Goal: Task Accomplishment & Management: Manage account settings

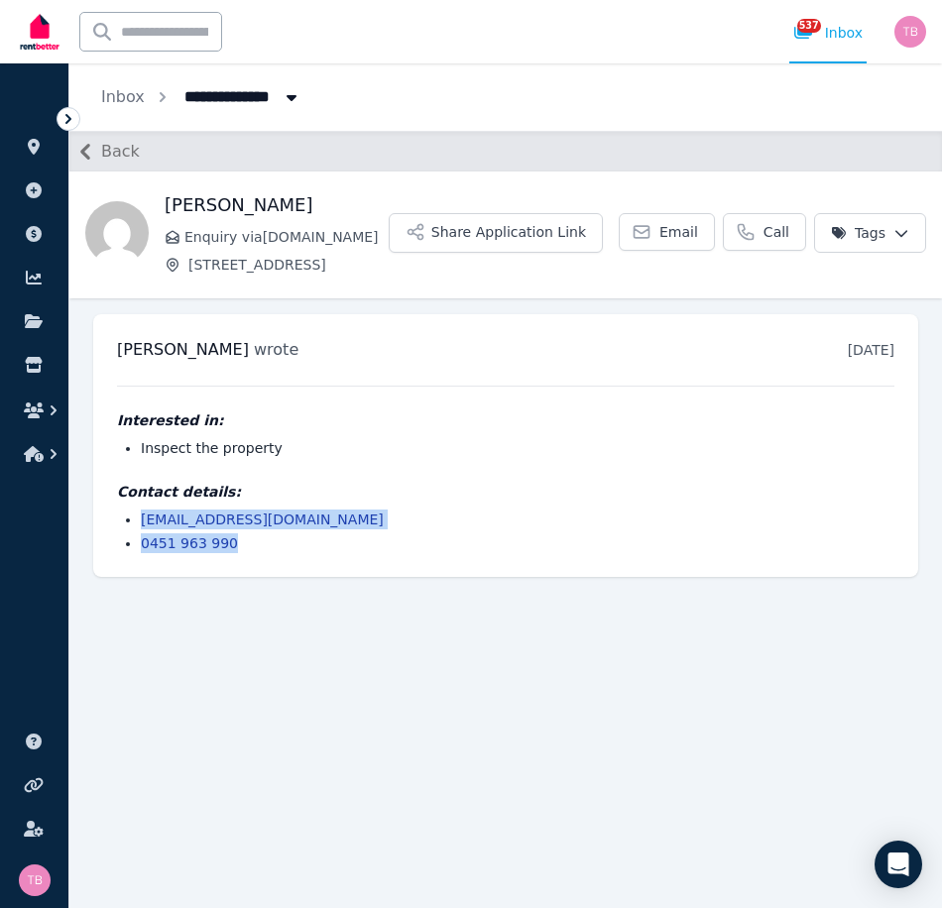
click at [88, 151] on icon "button" at bounding box center [85, 152] width 32 height 32
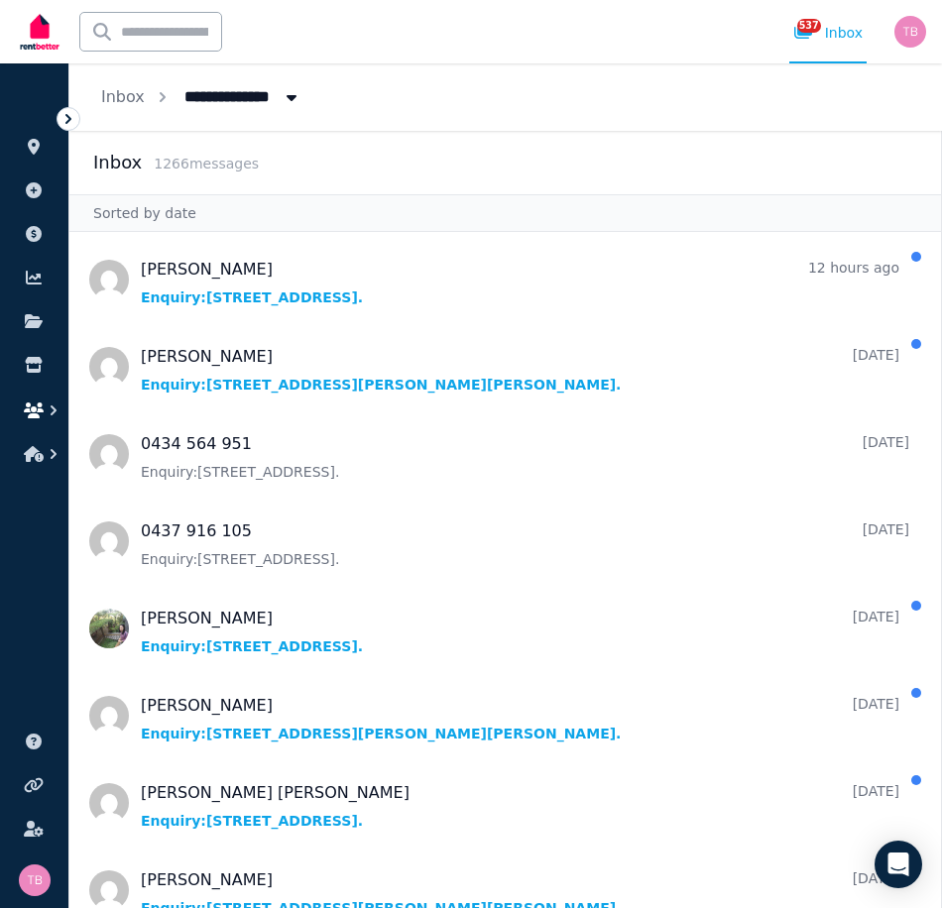
click at [36, 412] on icon "button" at bounding box center [34, 410] width 20 height 16
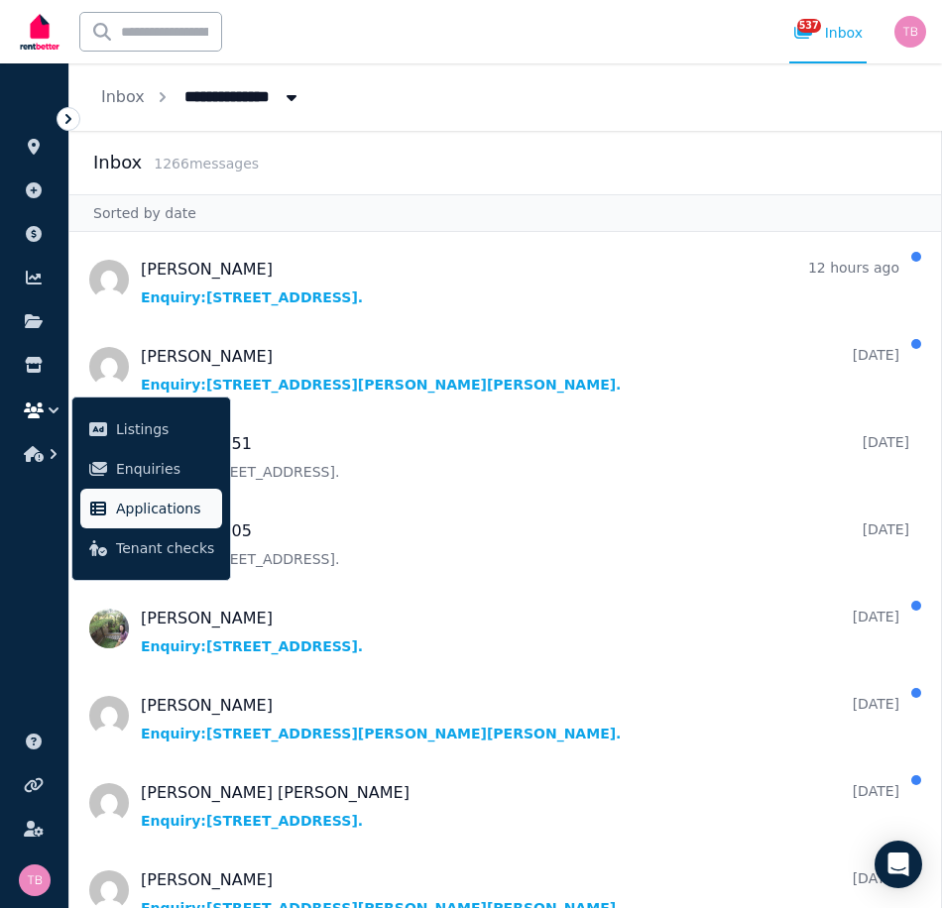
click at [170, 504] on span "Applications" at bounding box center [165, 509] width 98 height 24
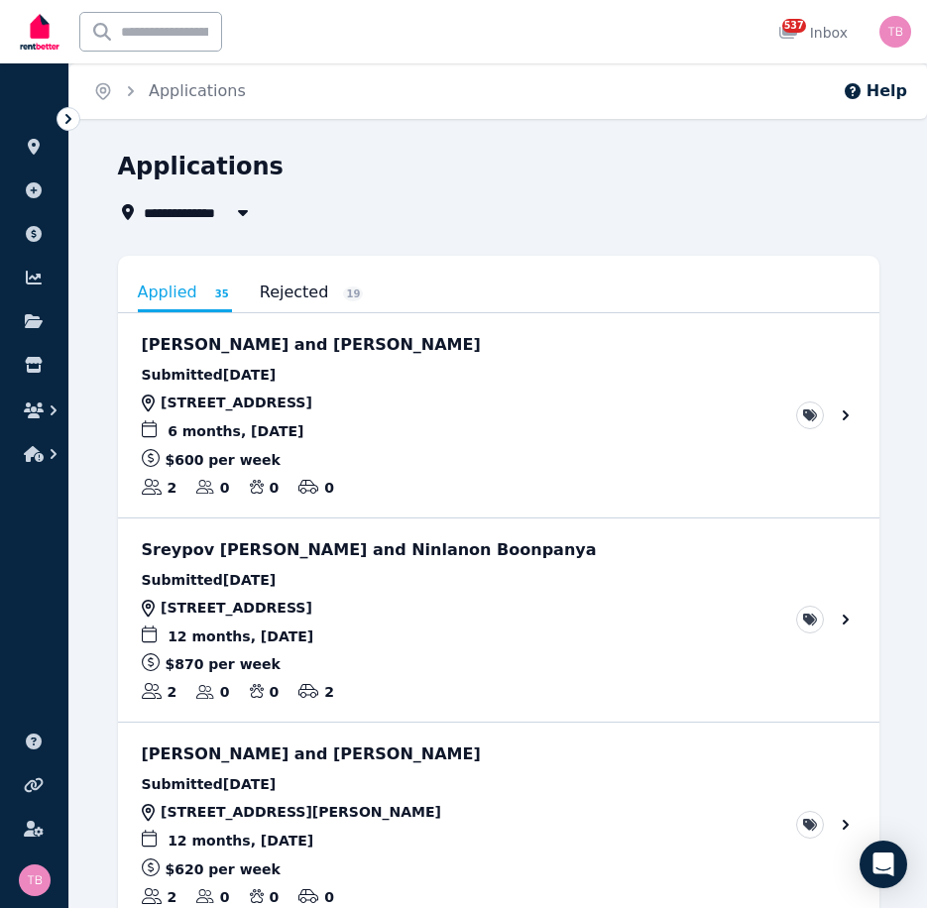
click at [175, 213] on span "All Properties" at bounding box center [208, 212] width 128 height 24
type input "**********"
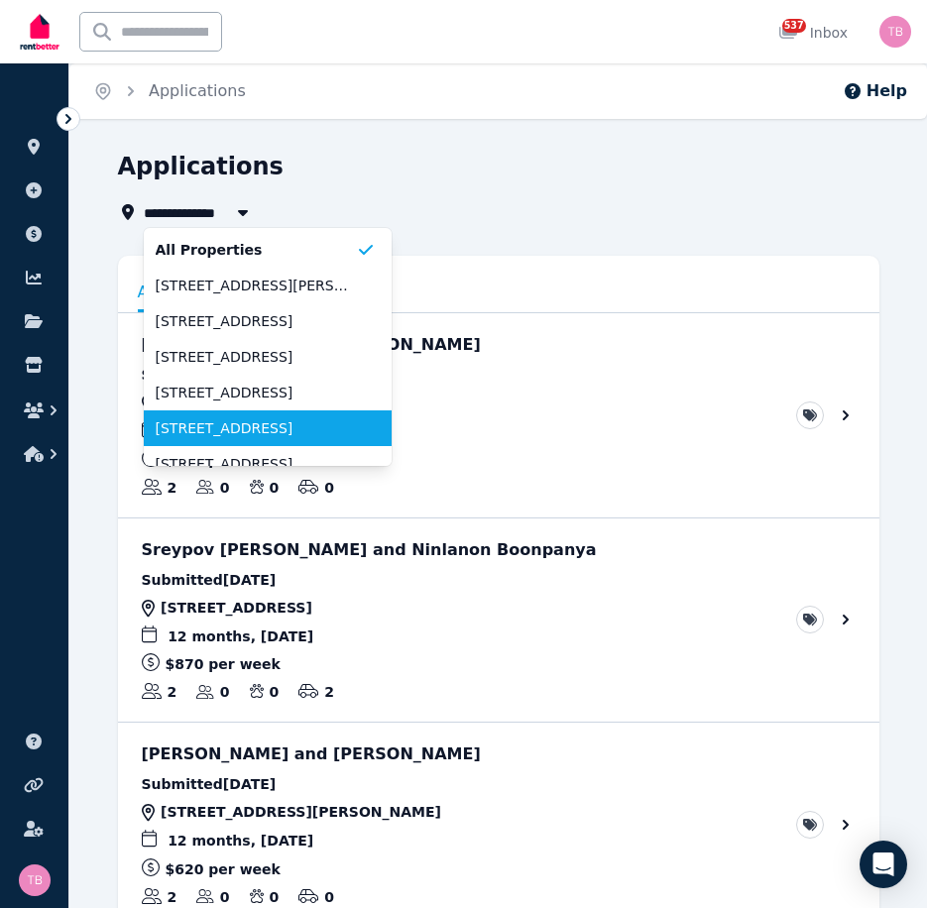
click at [242, 423] on span "[STREET_ADDRESS]" at bounding box center [256, 428] width 200 height 20
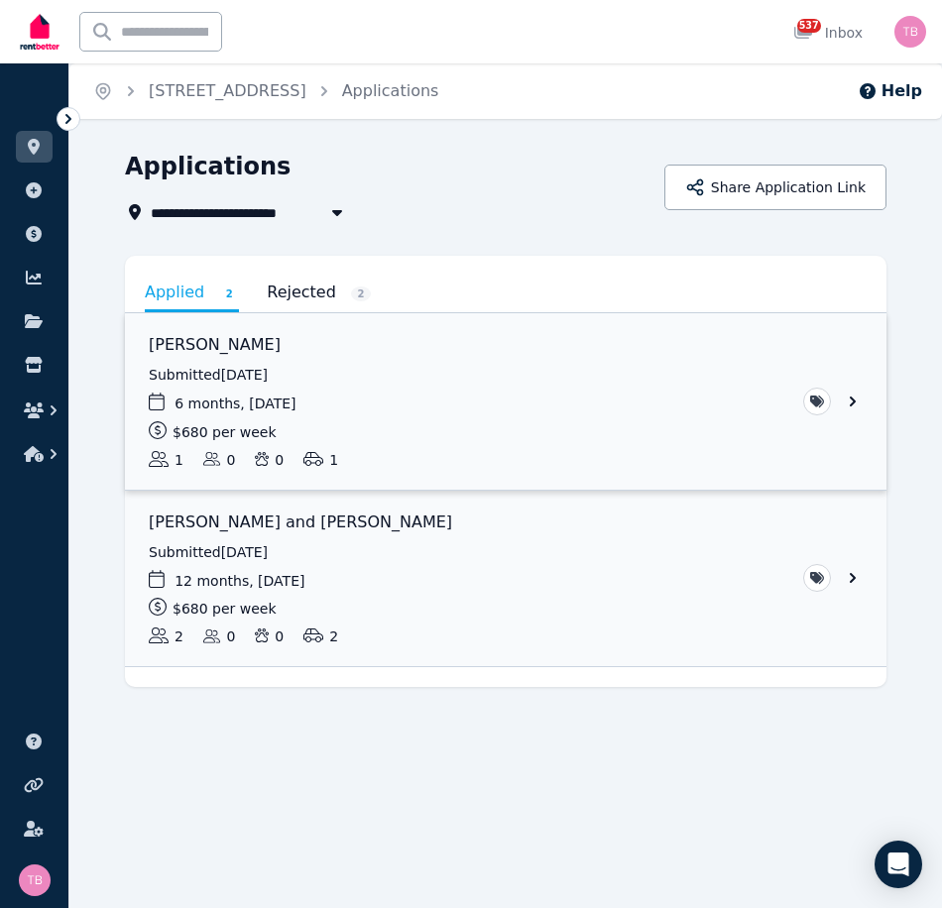
click at [204, 344] on link "View application: Yueming Peng" at bounding box center [505, 401] width 761 height 176
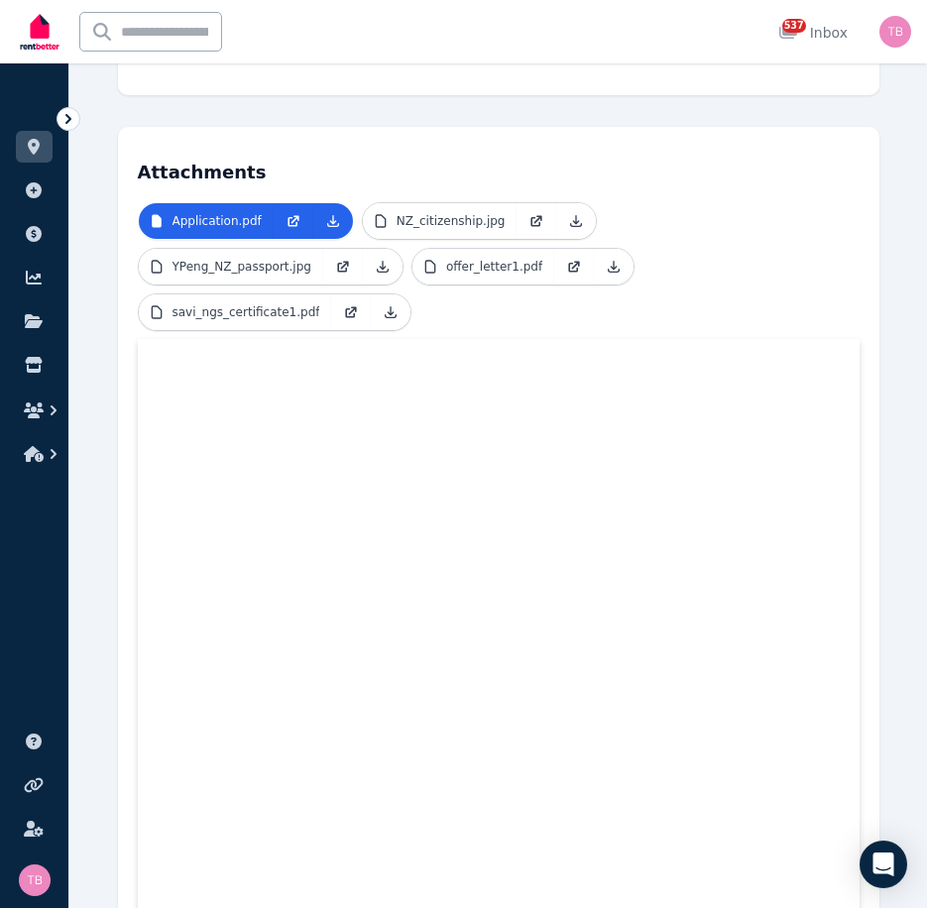
scroll to position [436, 0]
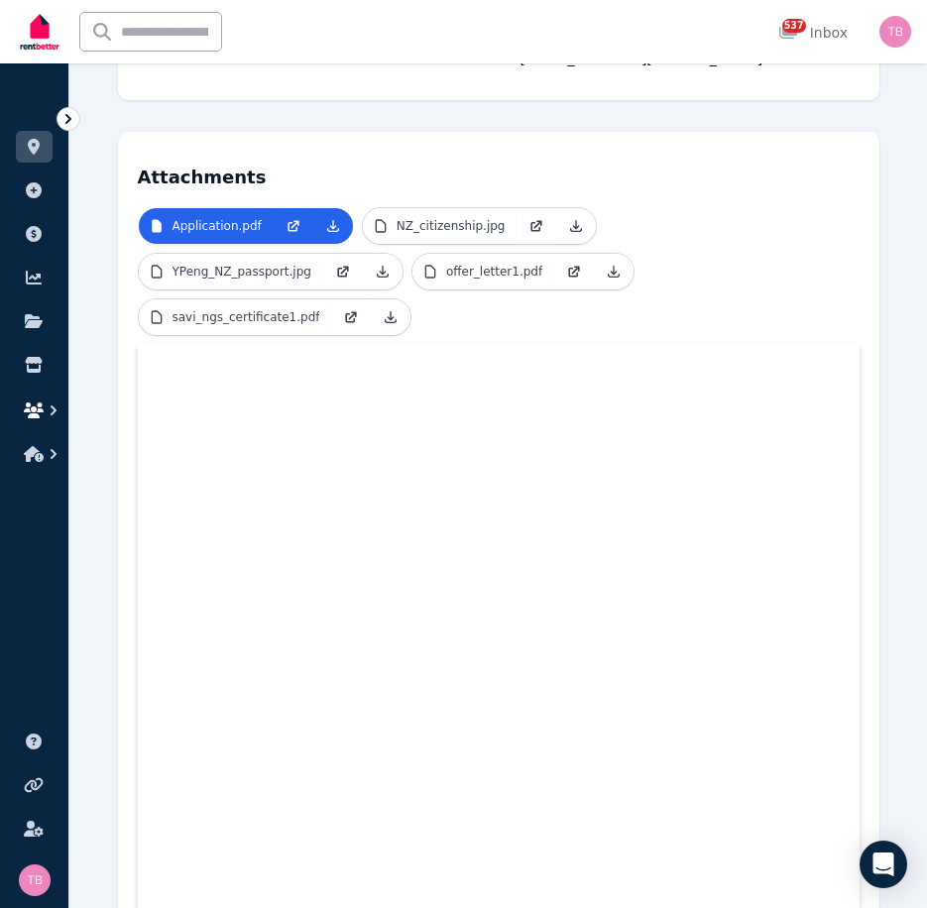
click at [29, 414] on icon "button" at bounding box center [34, 410] width 20 height 16
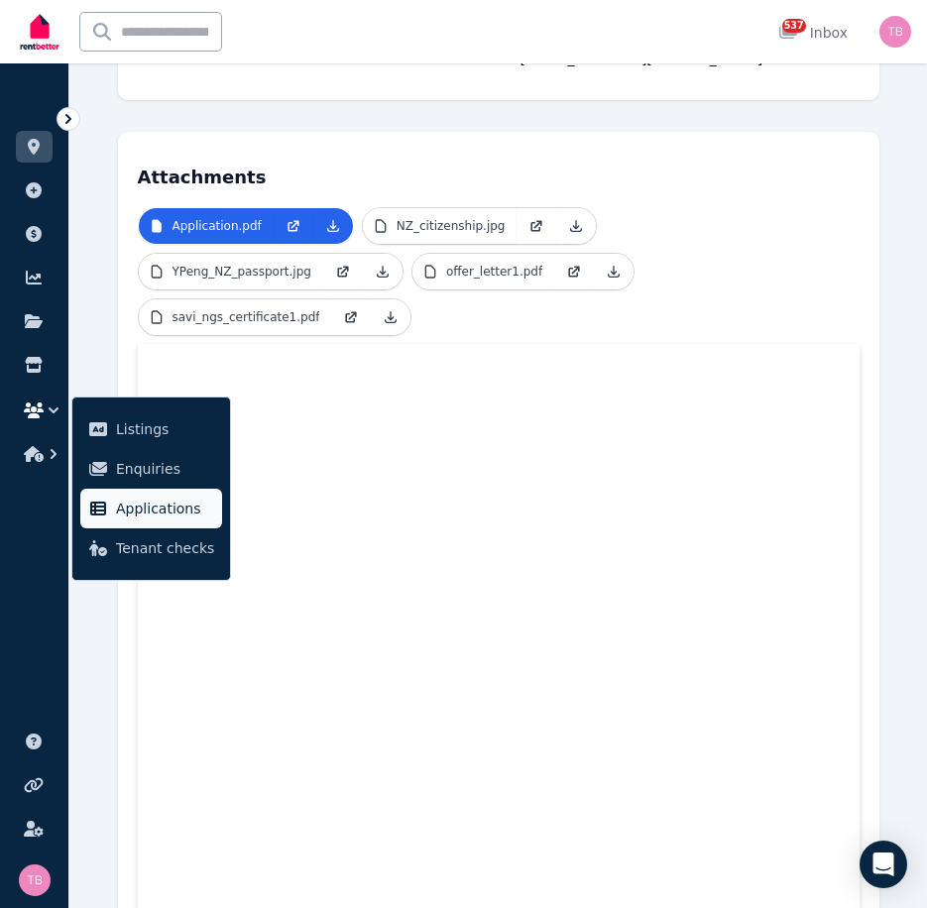
click at [132, 504] on span "Applications" at bounding box center [165, 509] width 98 height 24
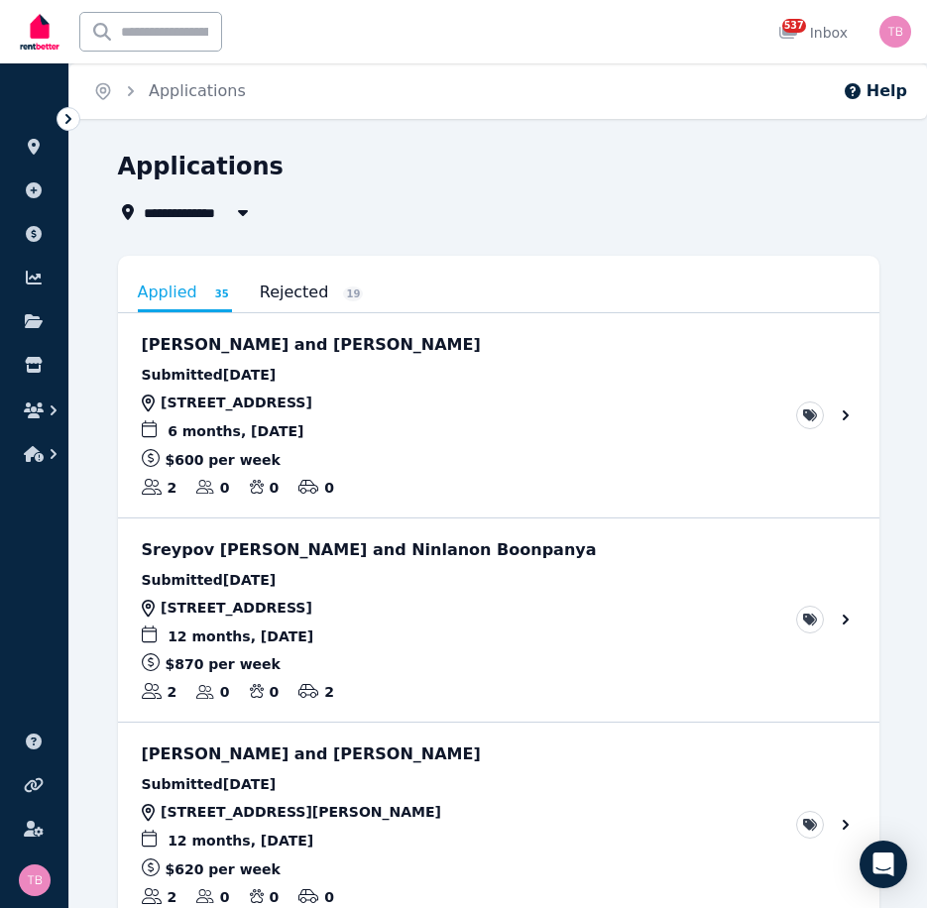
click at [189, 215] on span "All Properties" at bounding box center [208, 212] width 128 height 24
type input "**********"
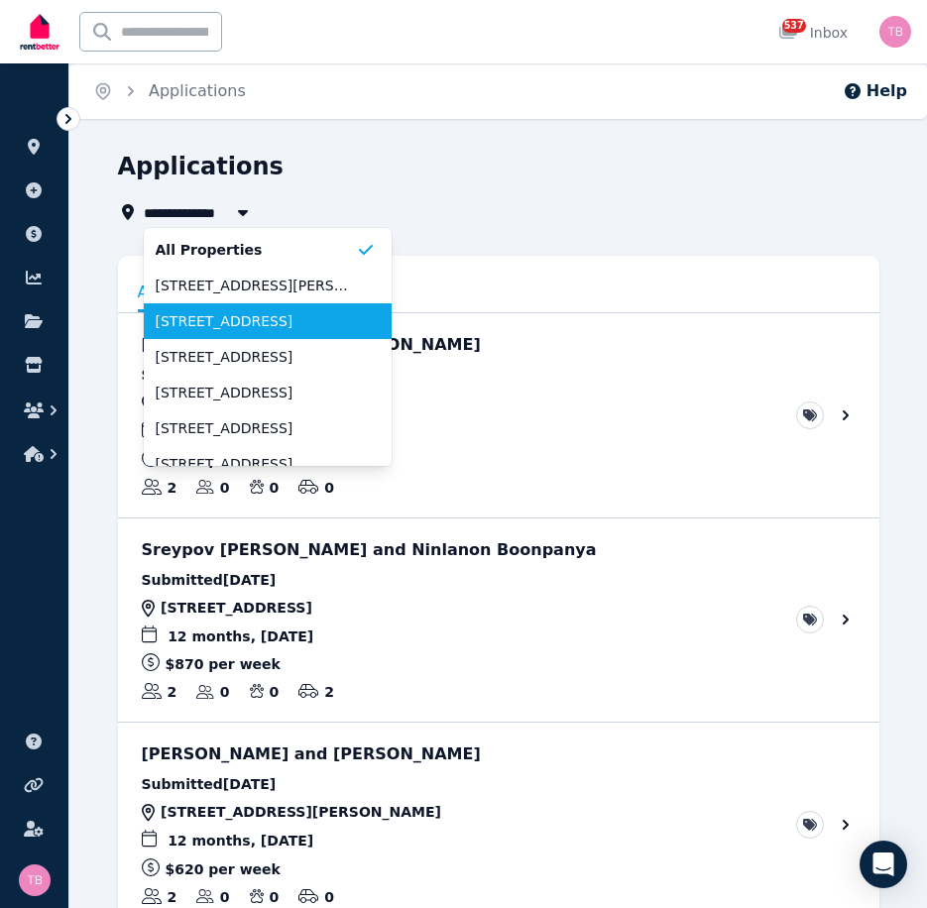
click at [197, 318] on span "[STREET_ADDRESS]" at bounding box center [256, 321] width 200 height 20
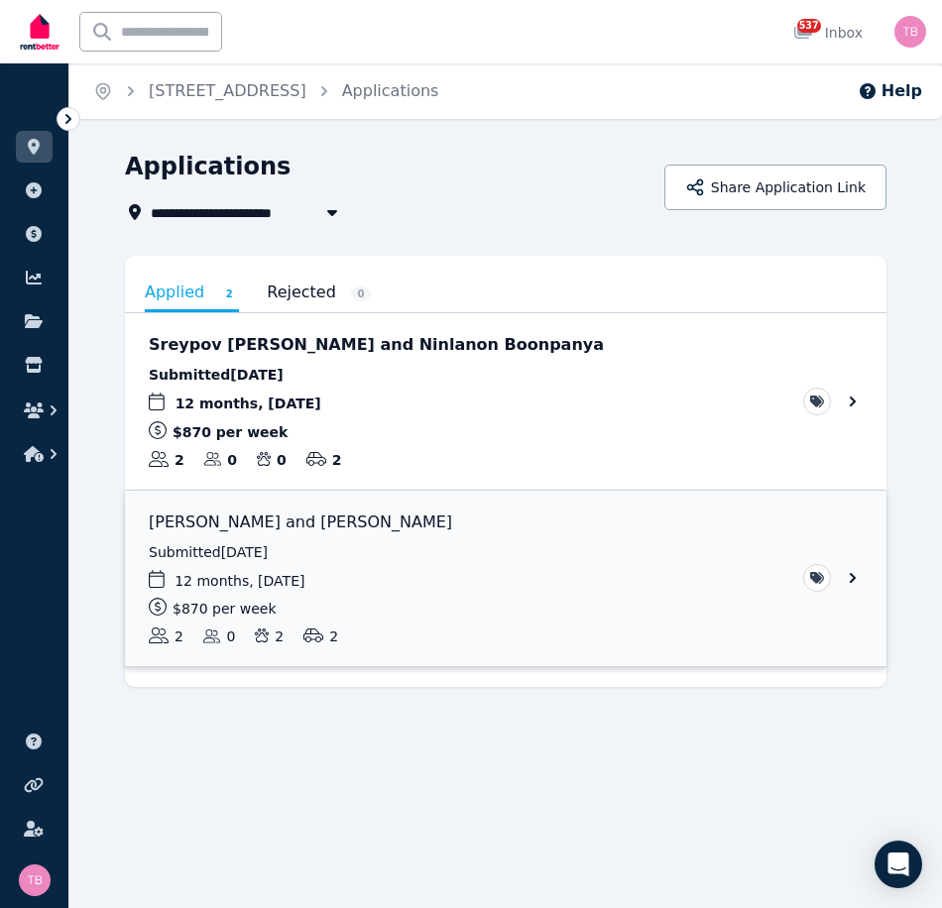
click at [853, 579] on link "View application: Obre Pemberton and Andrew Pemberton" at bounding box center [505, 579] width 761 height 176
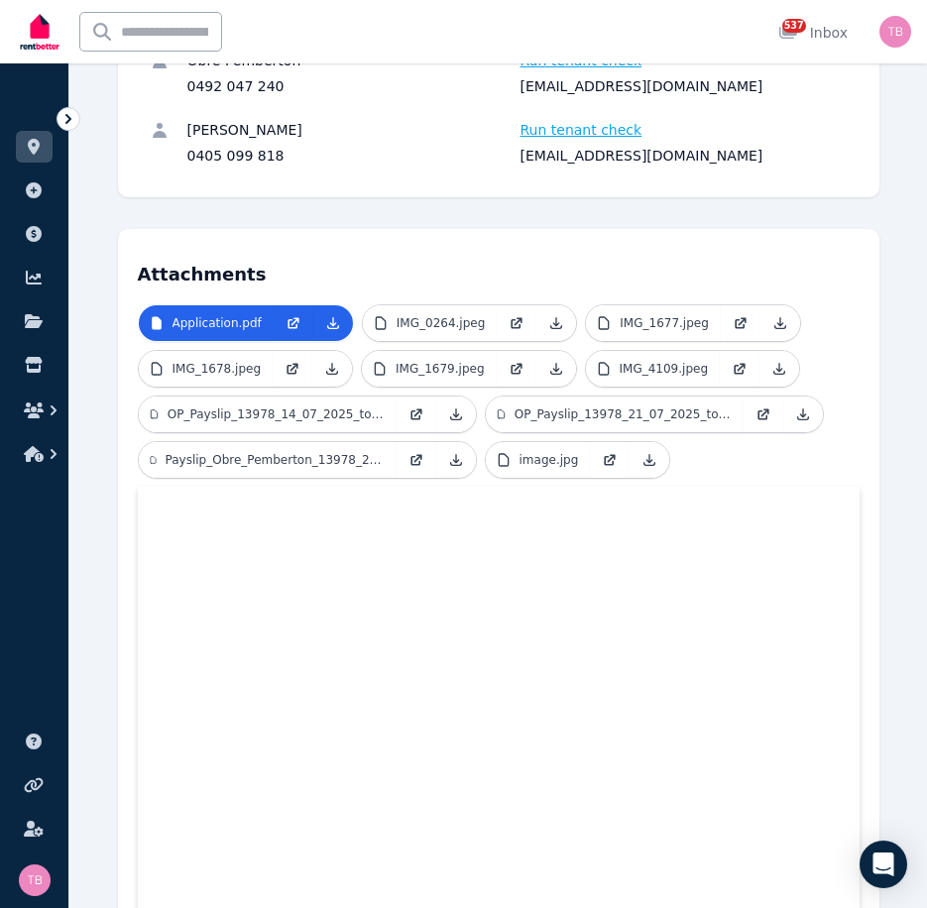
scroll to position [496, 0]
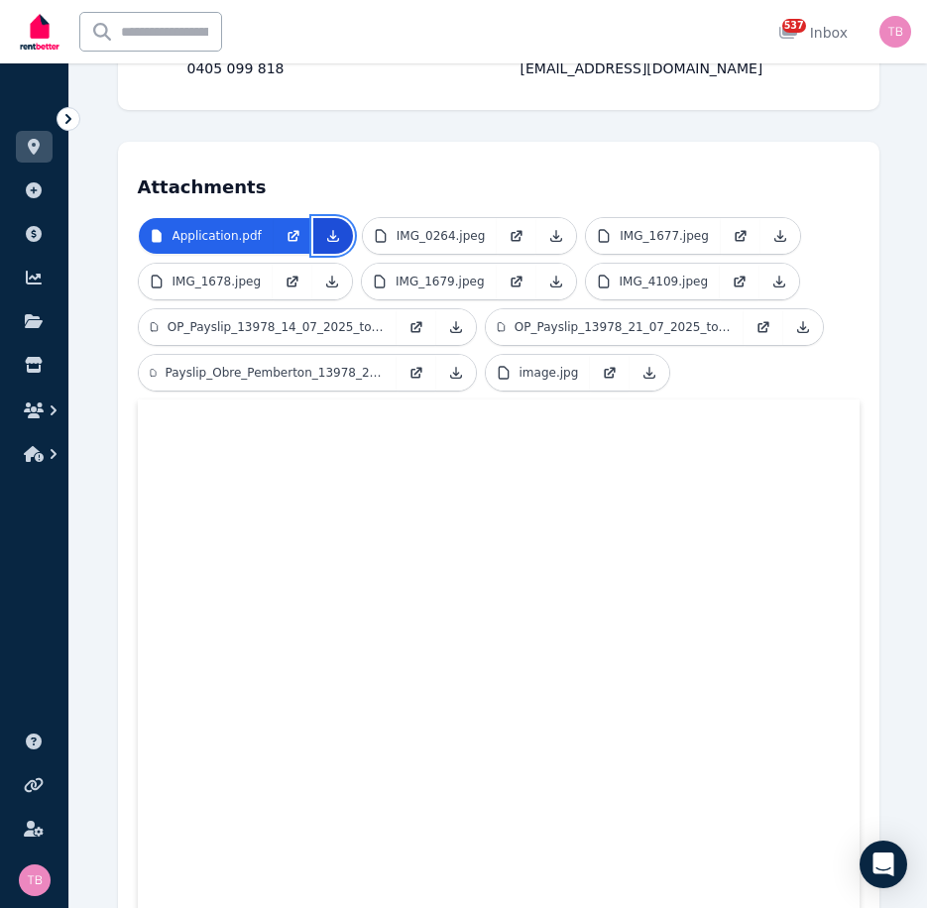
click at [325, 236] on icon at bounding box center [333, 236] width 16 height 16
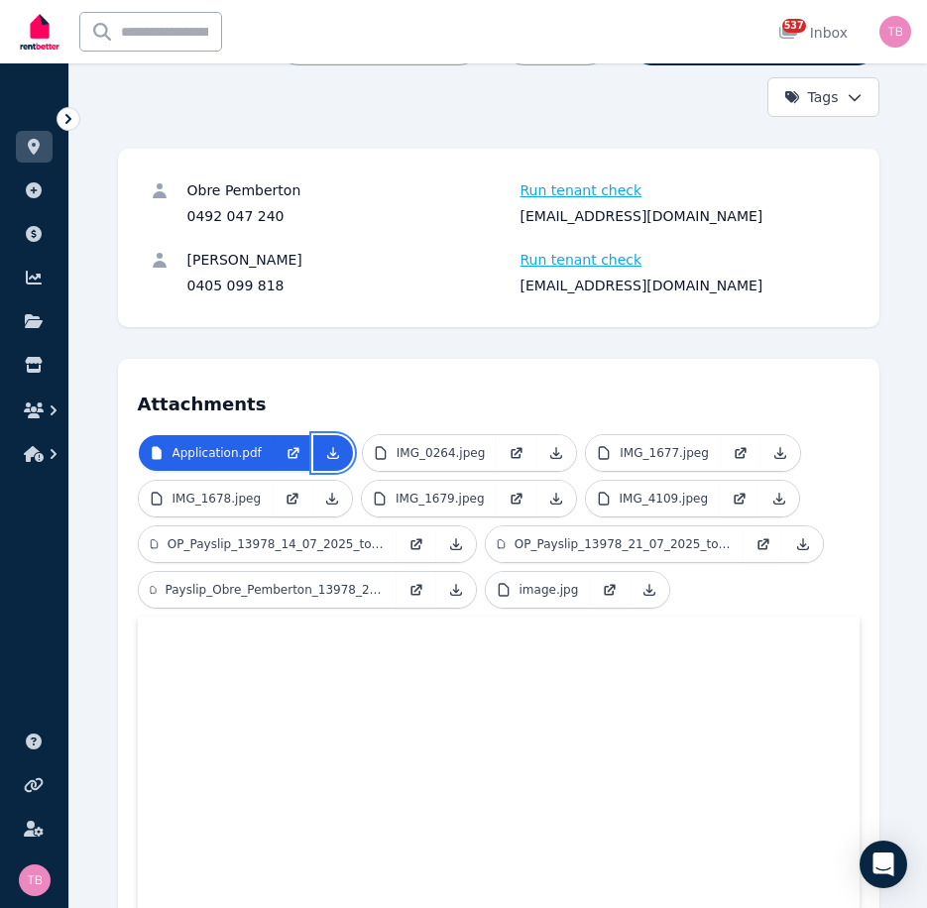
scroll to position [0, 0]
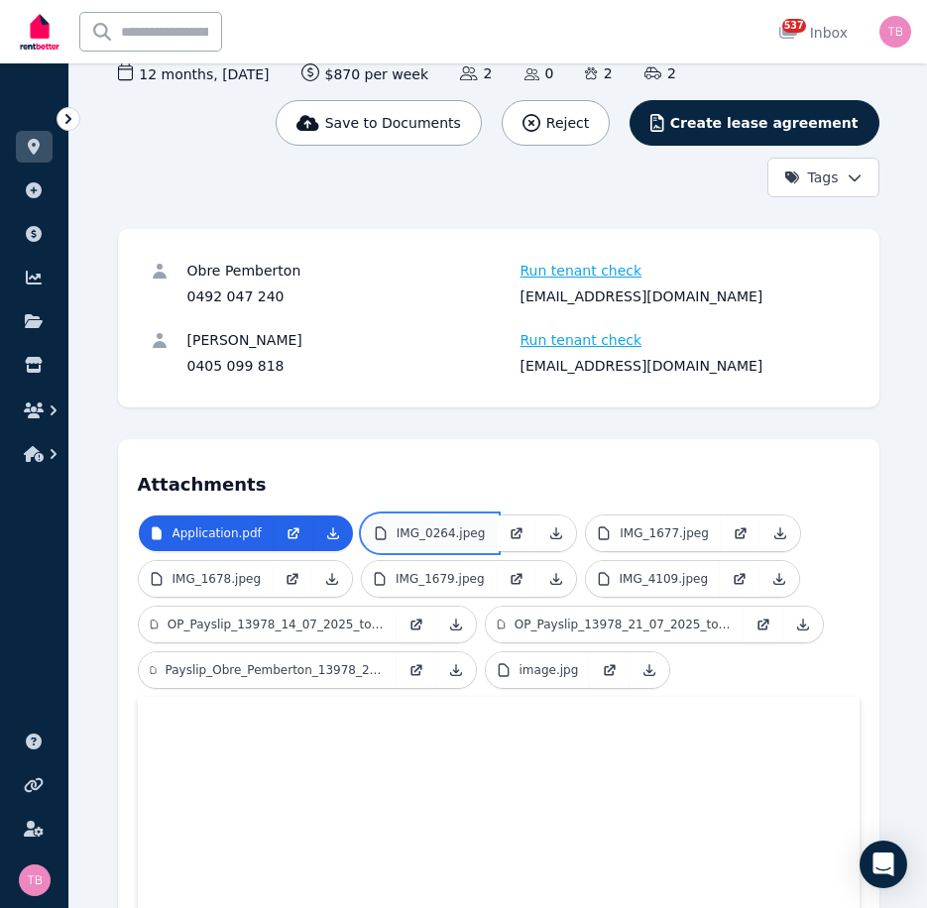
click at [423, 521] on link "IMG_0264.jpeg" at bounding box center [430, 533] width 135 height 36
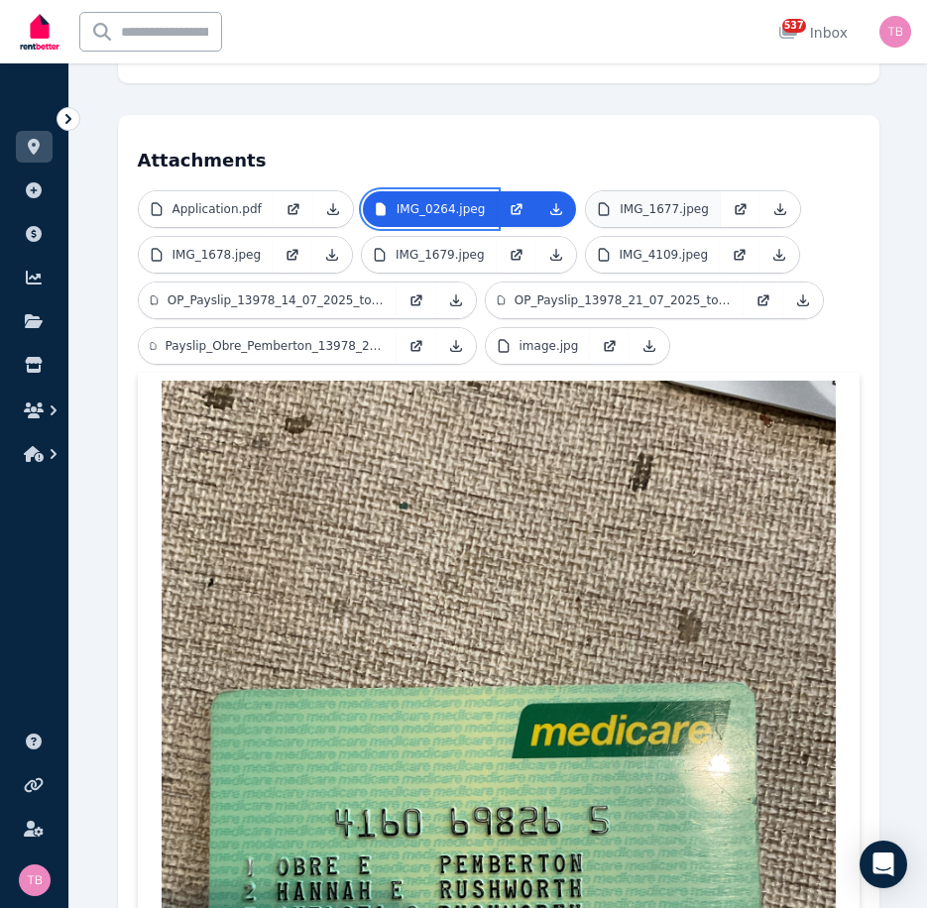
scroll to position [595, 0]
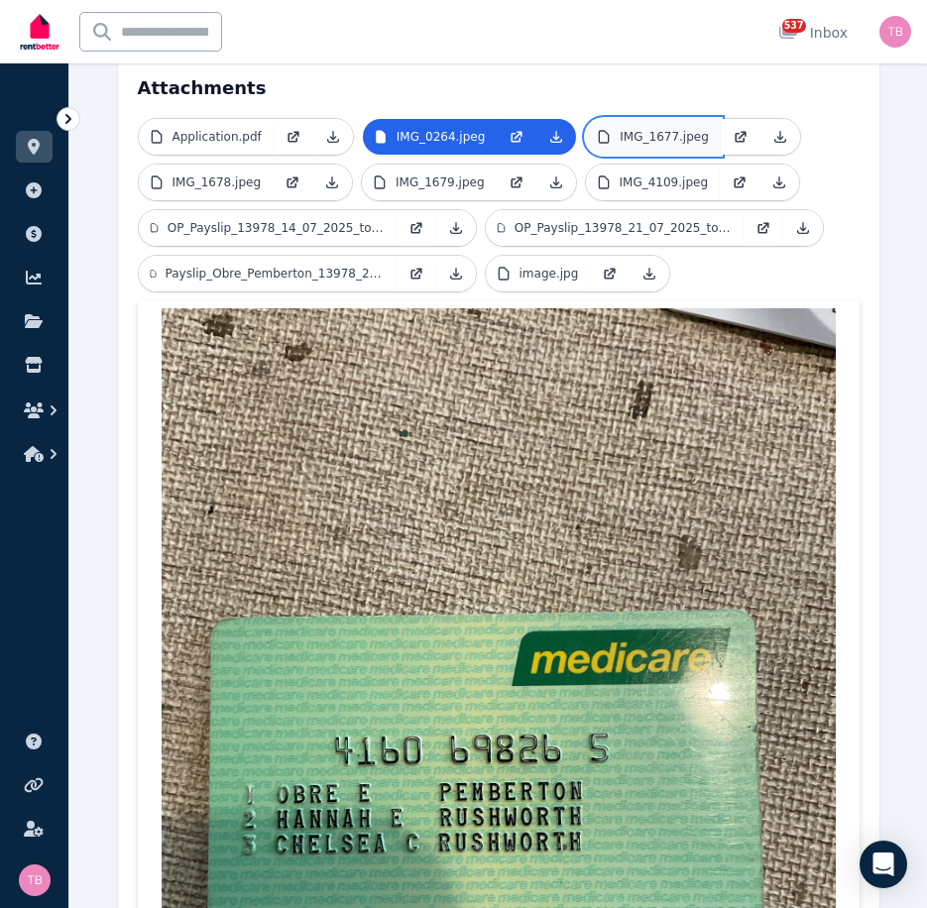
click at [619, 138] on p "IMG_1677.jpeg" at bounding box center [663, 137] width 89 height 16
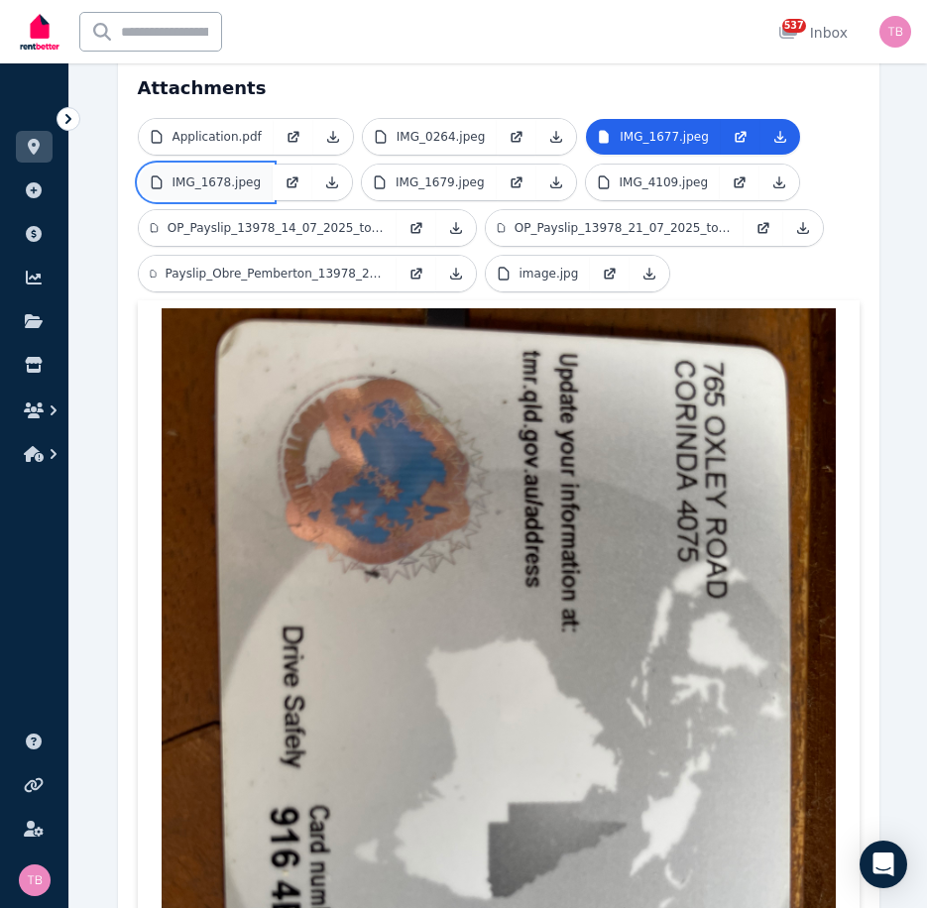
click at [183, 185] on p "IMG_1678.jpeg" at bounding box center [216, 182] width 89 height 16
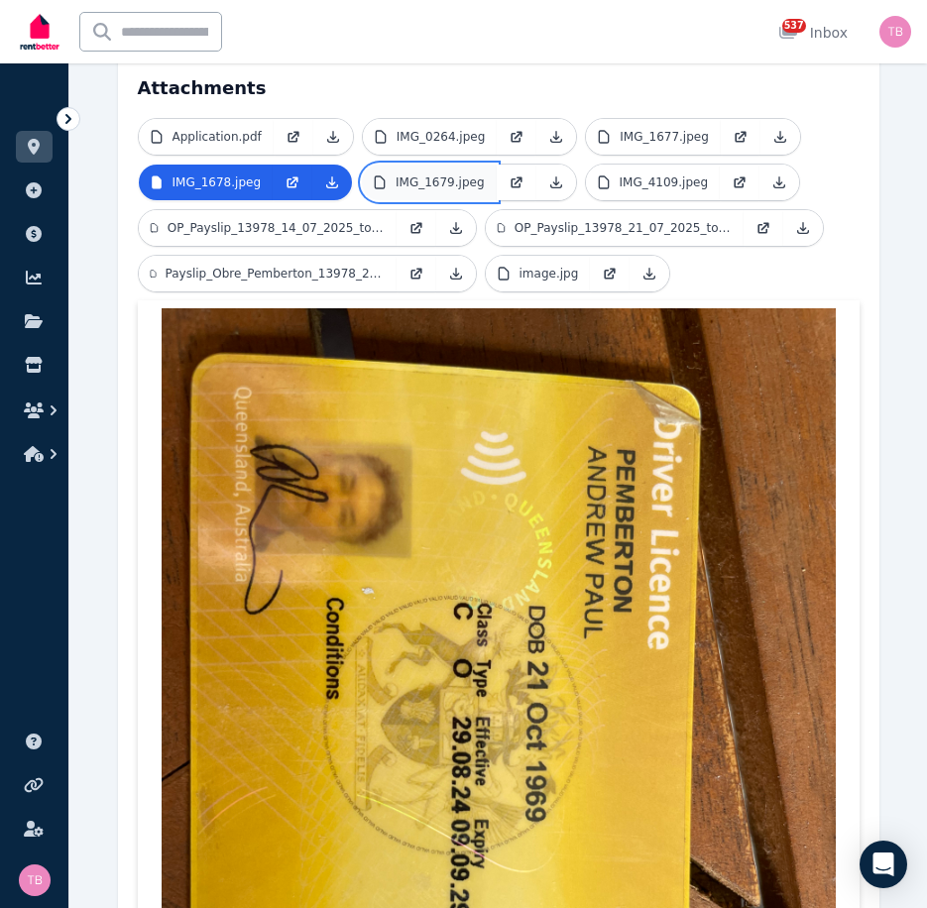
click at [405, 181] on p "IMG_1679.jpeg" at bounding box center [439, 182] width 89 height 16
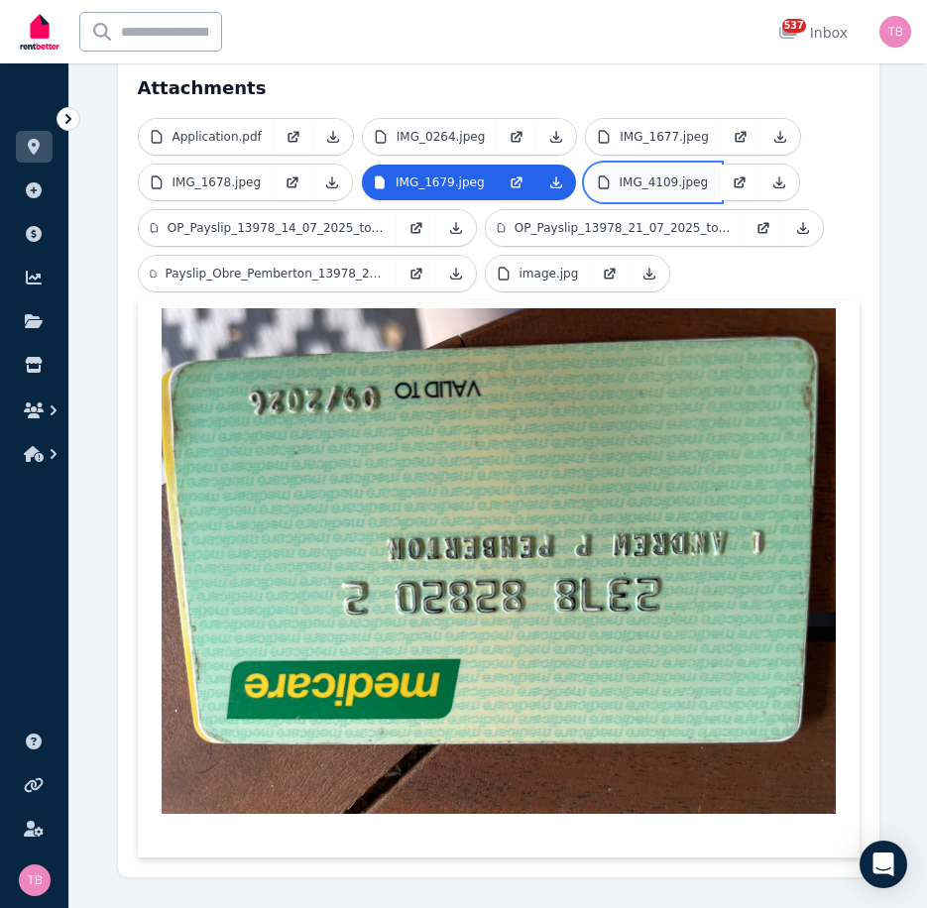
click at [619, 183] on p "IMG_4109.jpeg" at bounding box center [663, 182] width 89 height 16
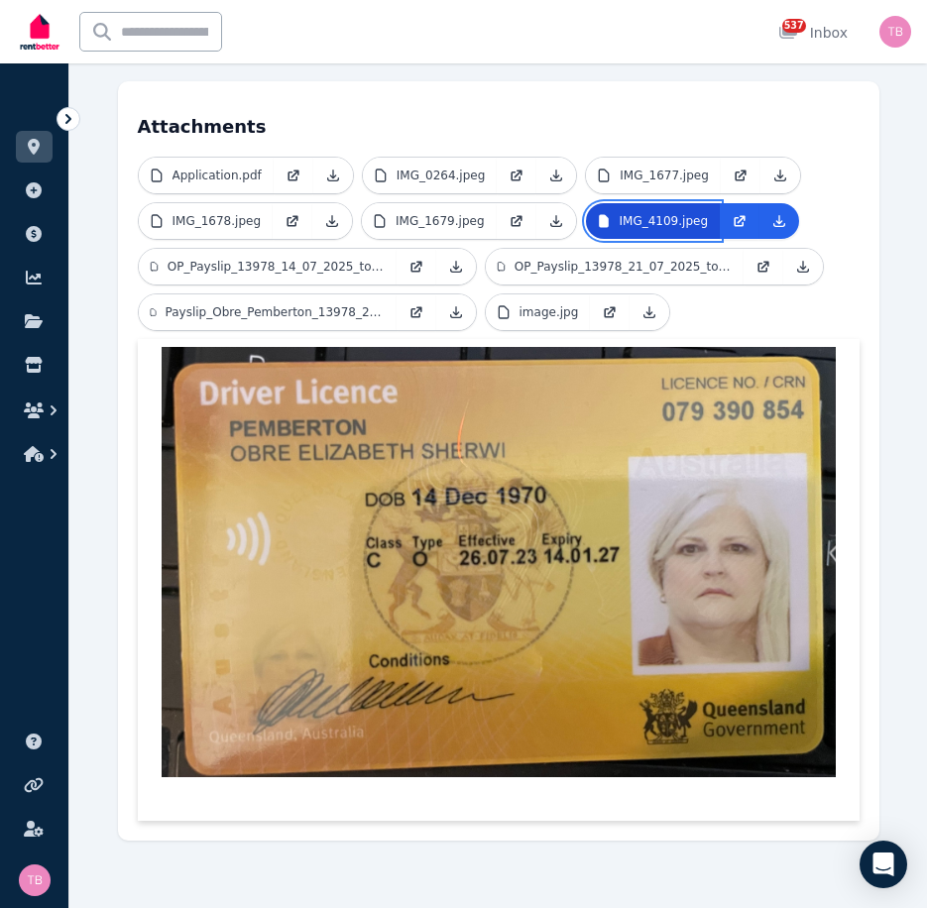
scroll to position [556, 0]
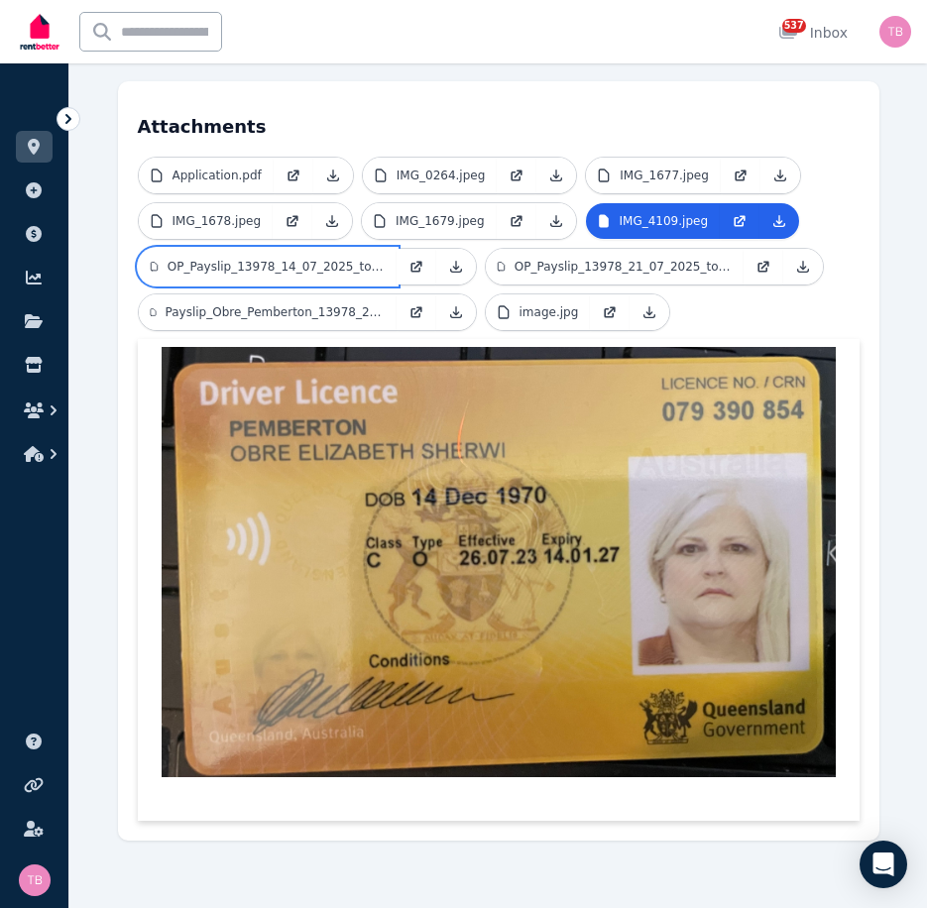
click at [210, 267] on p "OP_Payslip_13978_14_07_2025_to_20_07_2025.pdf" at bounding box center [275, 267] width 217 height 16
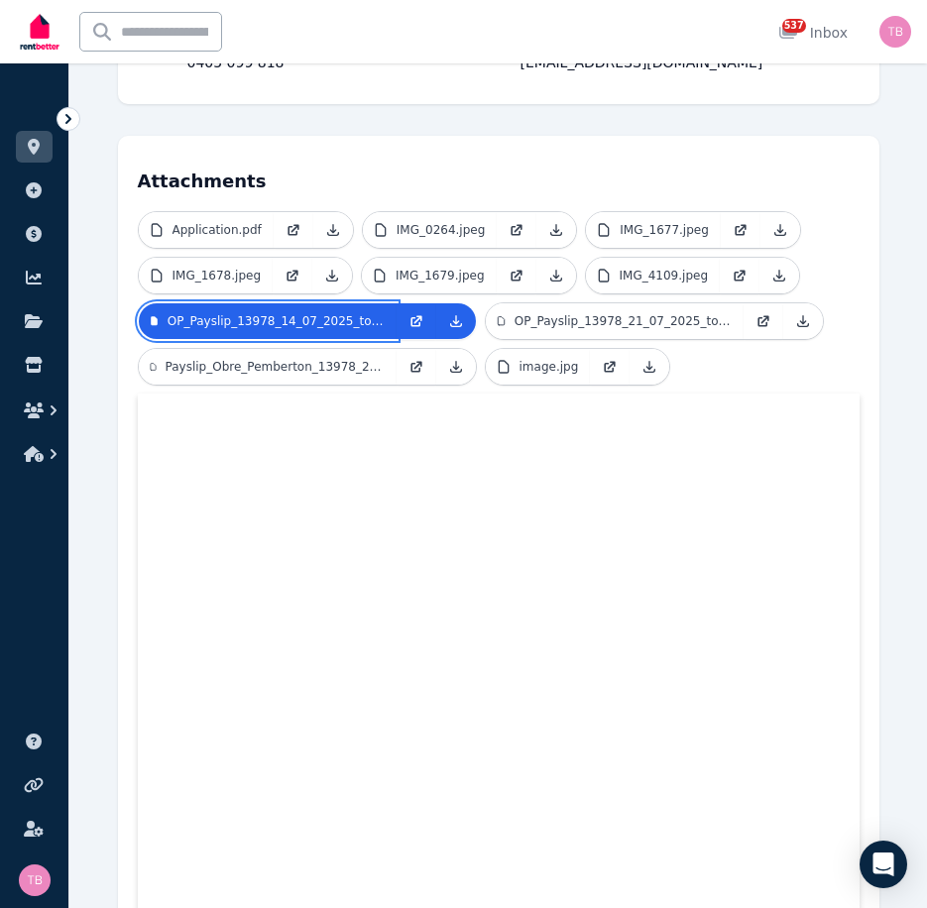
scroll to position [498, 0]
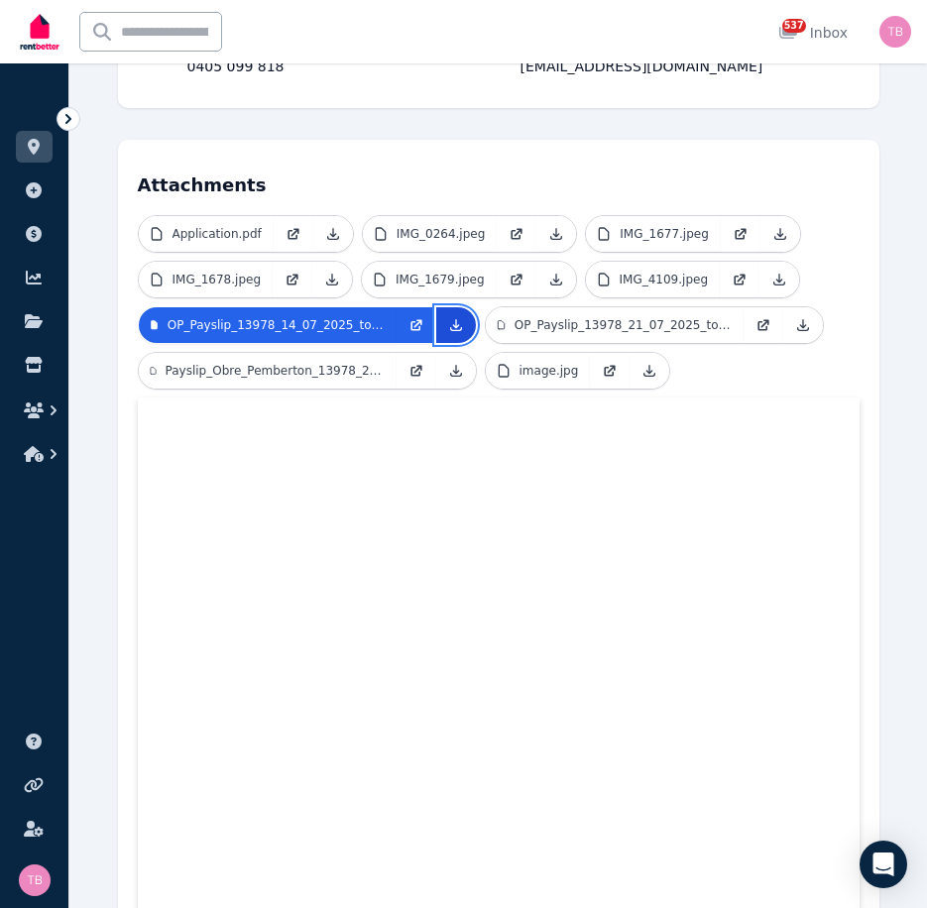
click at [453, 318] on icon at bounding box center [456, 325] width 16 height 16
click at [906, 114] on div "2 of 2 List view [PERSON_NAME] and [PERSON_NAME] Save to Documents Reject Creat…" at bounding box center [497, 592] width 857 height 1878
click at [637, 327] on p "OP_Payslip_13978_21_07_2025_to_27_07_2025.pdf" at bounding box center [622, 325] width 217 height 16
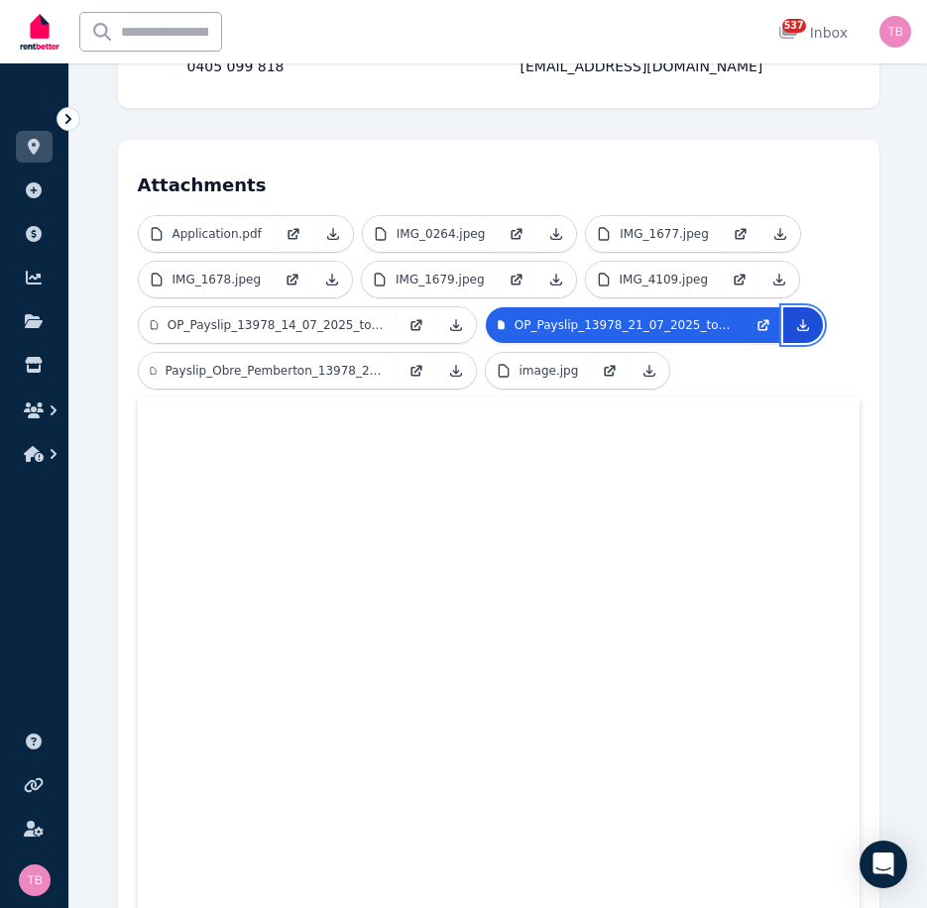
click at [800, 323] on icon at bounding box center [803, 325] width 16 height 16
click at [910, 141] on div "2 of 2 List view [PERSON_NAME] and [PERSON_NAME] Save to Documents Reject Creat…" at bounding box center [497, 592] width 857 height 1878
click at [183, 366] on p "Payslip_Obre_Pemberton_13978_28_07_2025_to_03_08_2025.pdf" at bounding box center [275, 371] width 219 height 16
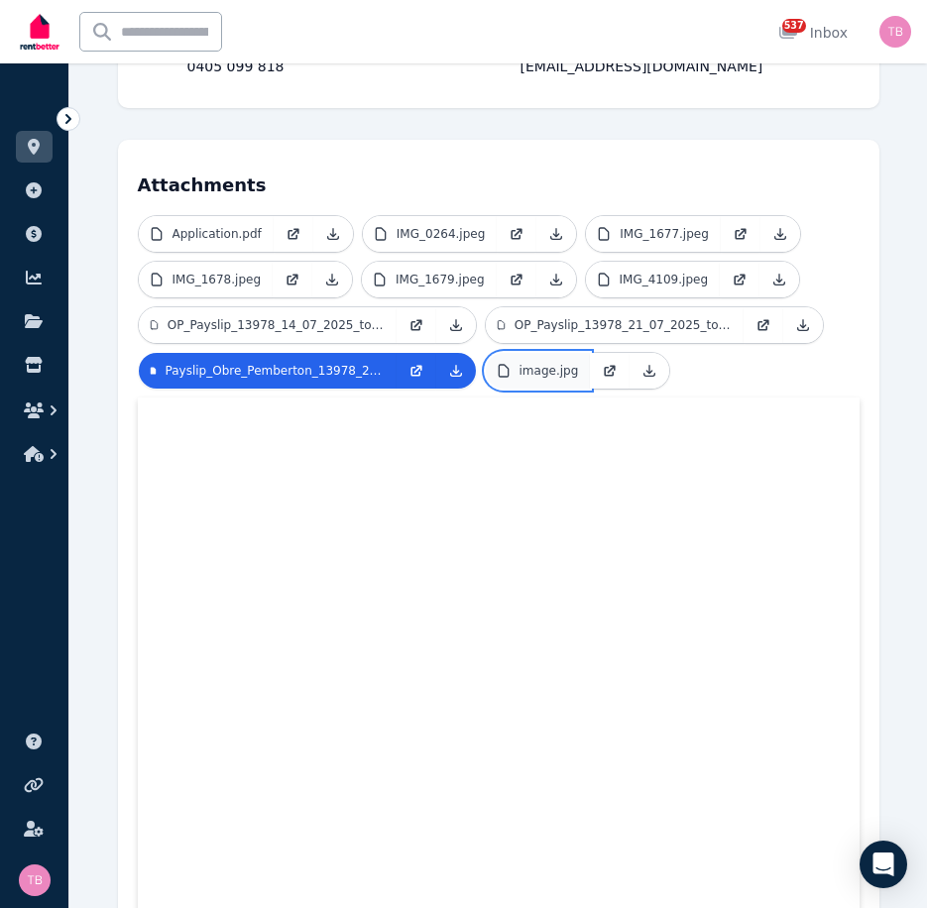
click at [545, 368] on p "image.jpg" at bounding box center [548, 371] width 59 height 16
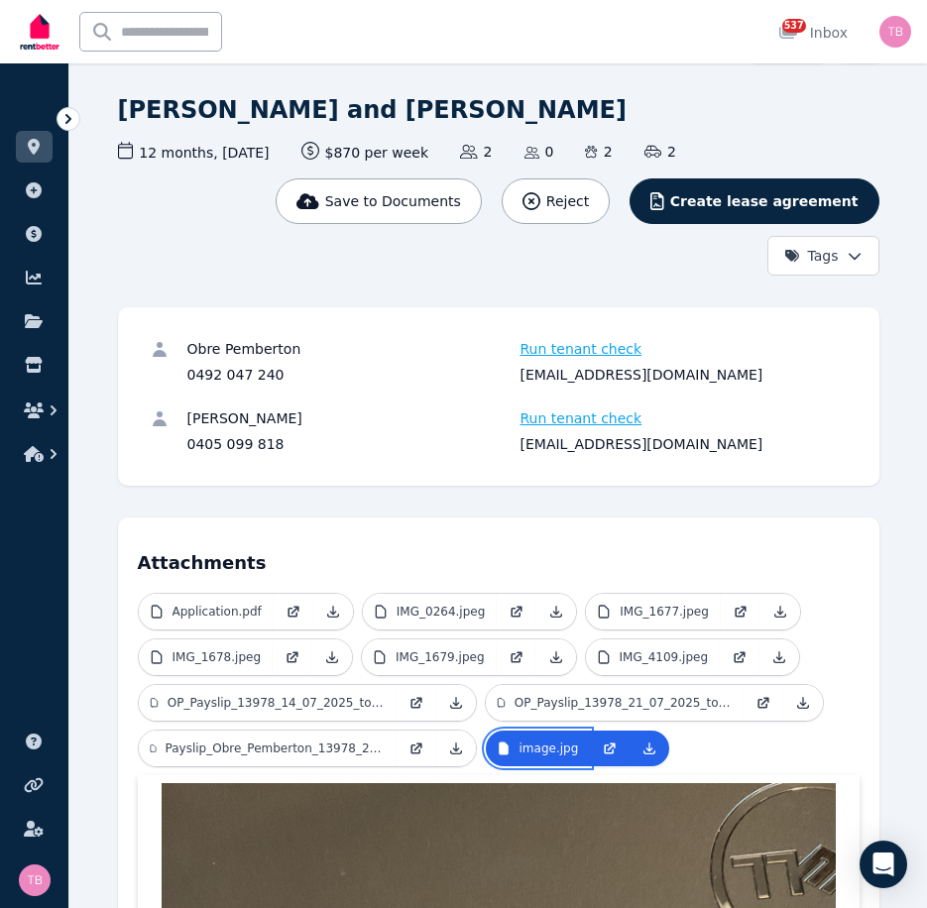
scroll to position [0, 0]
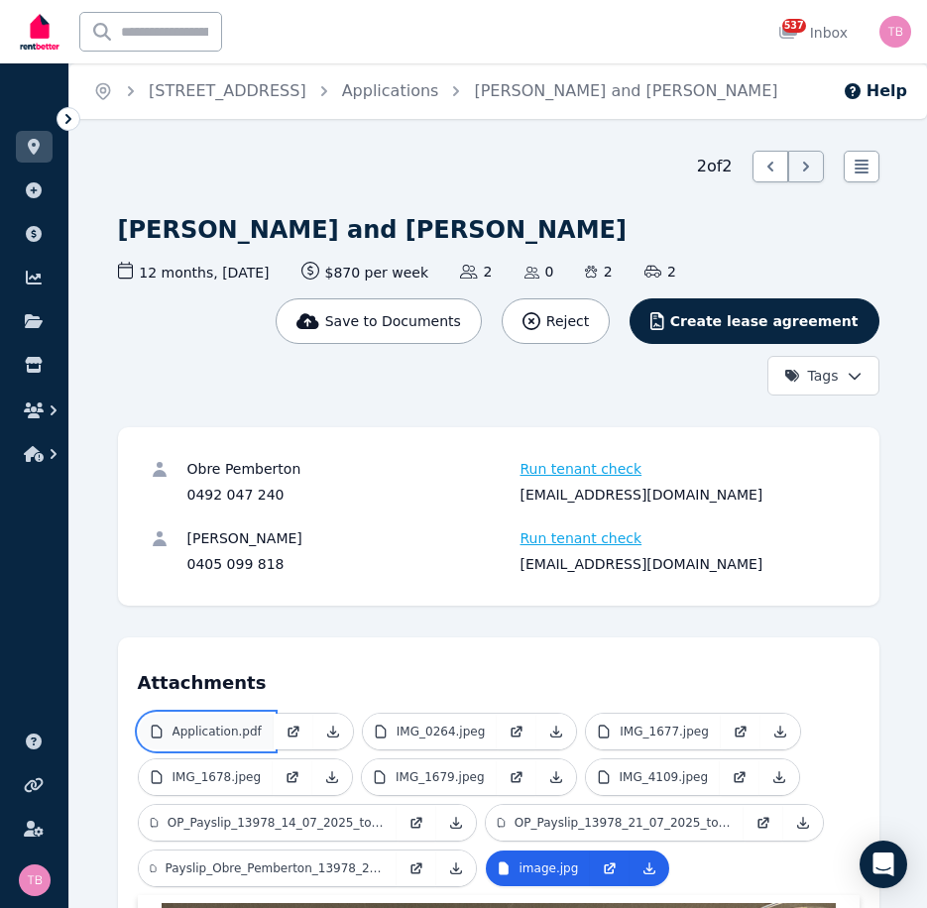
click at [229, 729] on p "Application.pdf" at bounding box center [216, 732] width 89 height 16
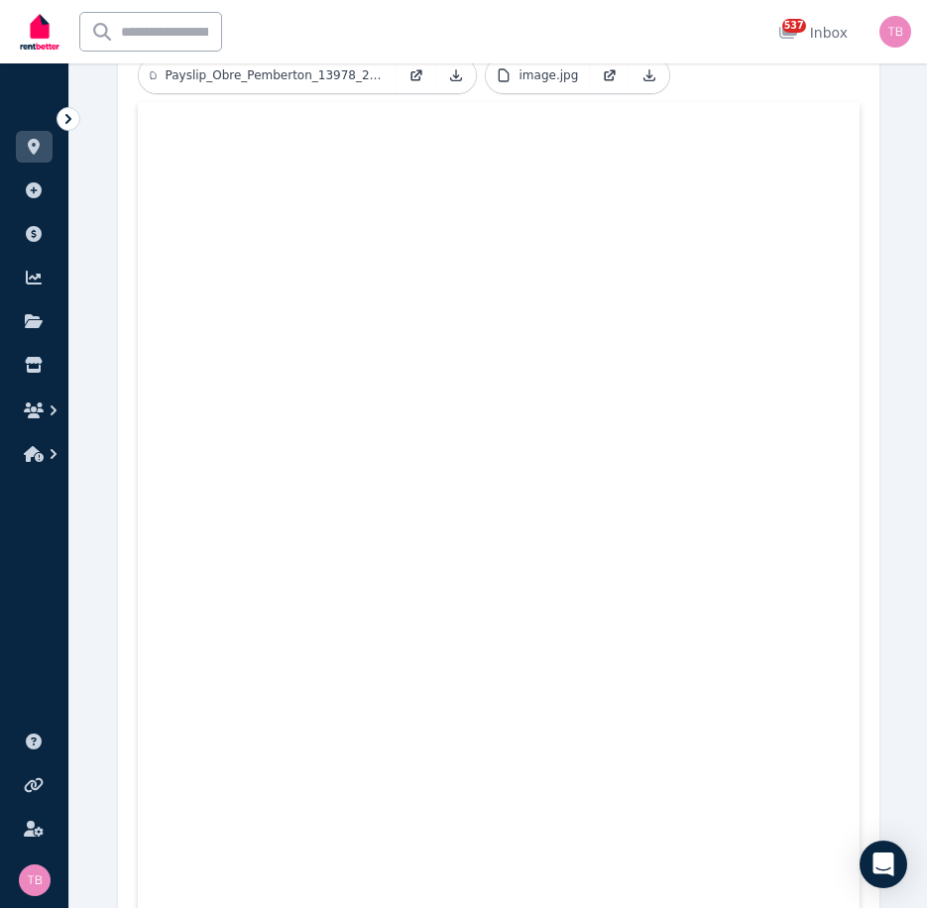
scroll to position [396, 0]
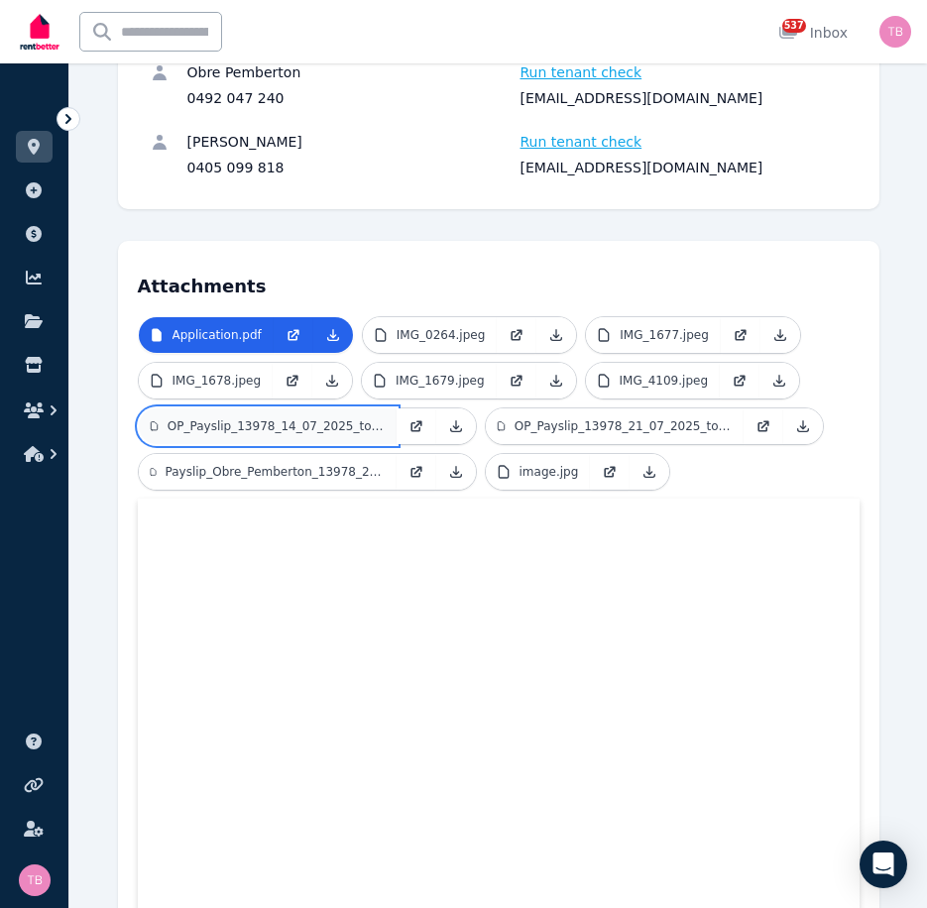
click at [235, 423] on p "OP_Payslip_13978_14_07_2025_to_20_07_2025.pdf" at bounding box center [275, 426] width 217 height 16
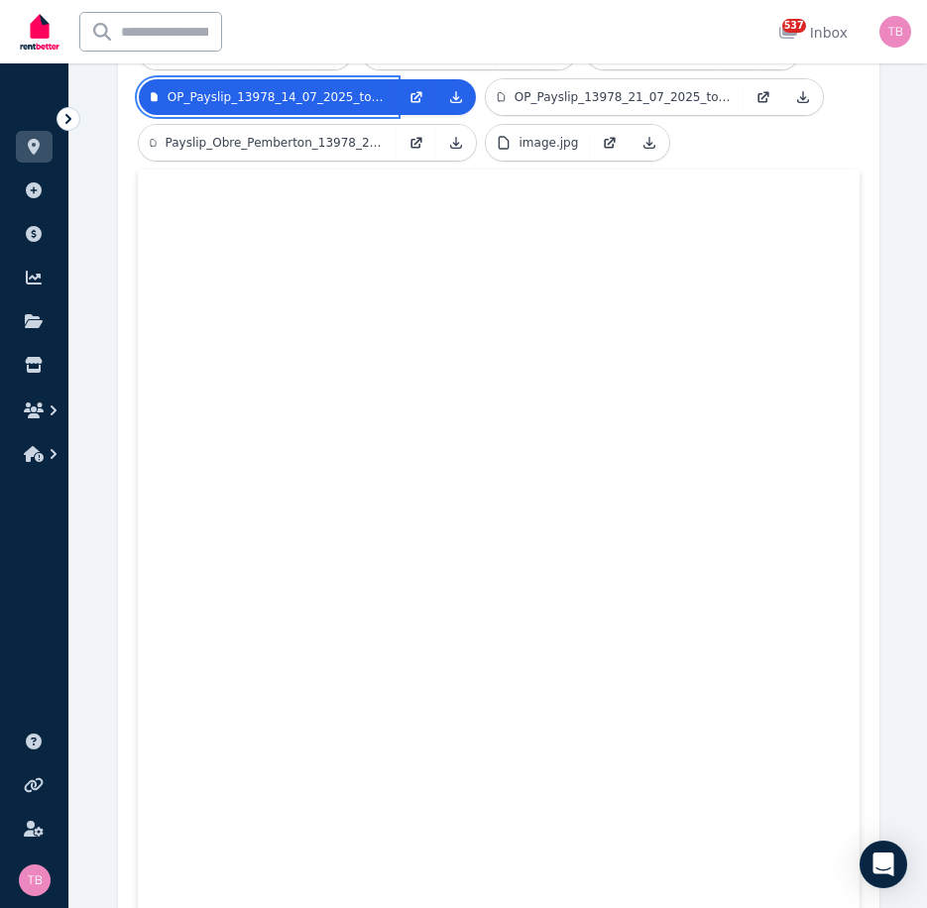
scroll to position [526, 0]
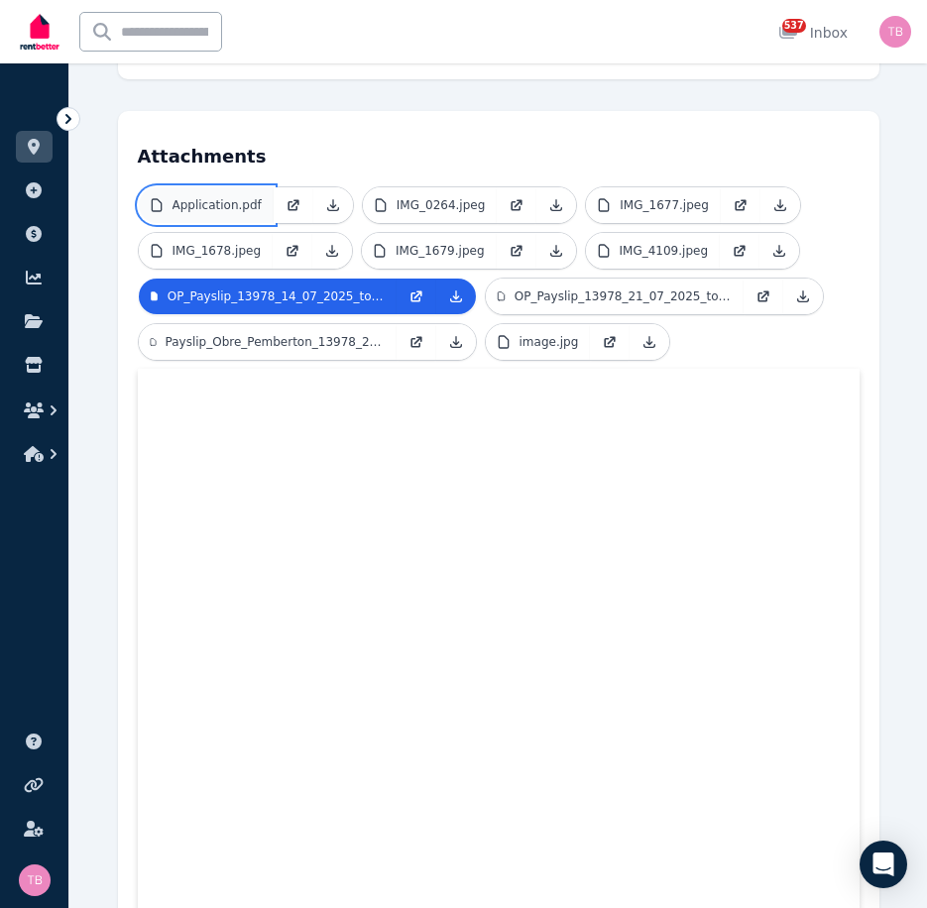
click at [227, 202] on p "Application.pdf" at bounding box center [216, 205] width 89 height 16
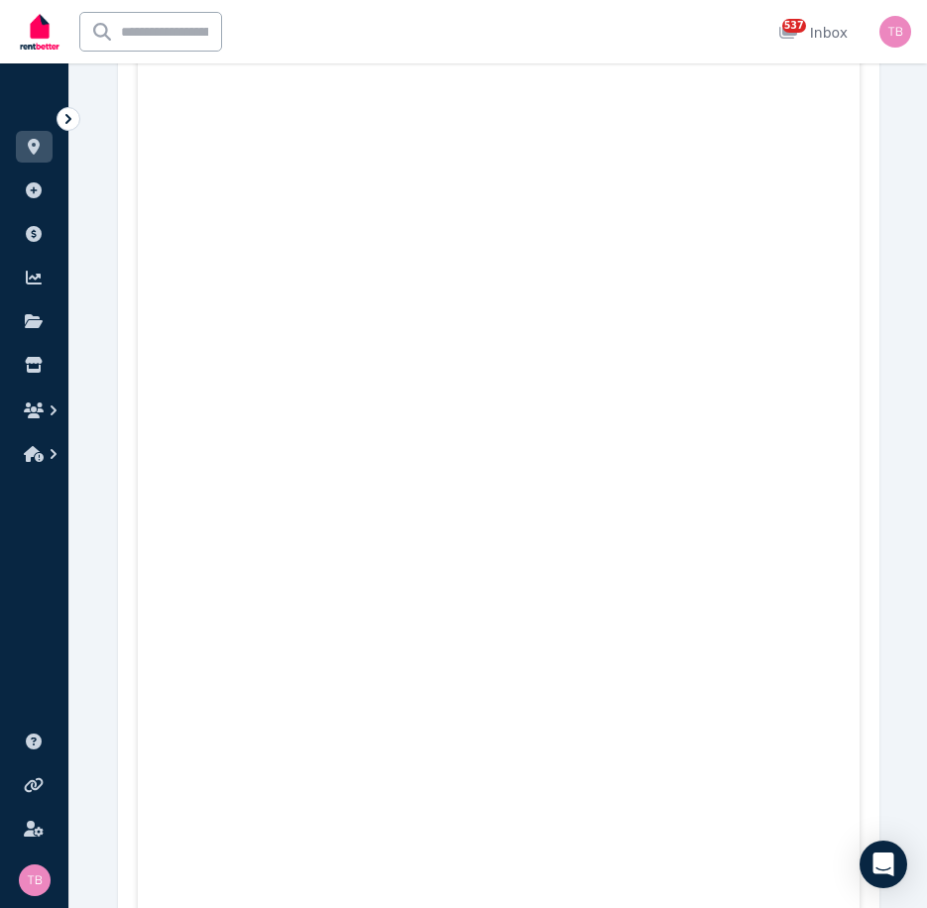
scroll to position [725, 0]
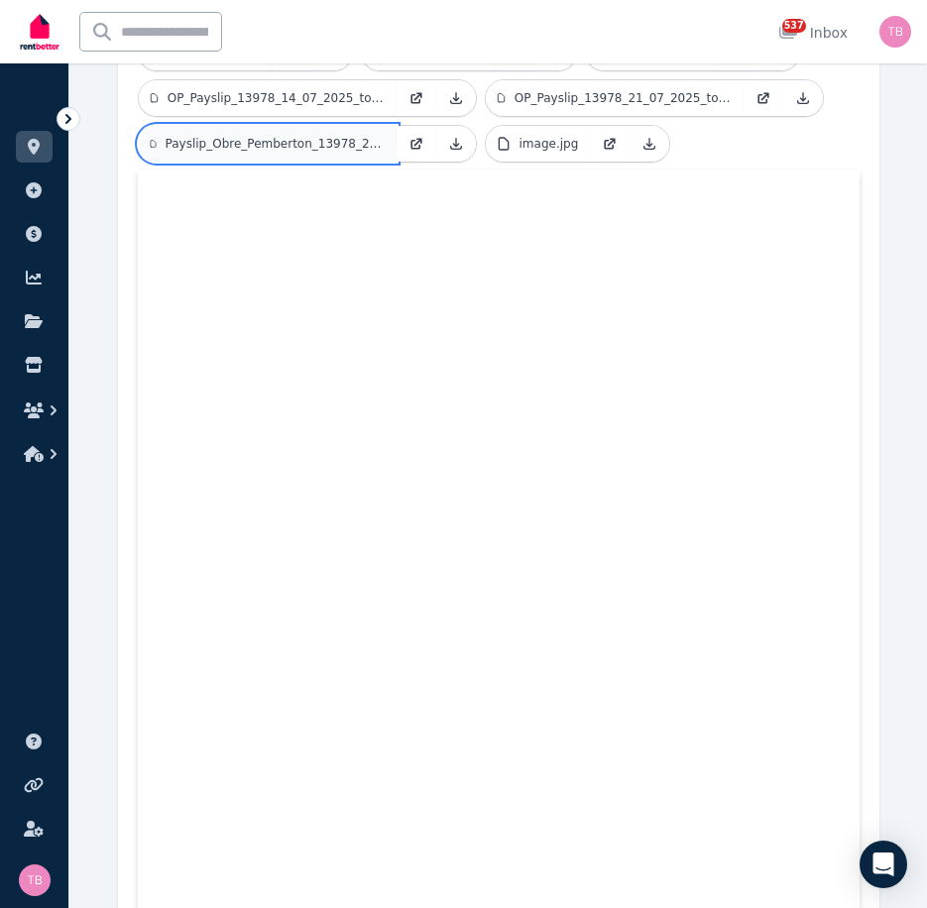
click at [260, 146] on p "Payslip_Obre_Pemberton_13978_28_07_2025_to_03_08_2025.pdf" at bounding box center [275, 144] width 219 height 16
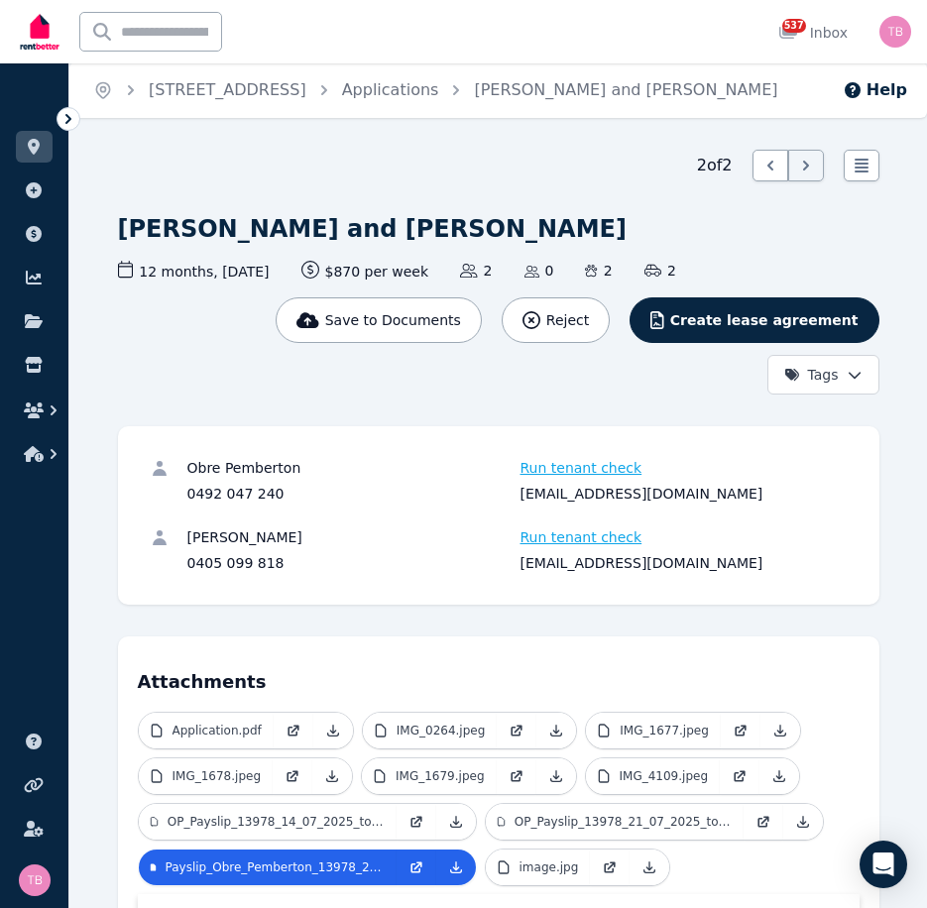
scroll to position [0, 0]
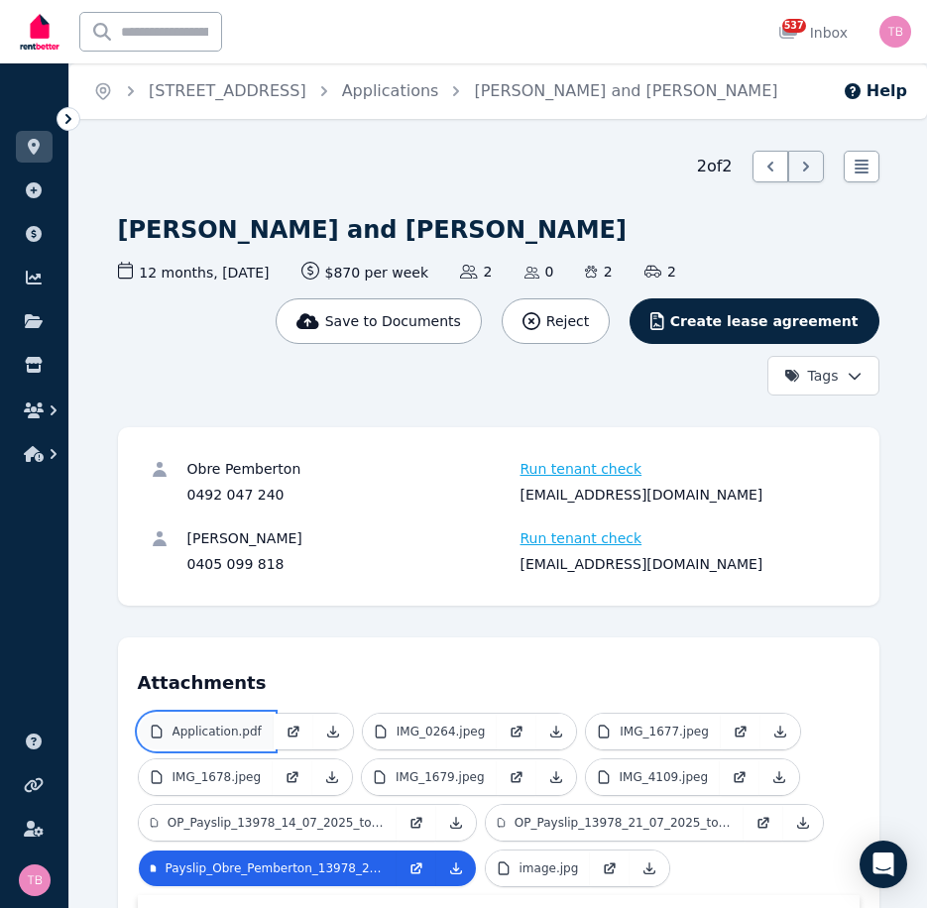
click at [208, 731] on p "Application.pdf" at bounding box center [216, 732] width 89 height 16
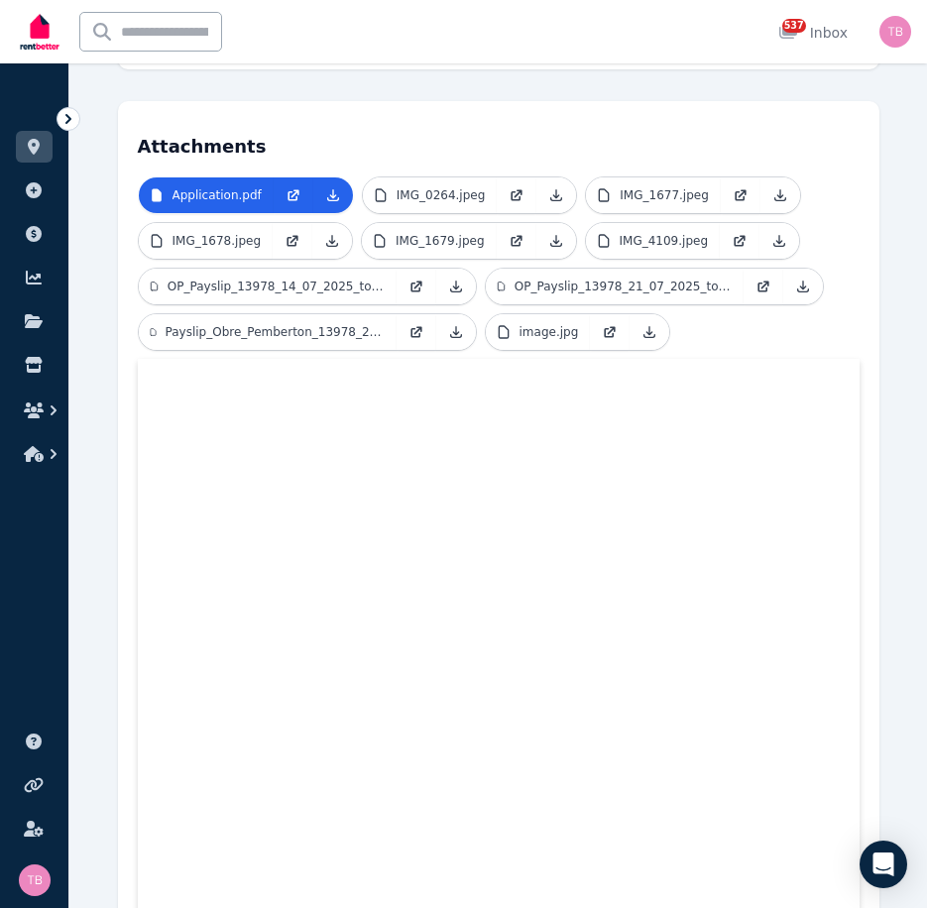
scroll to position [328, 0]
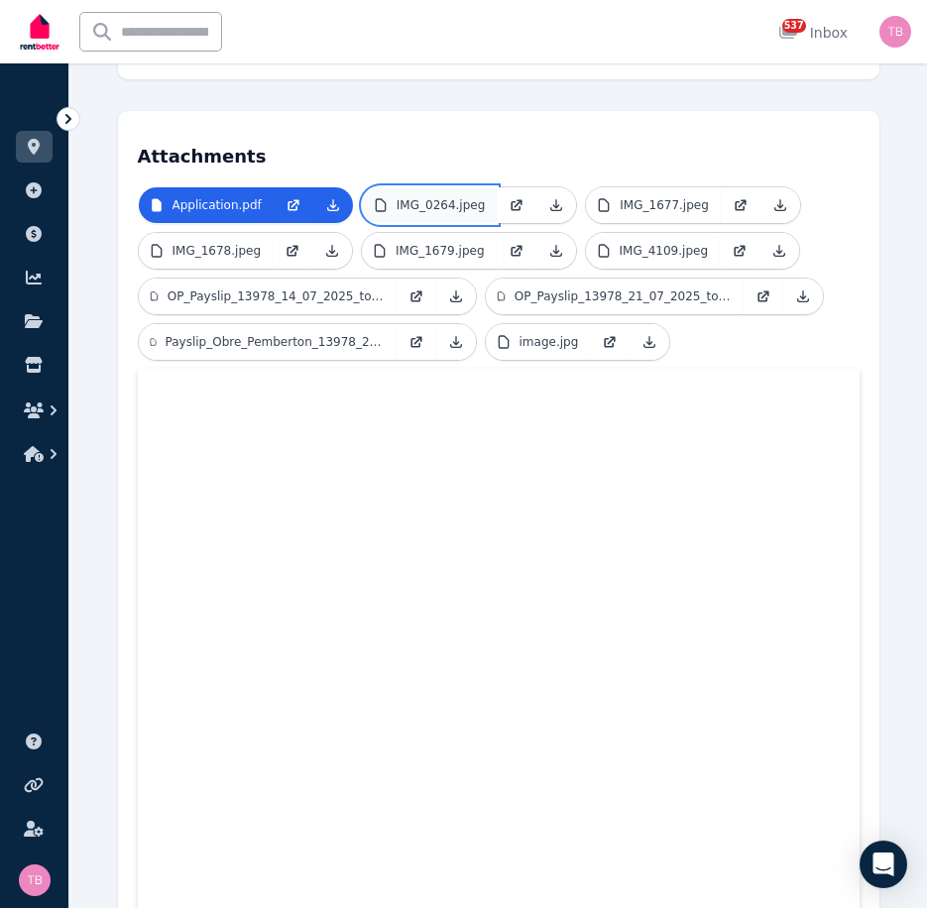
click at [414, 201] on p "IMG_0264.jpeg" at bounding box center [440, 205] width 89 height 16
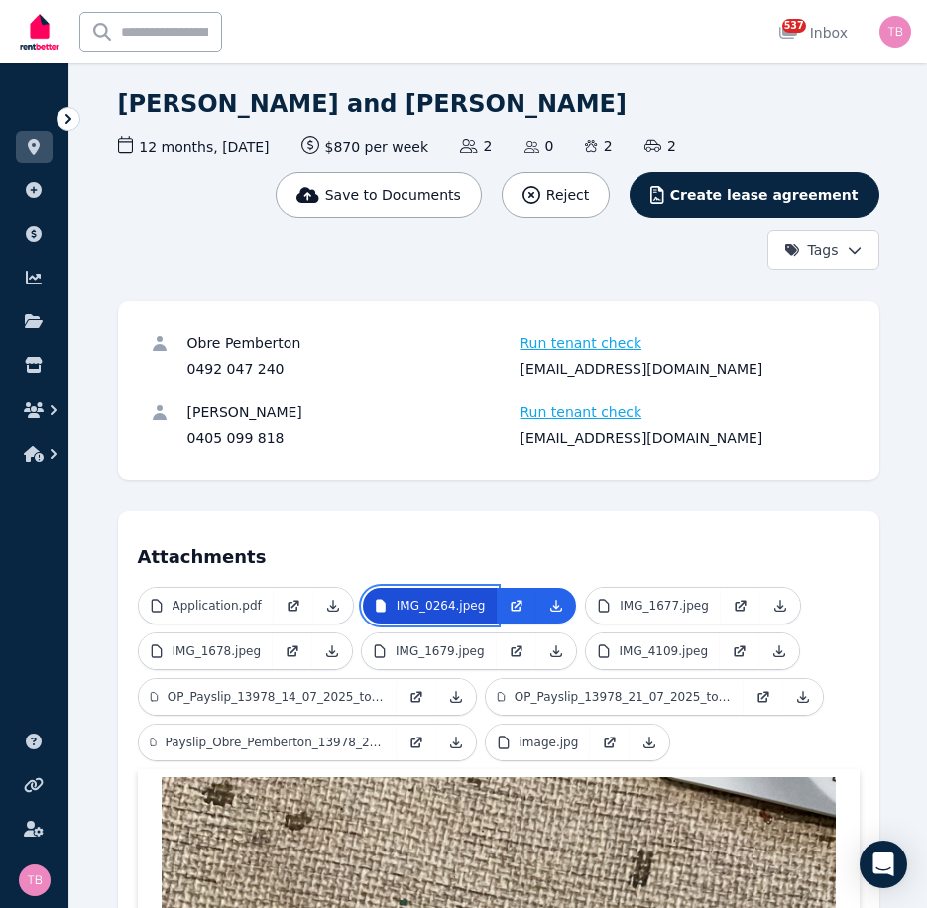
scroll to position [526, 0]
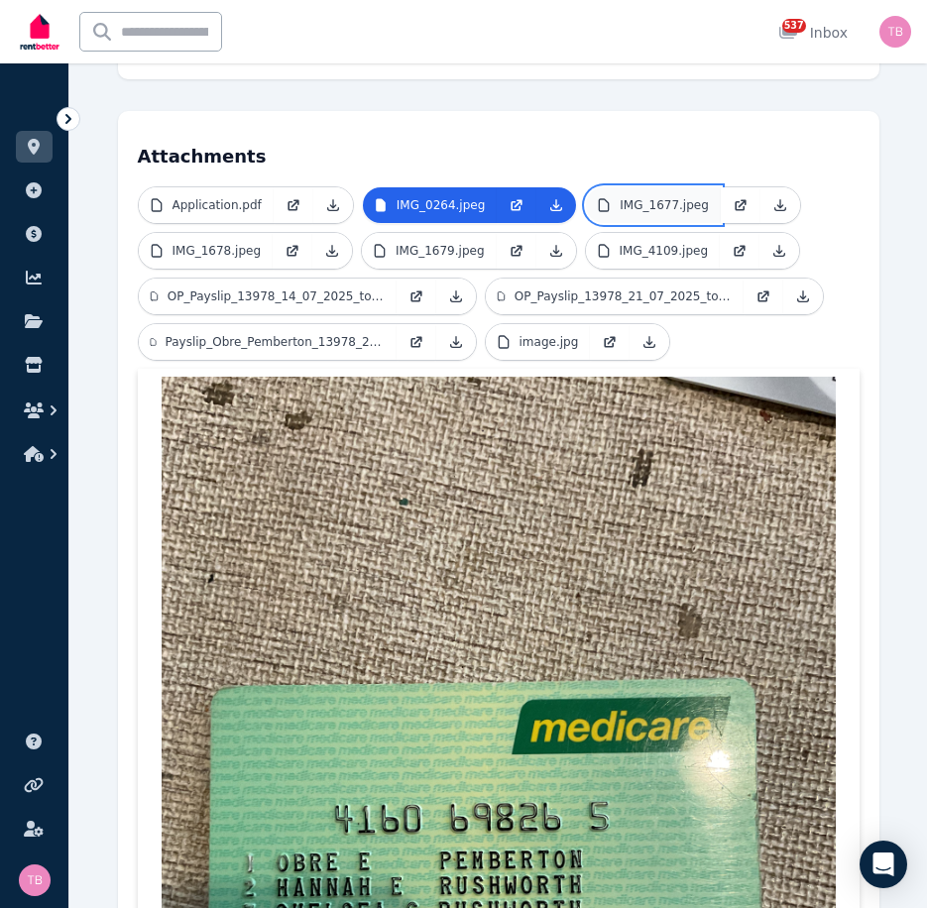
click at [643, 199] on p "IMG_1677.jpeg" at bounding box center [663, 205] width 89 height 16
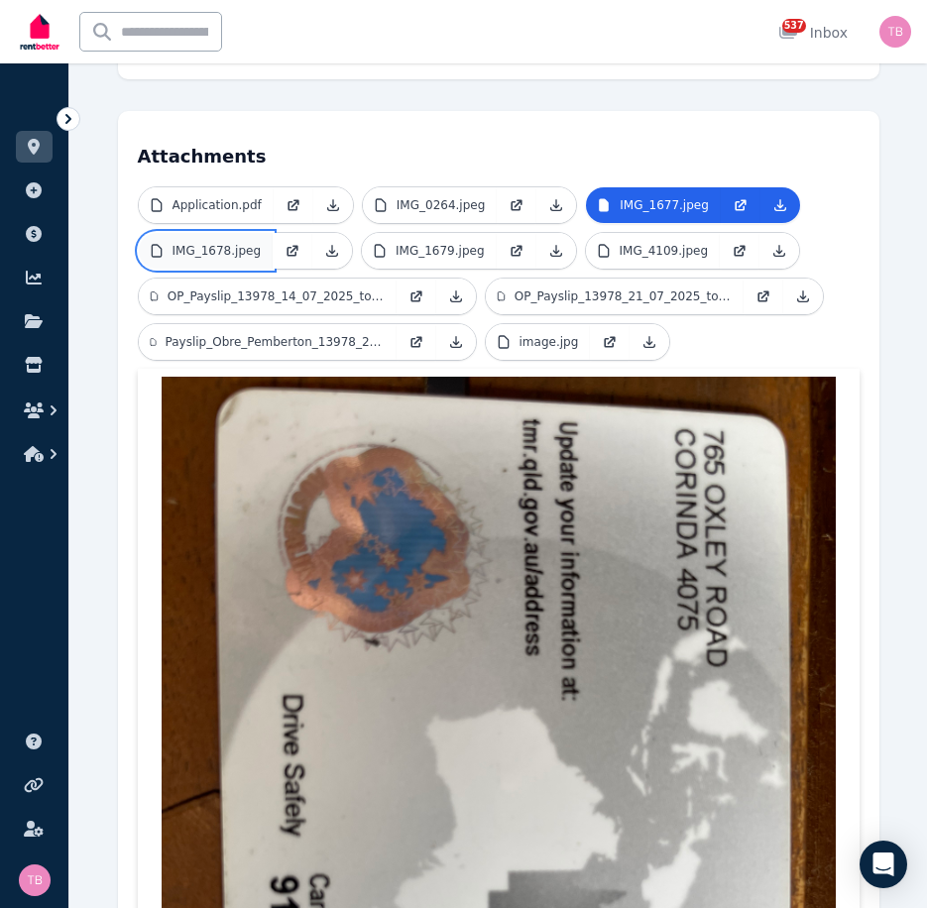
click at [217, 249] on p "IMG_1678.jpeg" at bounding box center [216, 251] width 89 height 16
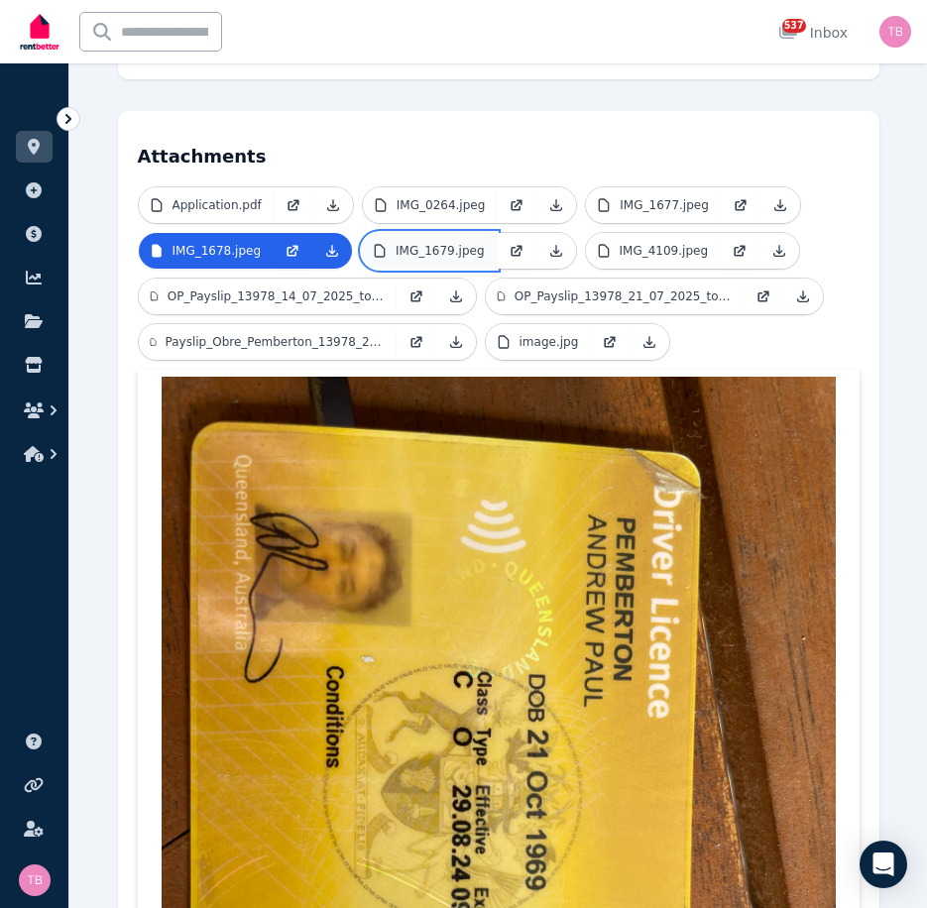
click at [403, 253] on p "IMG_1679.jpeg" at bounding box center [439, 251] width 89 height 16
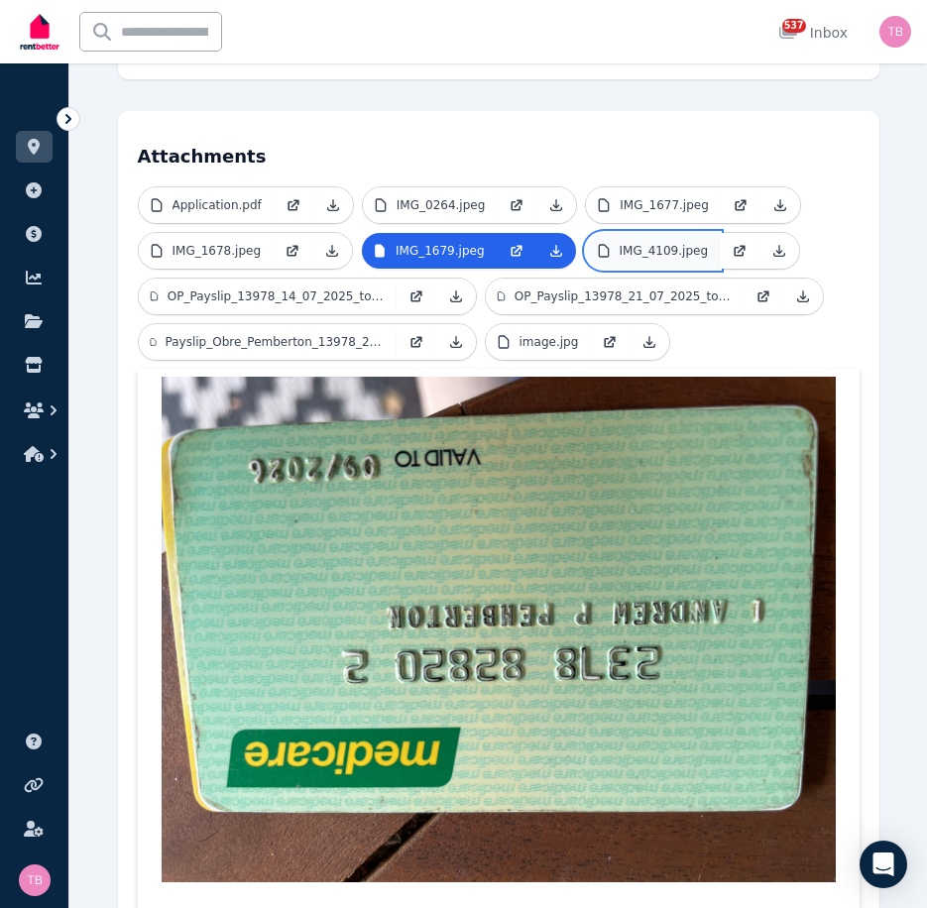
click at [641, 256] on p "IMG_4109.jpeg" at bounding box center [663, 251] width 89 height 16
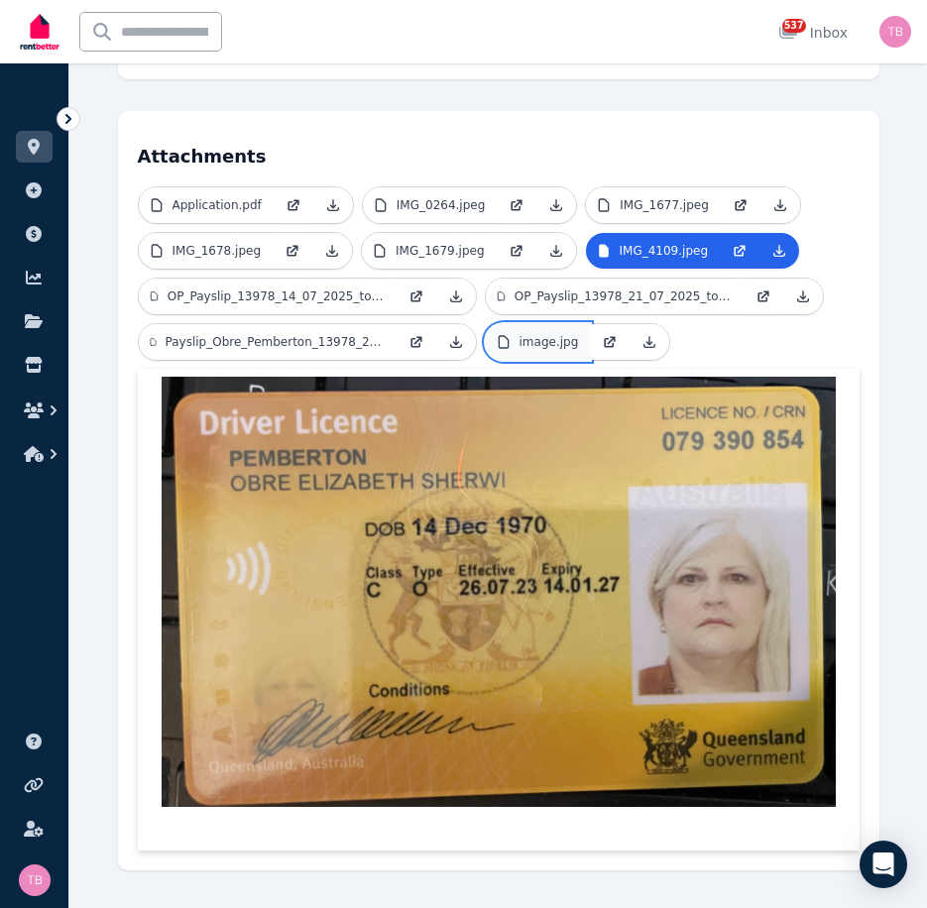
click at [530, 346] on p "image.jpg" at bounding box center [548, 342] width 59 height 16
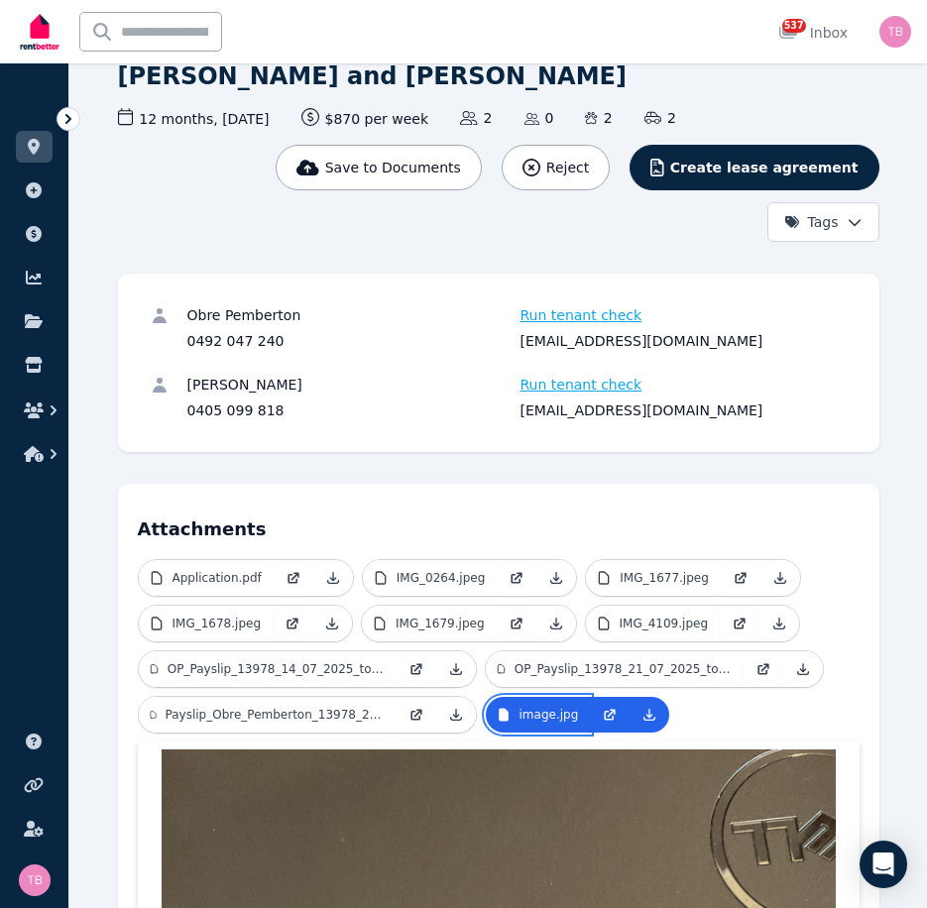
scroll to position [0, 0]
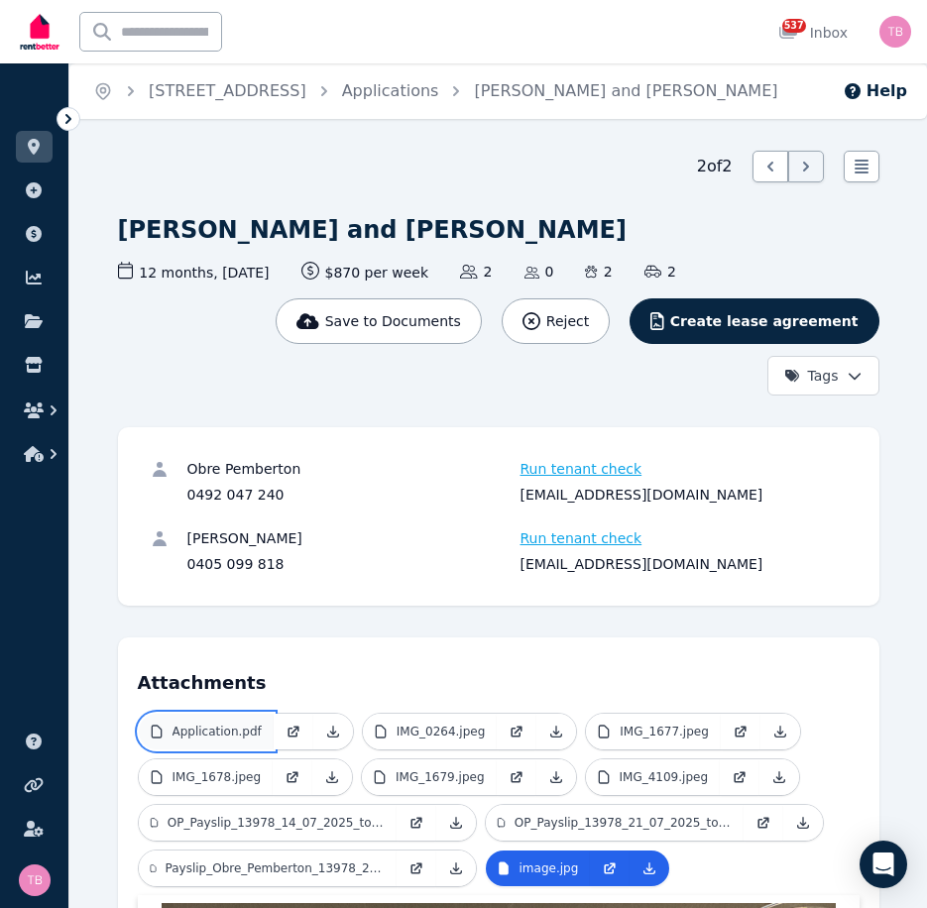
click at [207, 737] on p "Application.pdf" at bounding box center [216, 732] width 89 height 16
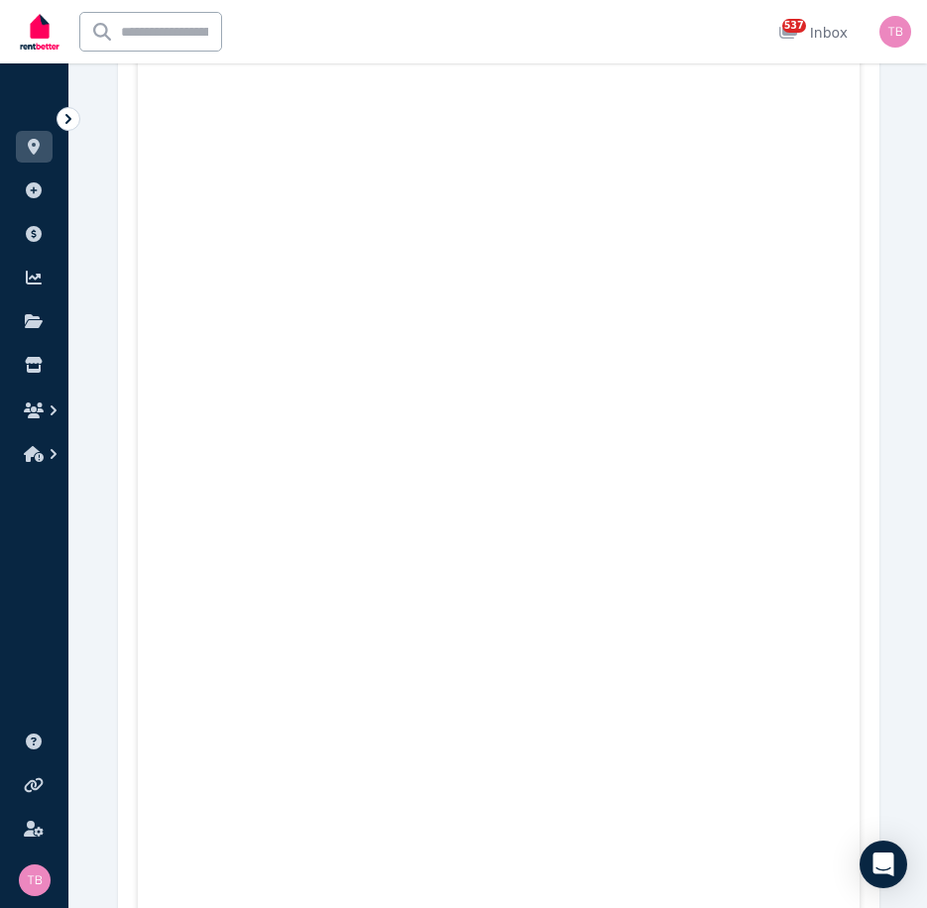
scroll to position [2416, 0]
click at [36, 413] on icon "button" at bounding box center [34, 410] width 20 height 16
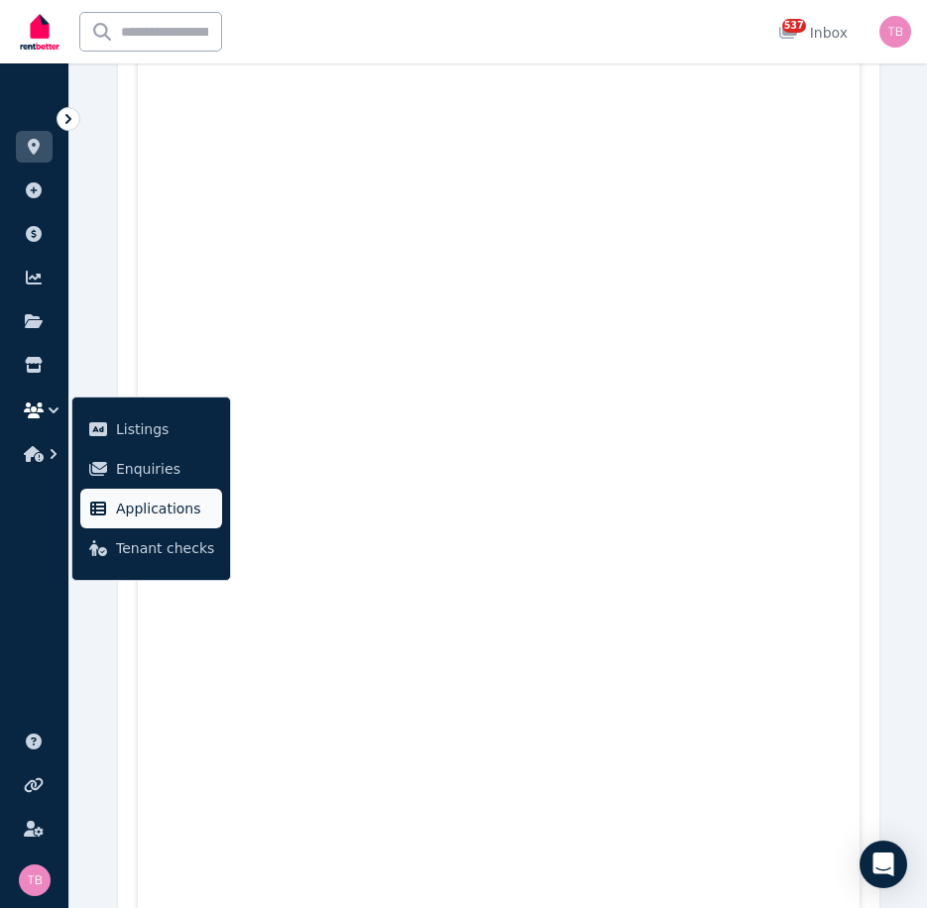
click at [130, 510] on span "Applications" at bounding box center [165, 509] width 98 height 24
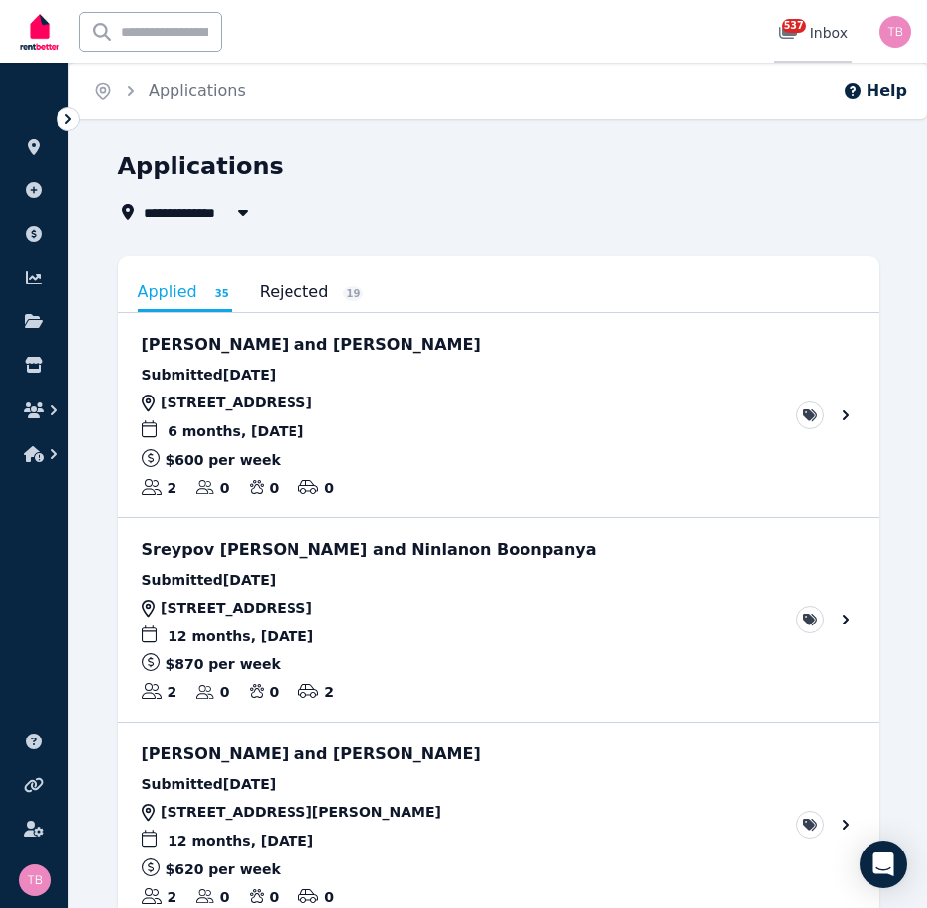
click at [793, 31] on span "537" at bounding box center [794, 26] width 24 height 14
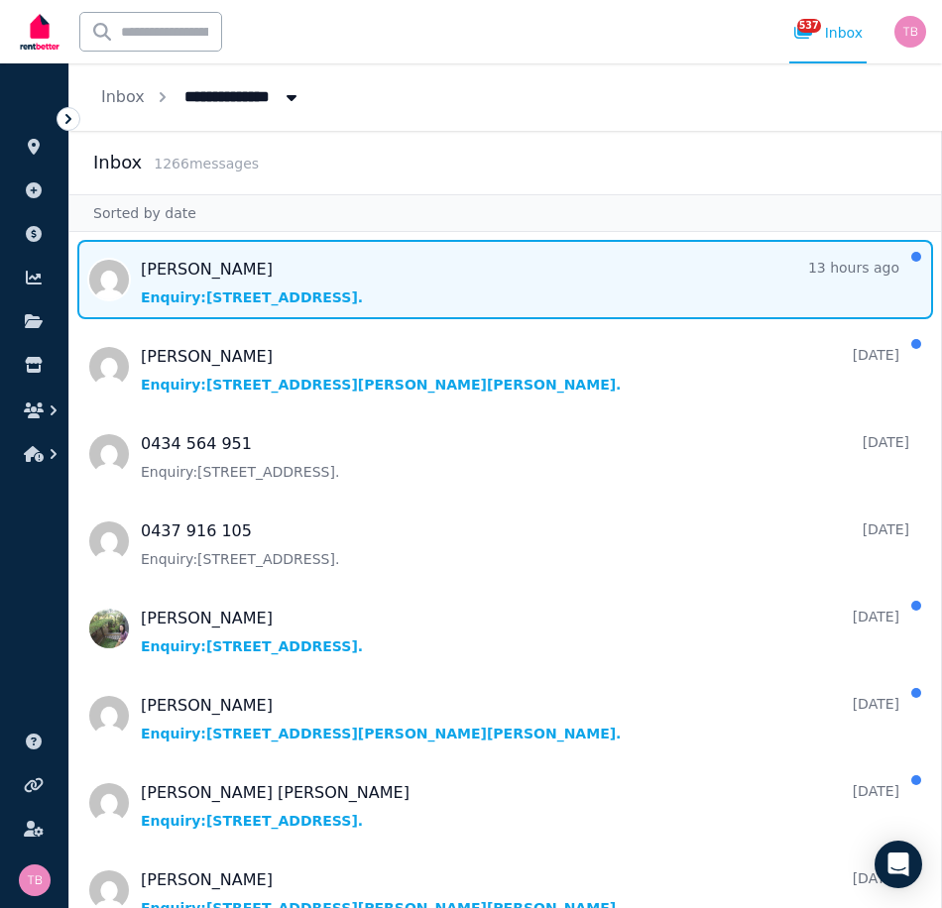
click at [179, 274] on span "Message list" at bounding box center [504, 279] width 871 height 79
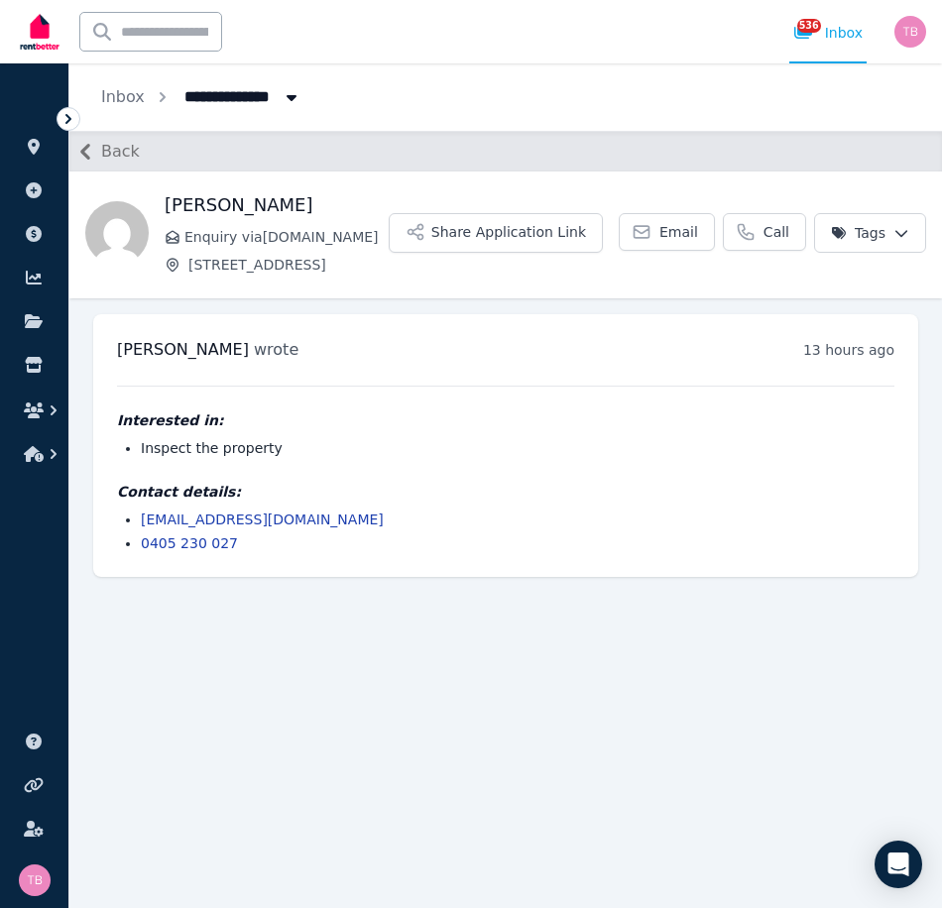
click at [275, 531] on ul "[EMAIL_ADDRESS][DOMAIN_NAME] 0405 230 027" at bounding box center [505, 531] width 777 height 44
drag, startPoint x: 225, startPoint y: 541, endPoint x: 129, endPoint y: 526, distance: 97.3
click at [129, 526] on ul "[EMAIL_ADDRESS][DOMAIN_NAME] 0405 230 027" at bounding box center [505, 531] width 777 height 44
copy ul "[EMAIL_ADDRESS][DOMAIN_NAME] 0405 230 027"
click at [41, 410] on icon "button" at bounding box center [34, 410] width 20 height 16
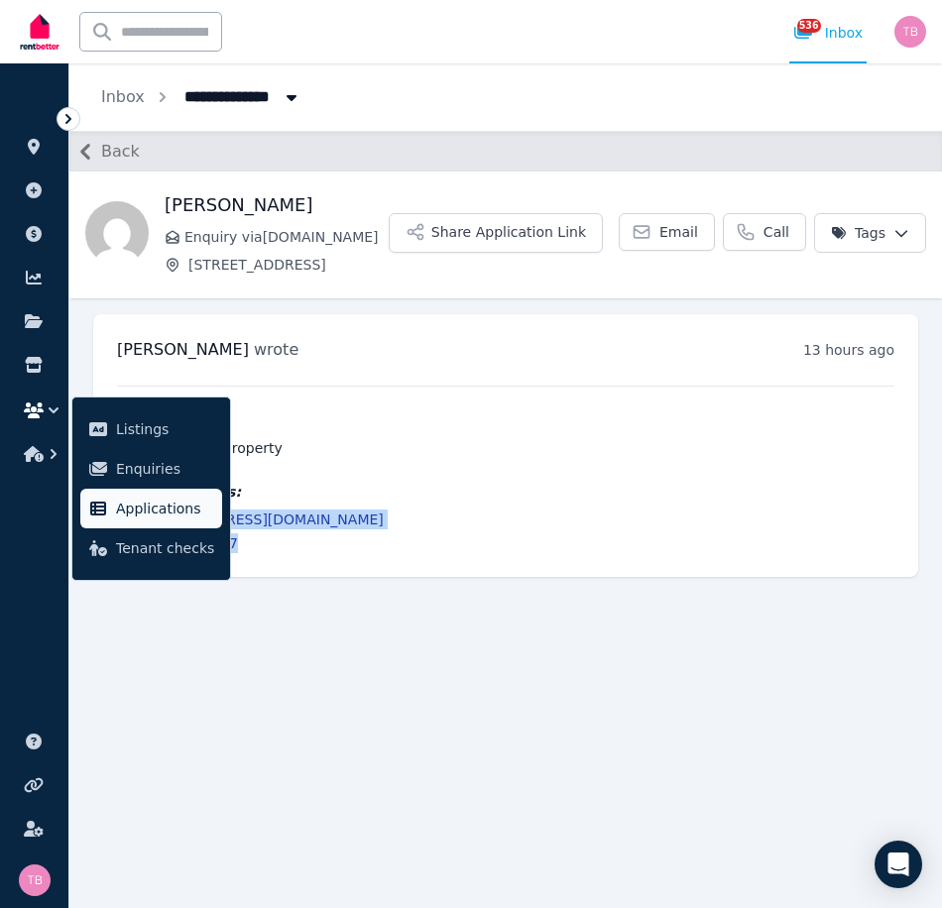
click at [127, 505] on span "Applications" at bounding box center [165, 509] width 98 height 24
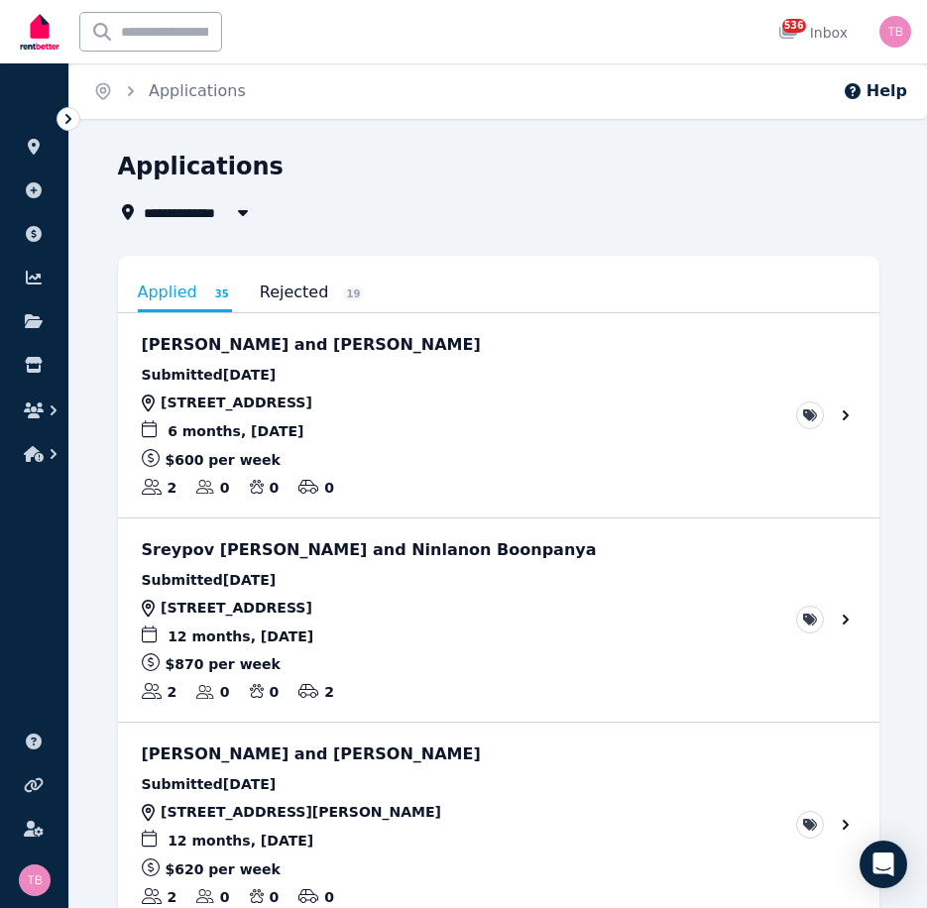
click at [172, 211] on span "All Properties" at bounding box center [208, 212] width 128 height 24
type input "**********"
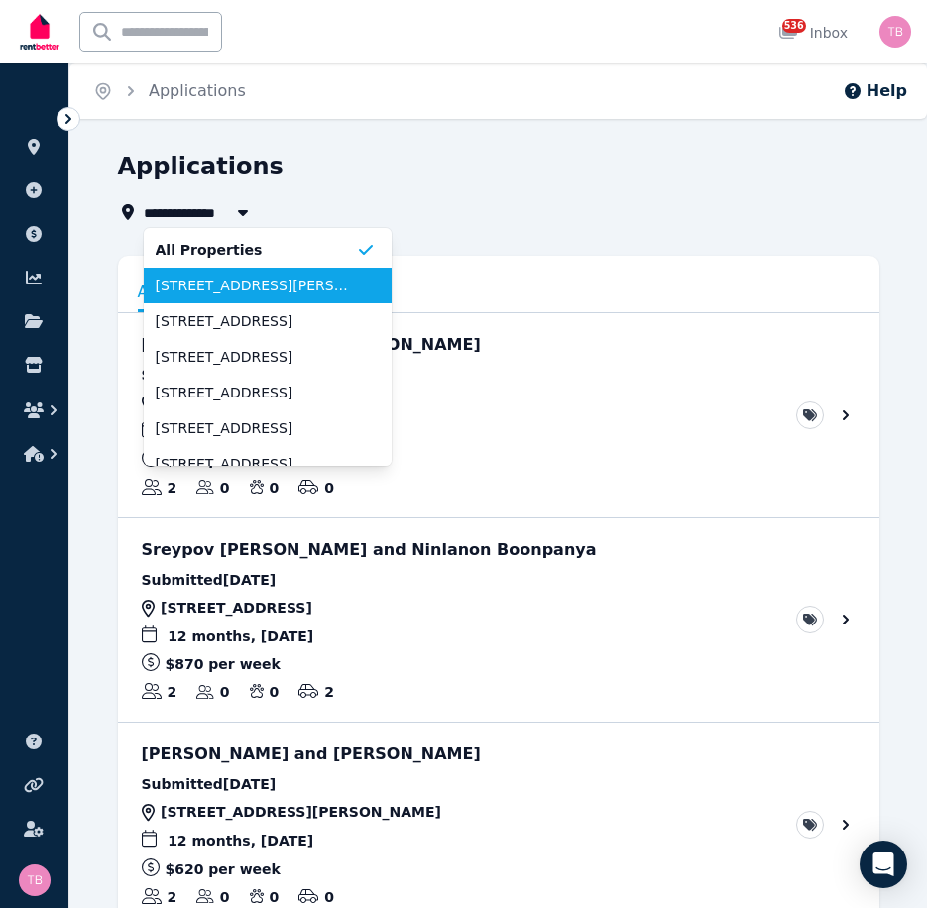
click at [207, 291] on span "[STREET_ADDRESS][PERSON_NAME]" at bounding box center [256, 286] width 200 height 20
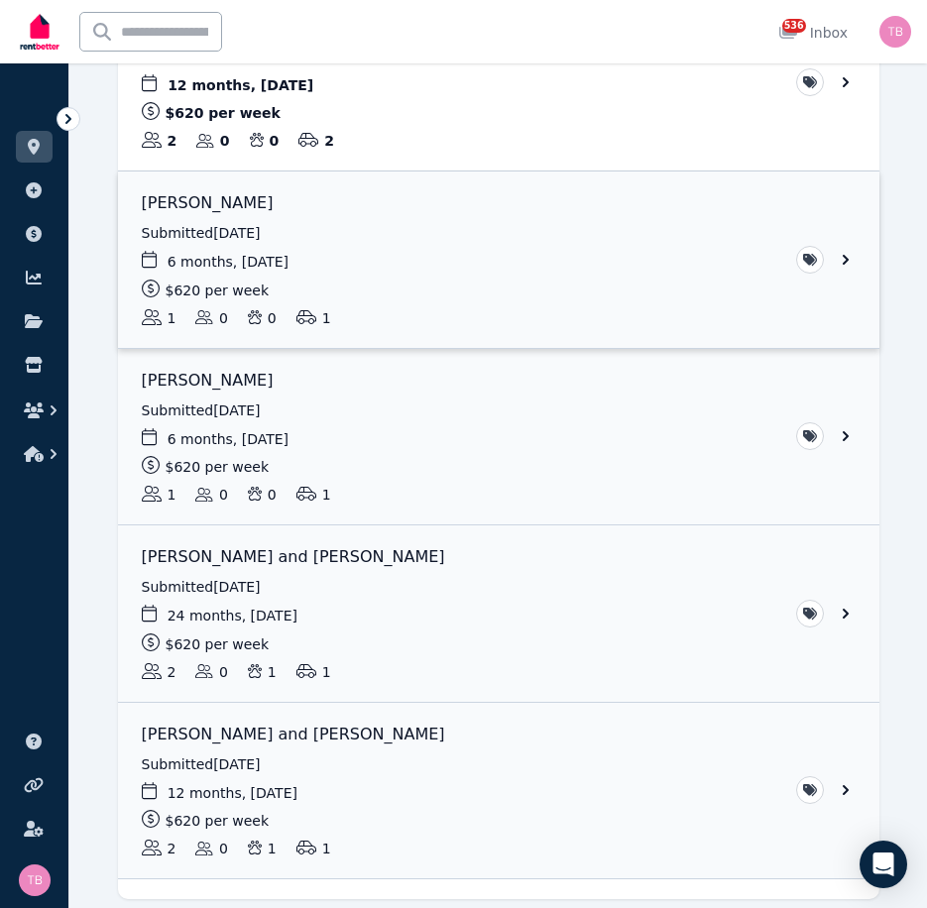
scroll to position [570, 0]
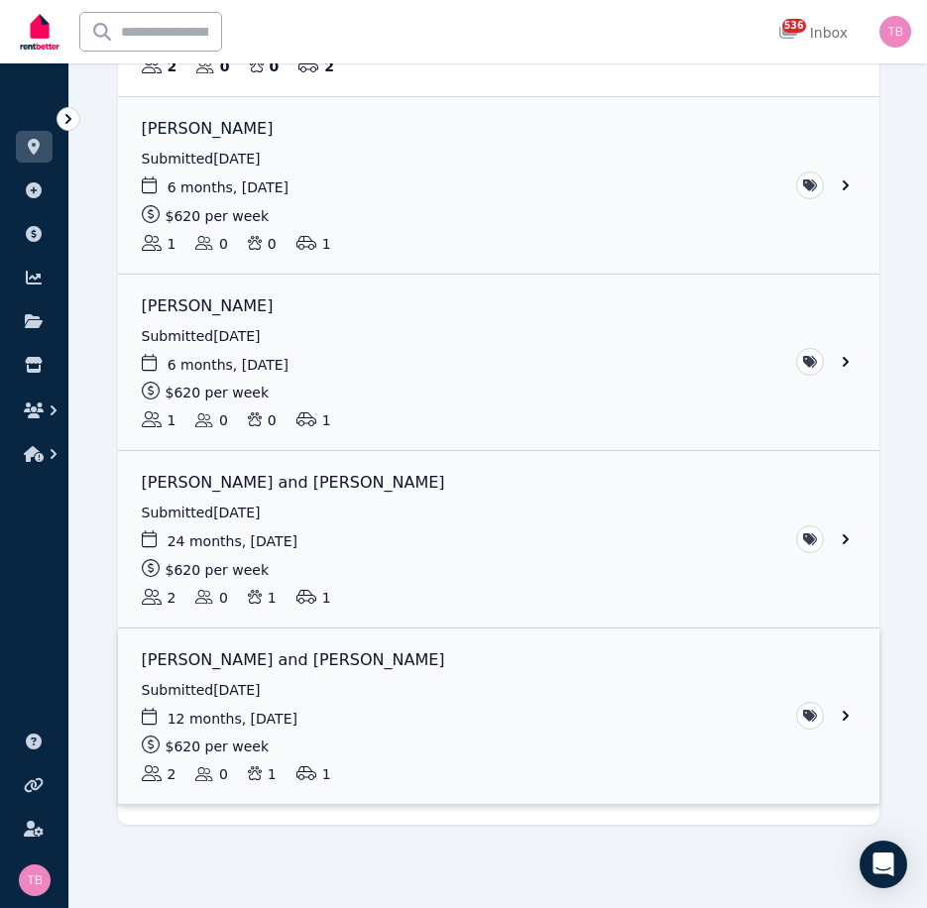
click at [845, 715] on link "View application: Lillie Taylor and Blake MacDonald" at bounding box center [498, 716] width 761 height 176
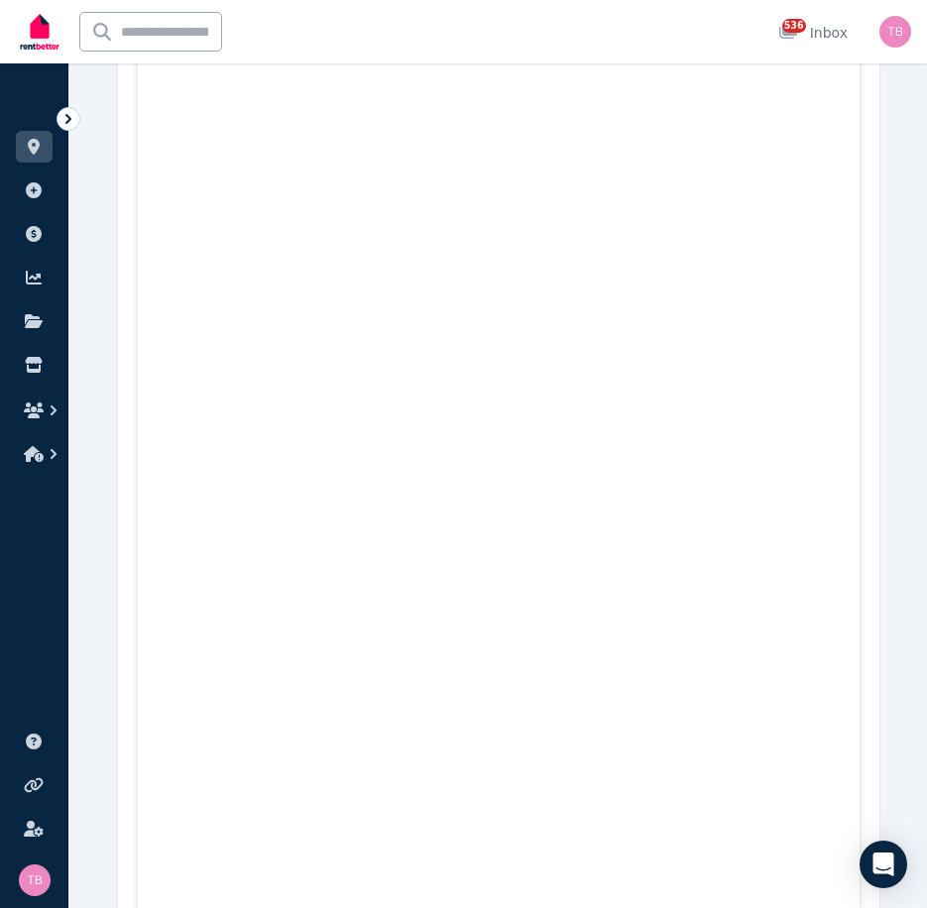
scroll to position [1679, 0]
click at [31, 409] on icon "button" at bounding box center [34, 410] width 20 height 16
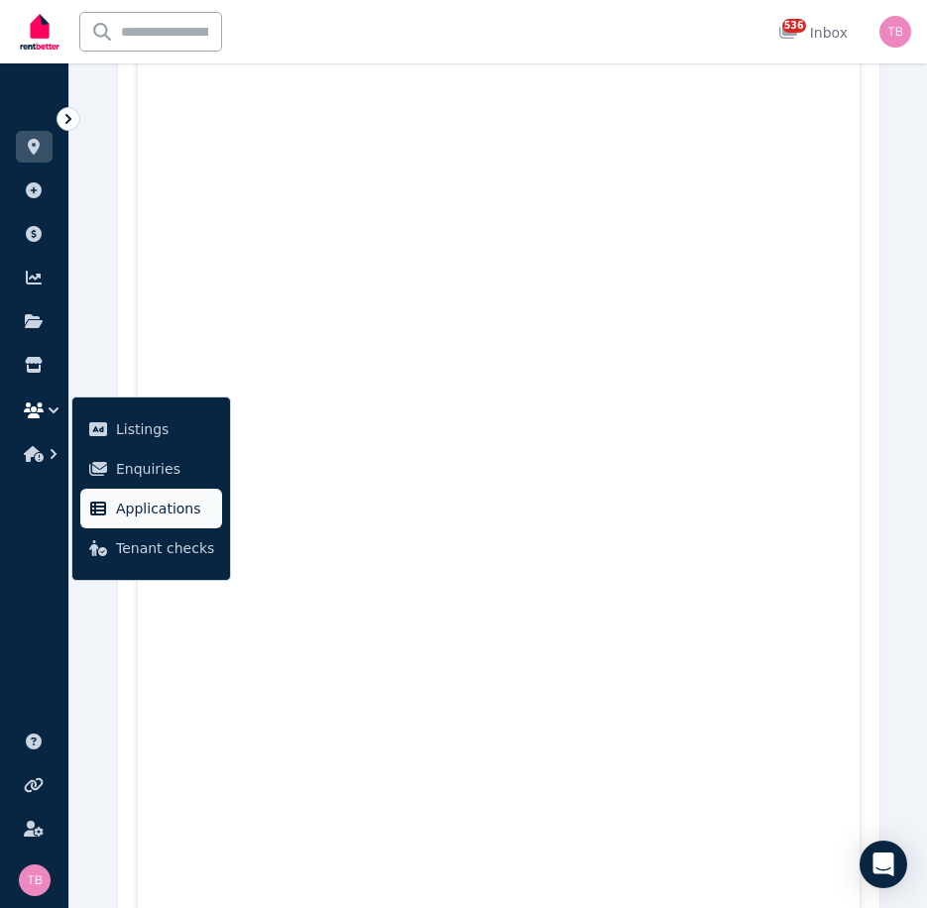
click at [128, 512] on span "Applications" at bounding box center [165, 509] width 98 height 24
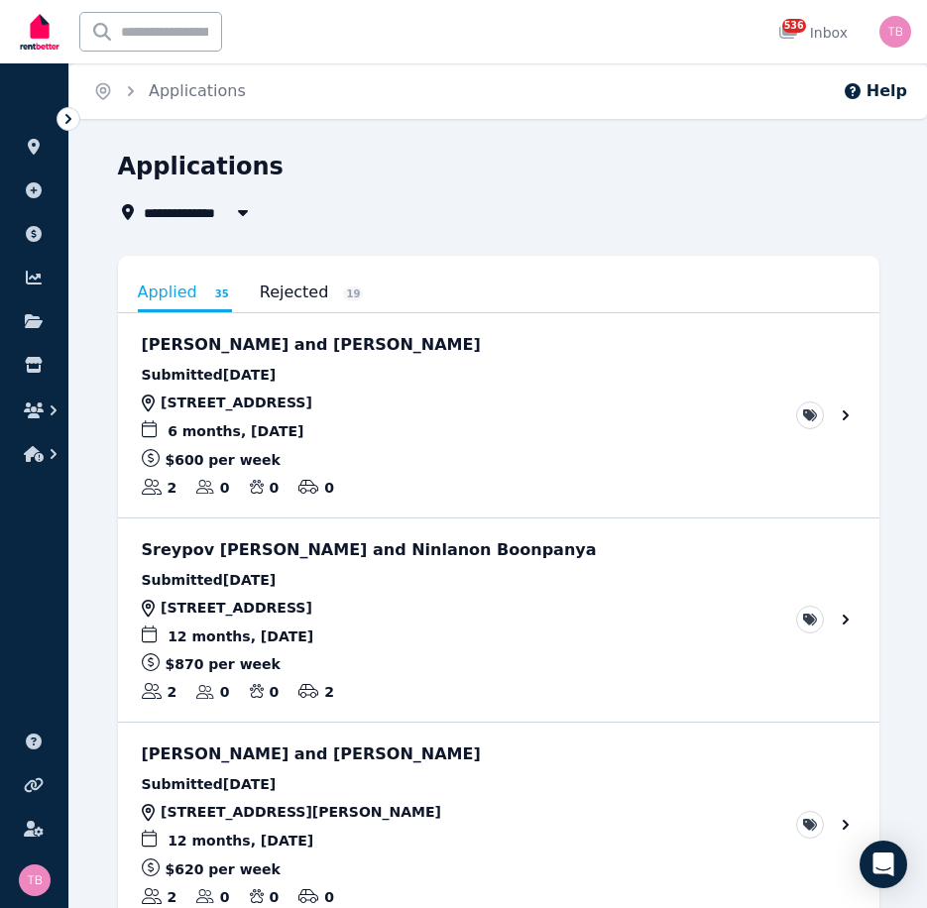
click at [184, 214] on span "All Properties" at bounding box center [208, 212] width 128 height 24
type input "**********"
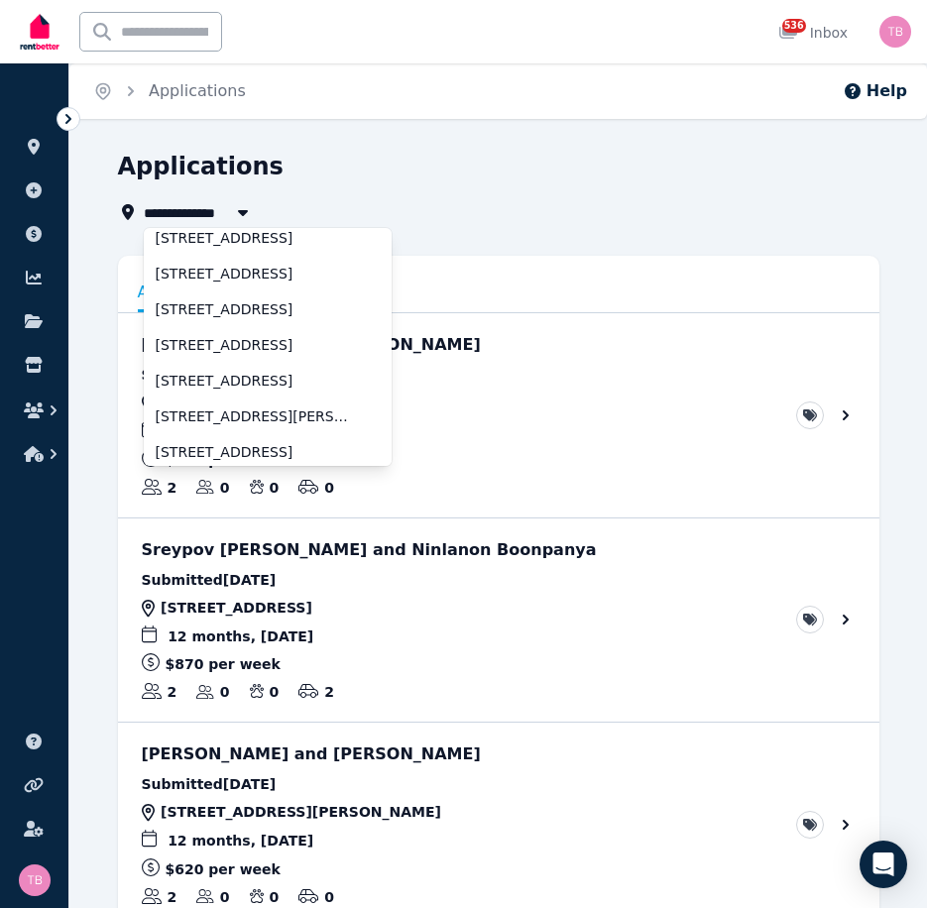
scroll to position [99, 0]
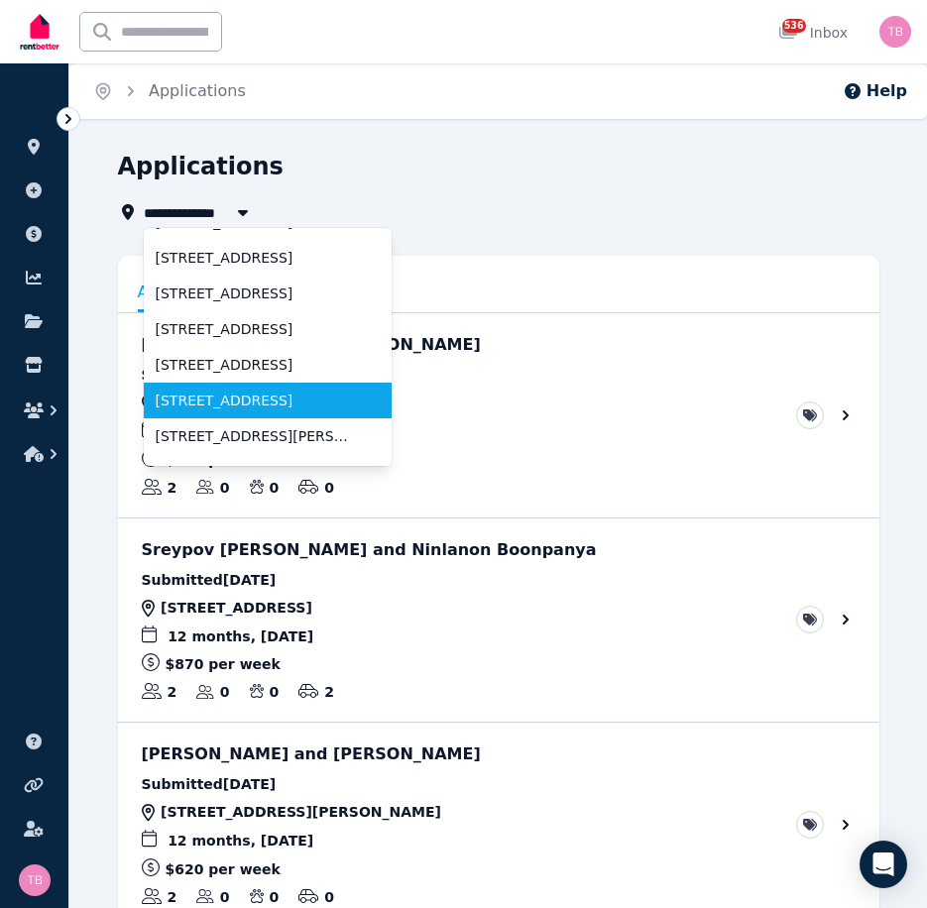
click at [196, 396] on span "[STREET_ADDRESS]" at bounding box center [256, 401] width 200 height 20
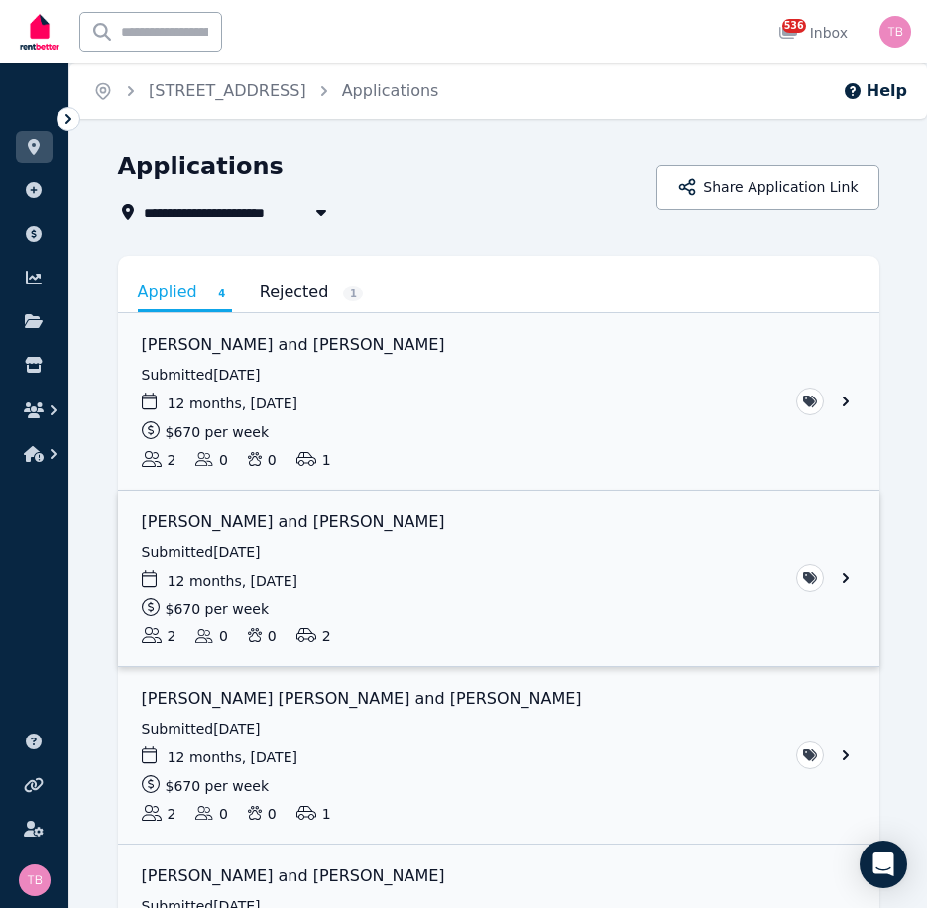
click at [841, 581] on link "View application: Georga Paletaoga and Sam Paletaoga" at bounding box center [498, 579] width 761 height 176
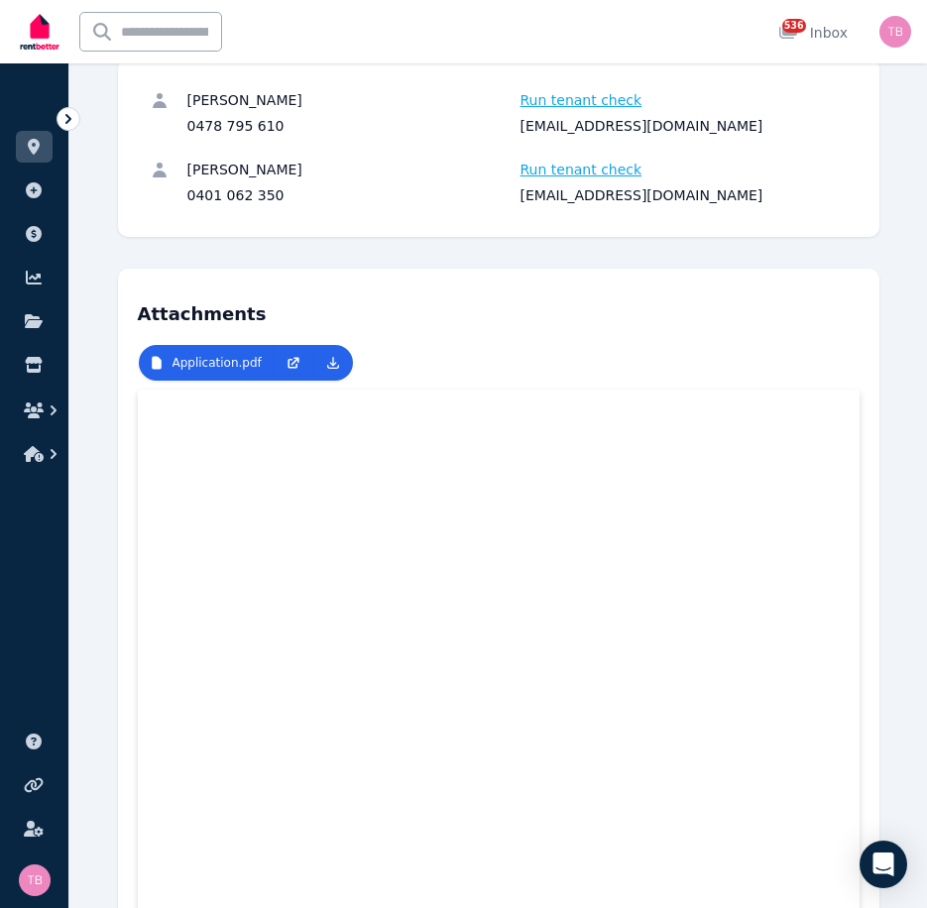
scroll to position [361, 0]
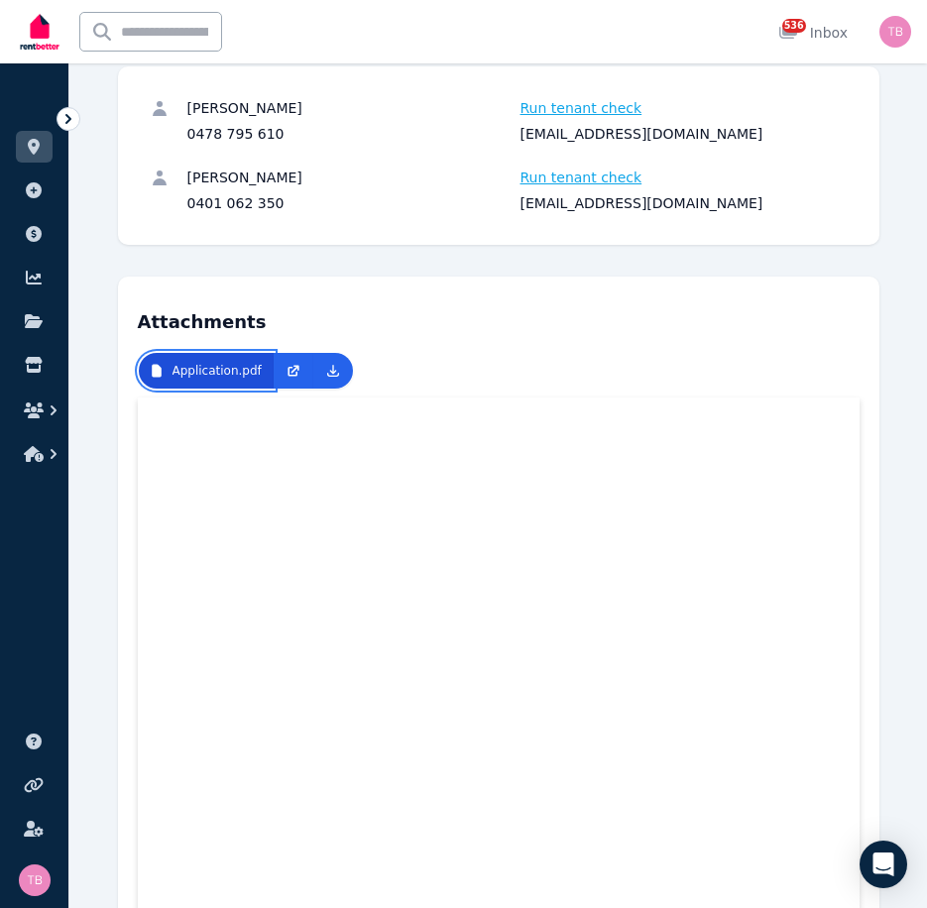
click at [213, 376] on p "Application.pdf" at bounding box center [216, 371] width 89 height 16
click at [327, 372] on icon at bounding box center [332, 370] width 11 height 11
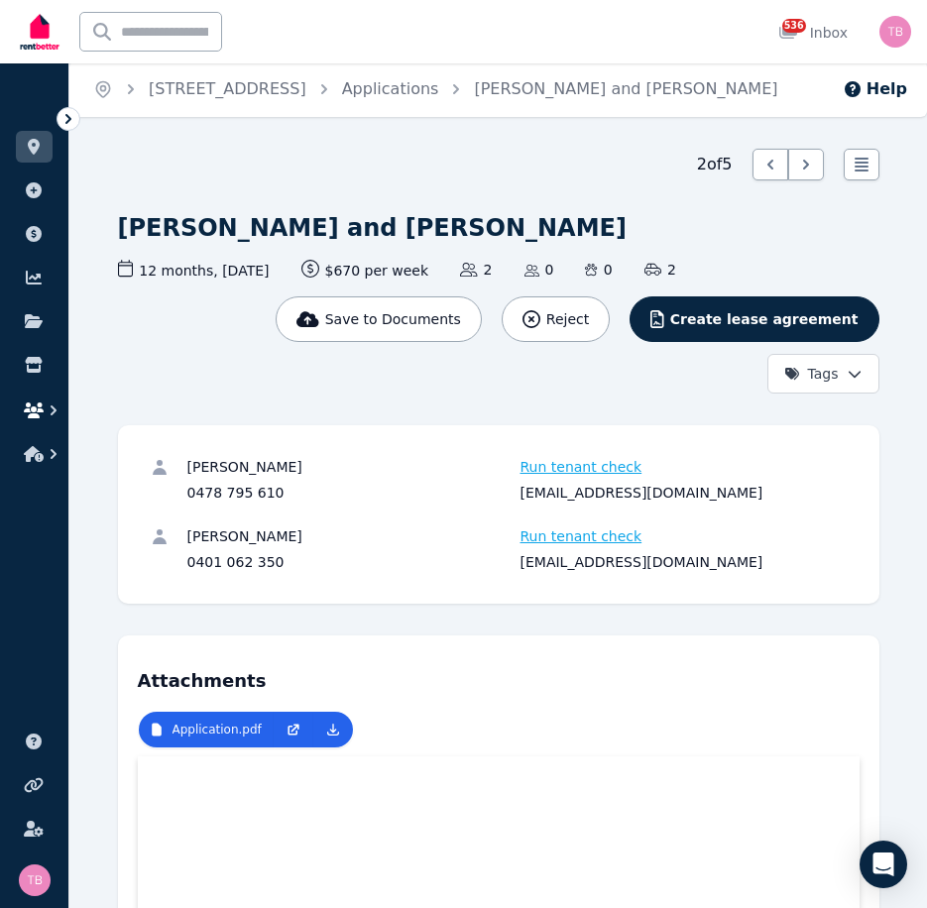
scroll to position [0, 0]
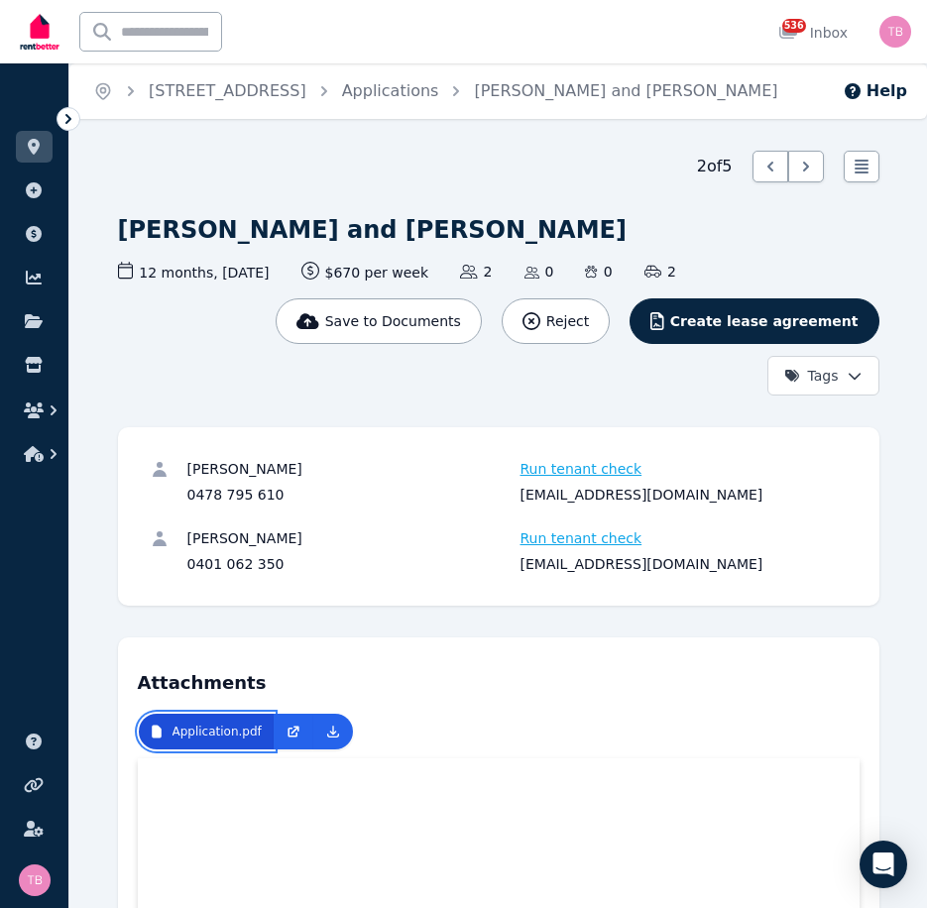
click at [206, 726] on p "Application.pdf" at bounding box center [216, 732] width 89 height 16
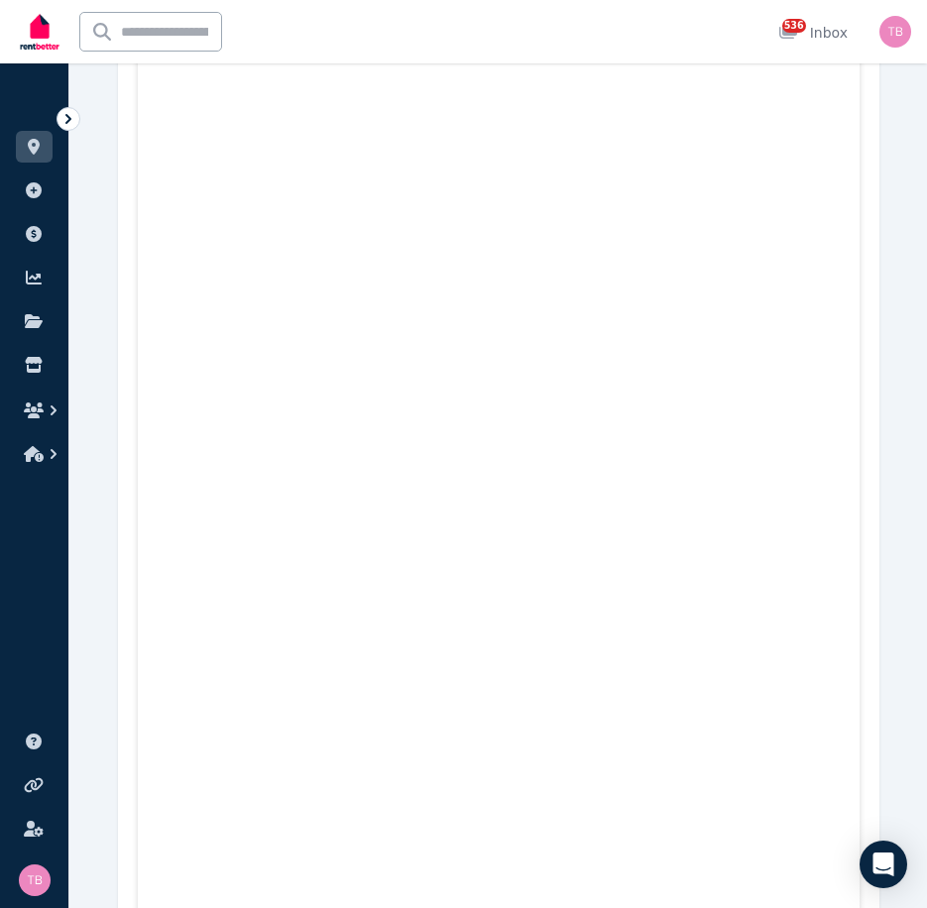
scroll to position [2676, 0]
click at [37, 410] on icon "button" at bounding box center [34, 410] width 20 height 16
drag, startPoint x: 37, startPoint y: 410, endPoint x: 37, endPoint y: 375, distance: 35.7
click at [37, 375] on ul "ORGANISE Properties Add property Payments Finance report Documents Marketplace" at bounding box center [34, 279] width 68 height 392
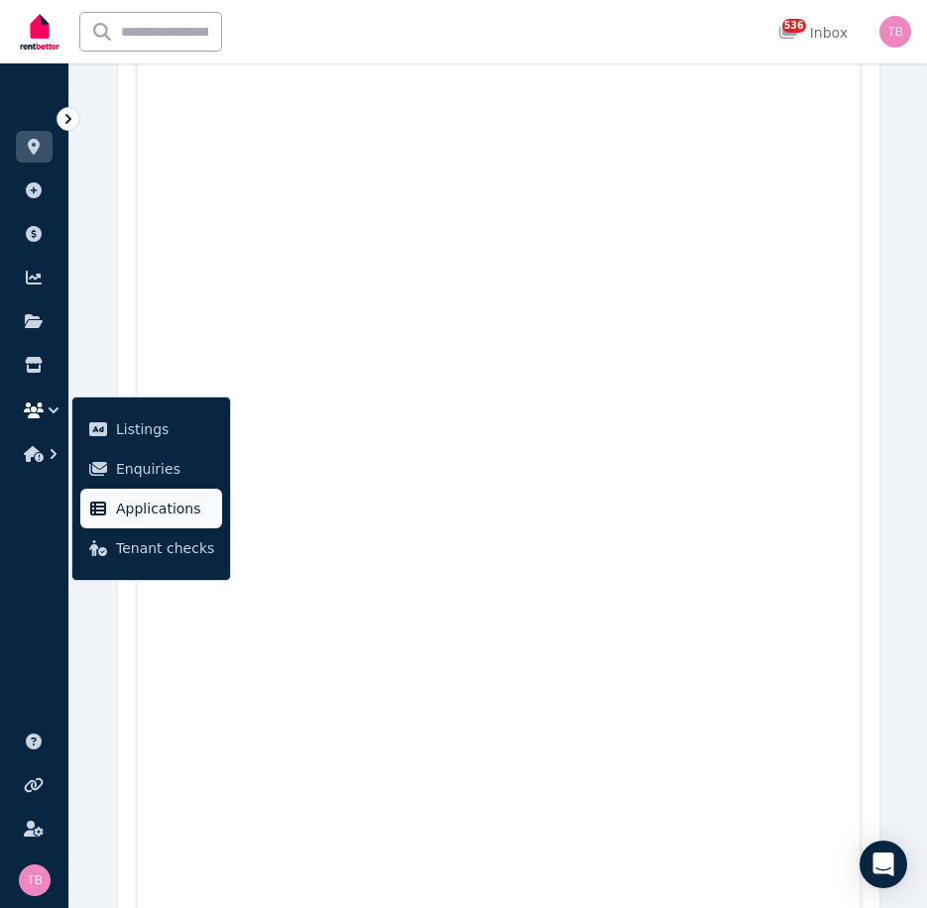
click at [142, 502] on span "Applications" at bounding box center [165, 509] width 98 height 24
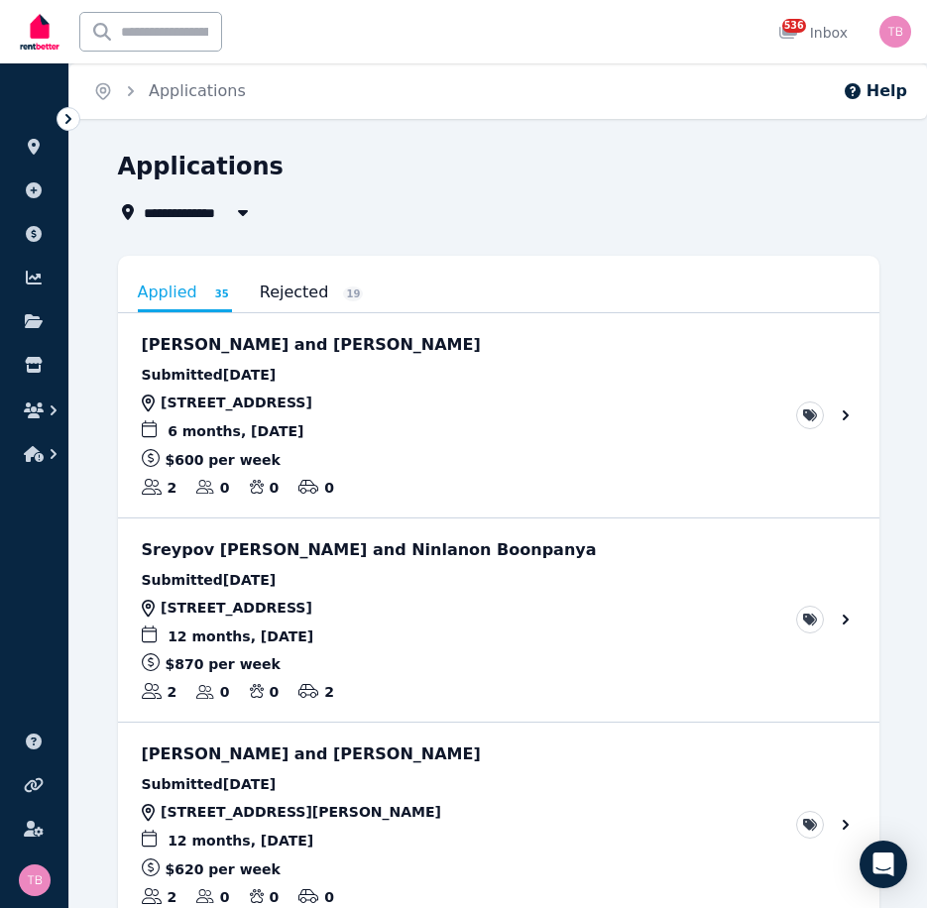
click at [203, 219] on span "All Properties" at bounding box center [208, 212] width 128 height 24
type input "**********"
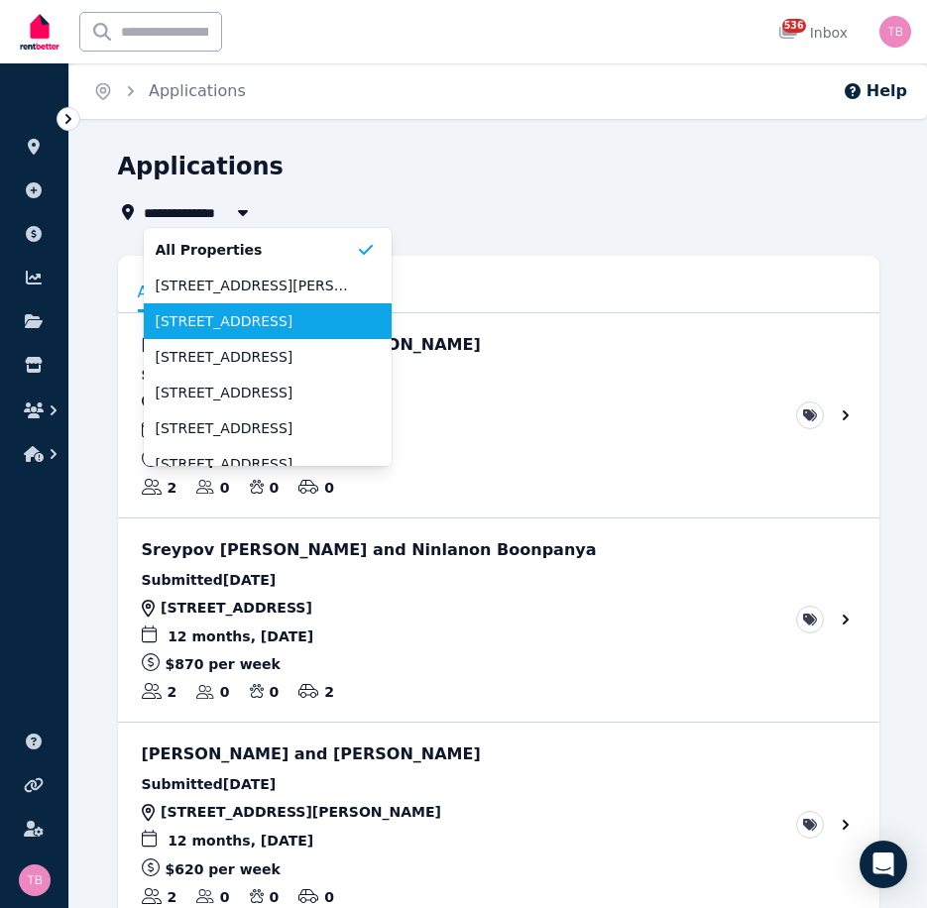
click at [205, 318] on span "[STREET_ADDRESS]" at bounding box center [256, 321] width 200 height 20
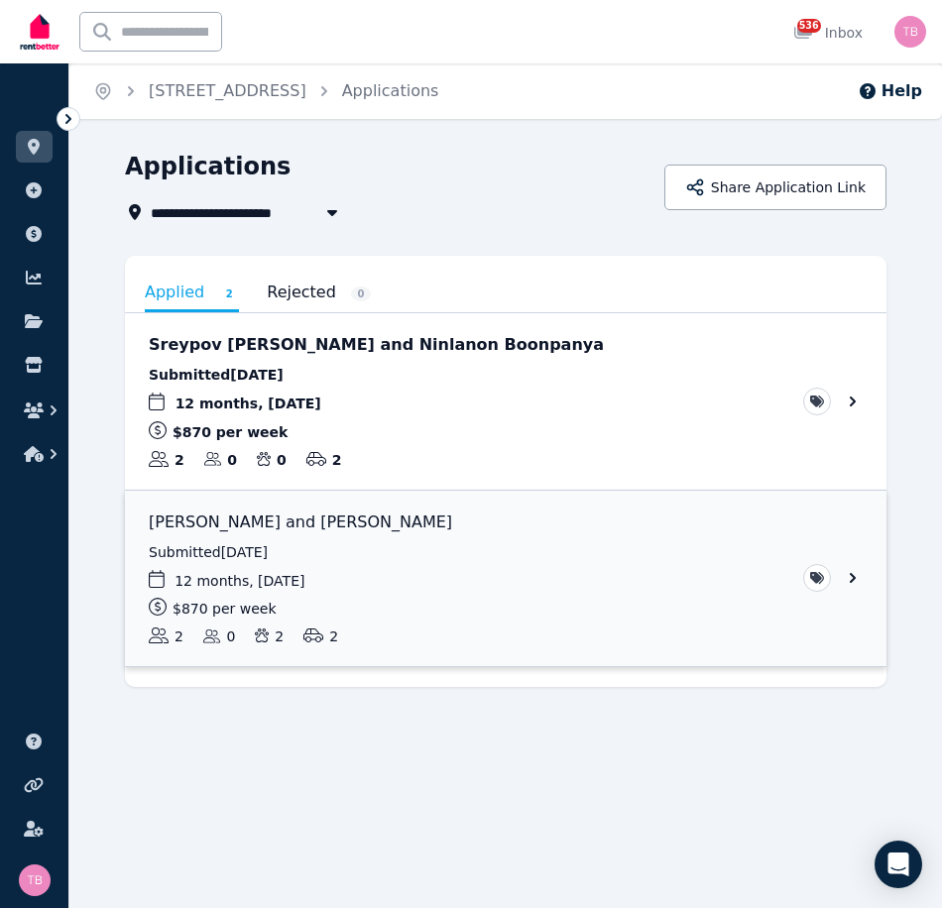
click at [851, 576] on link "View application: Obre Pemberton and Andrew Pemberton" at bounding box center [505, 579] width 761 height 176
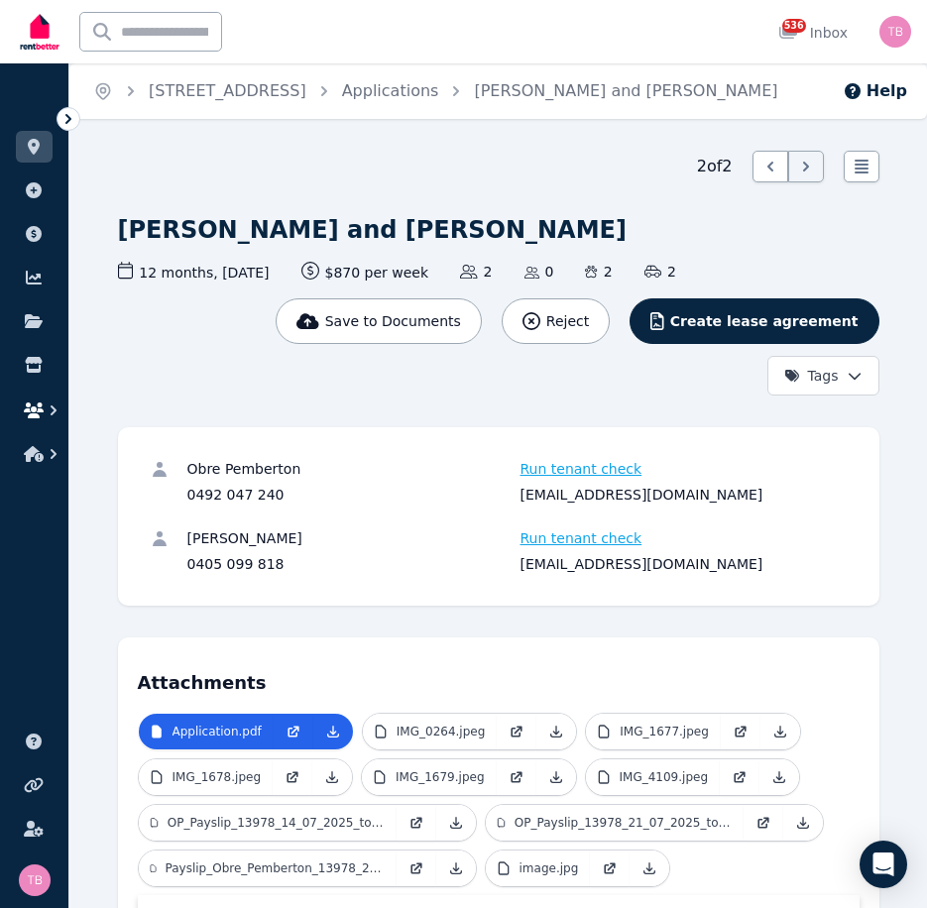
click at [43, 409] on icon "button" at bounding box center [34, 410] width 20 height 16
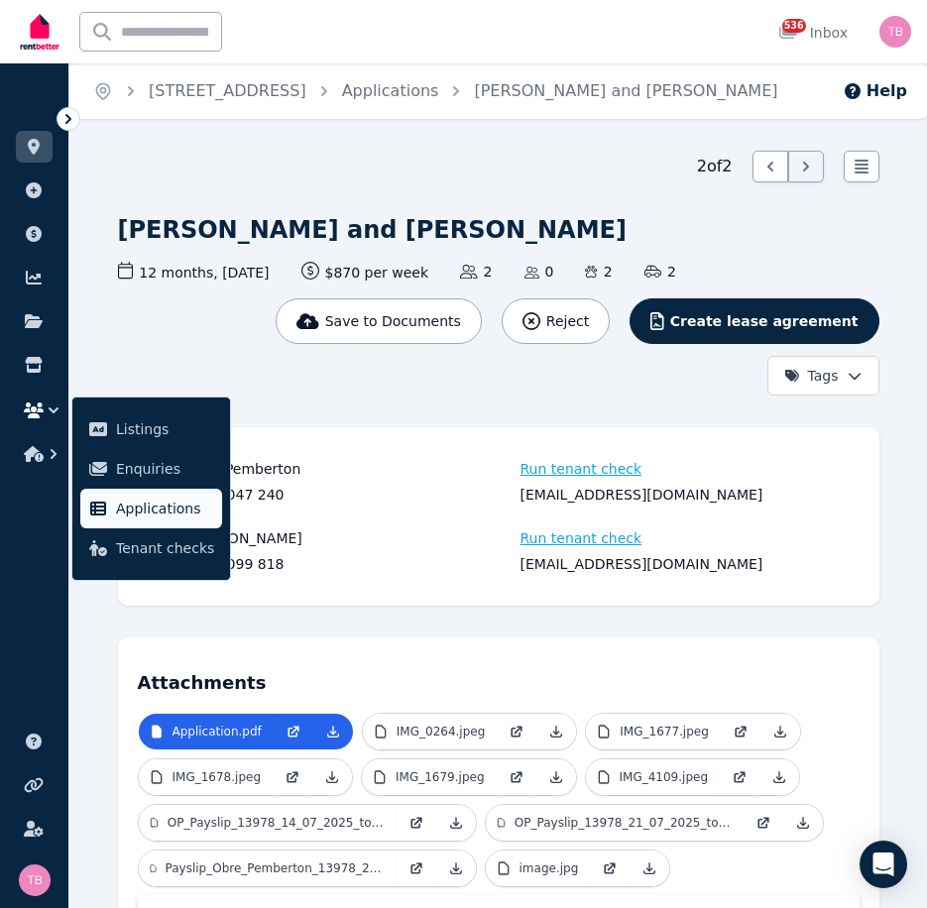
click at [147, 510] on span "Applications" at bounding box center [165, 509] width 98 height 24
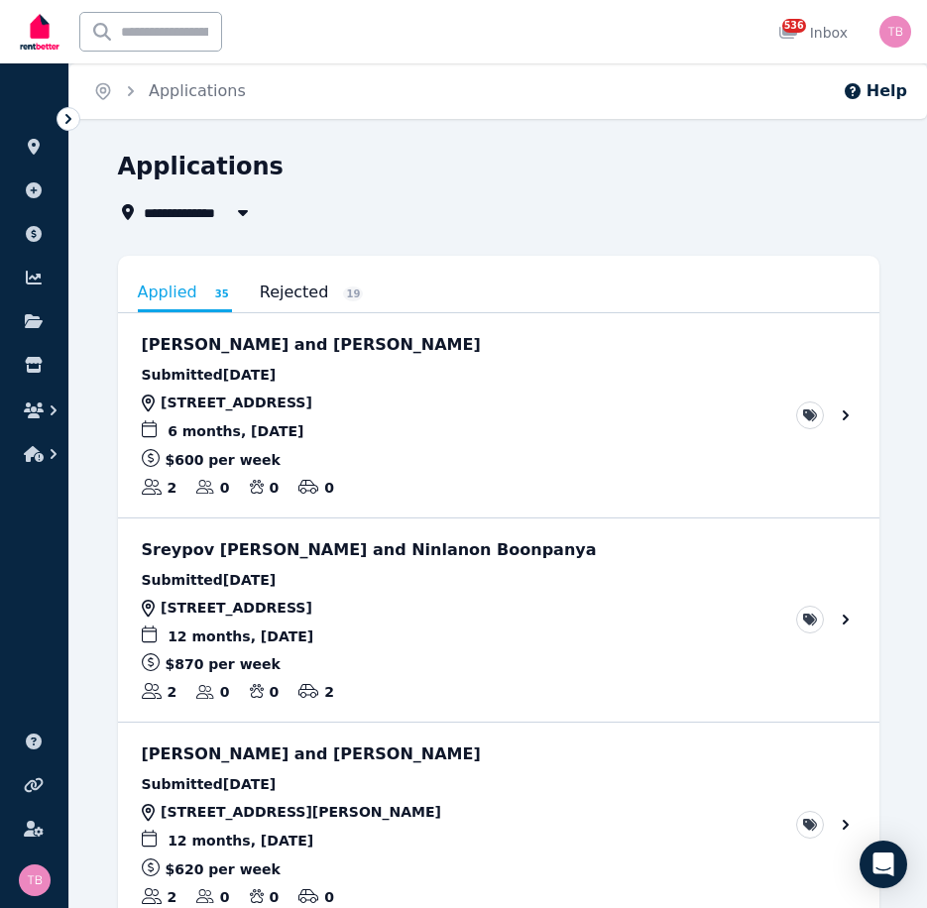
click at [184, 212] on span "All Properties" at bounding box center [208, 212] width 128 height 24
type input "**********"
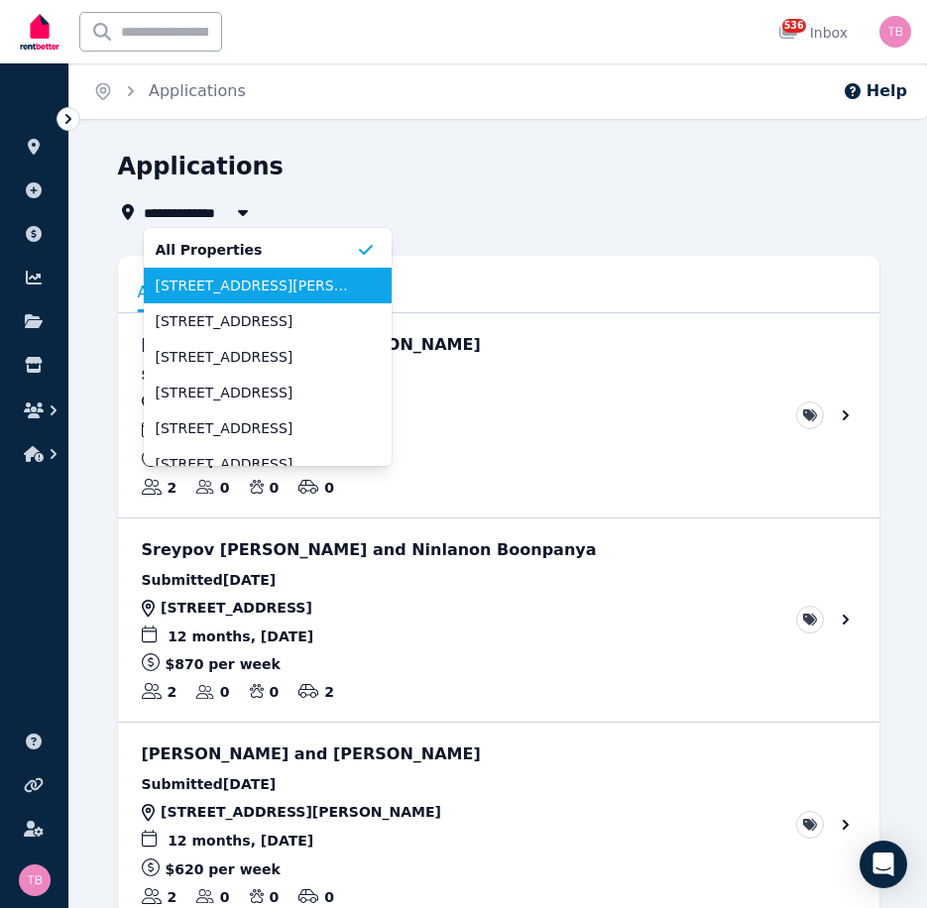
click at [189, 287] on span "[STREET_ADDRESS][PERSON_NAME]" at bounding box center [256, 286] width 200 height 20
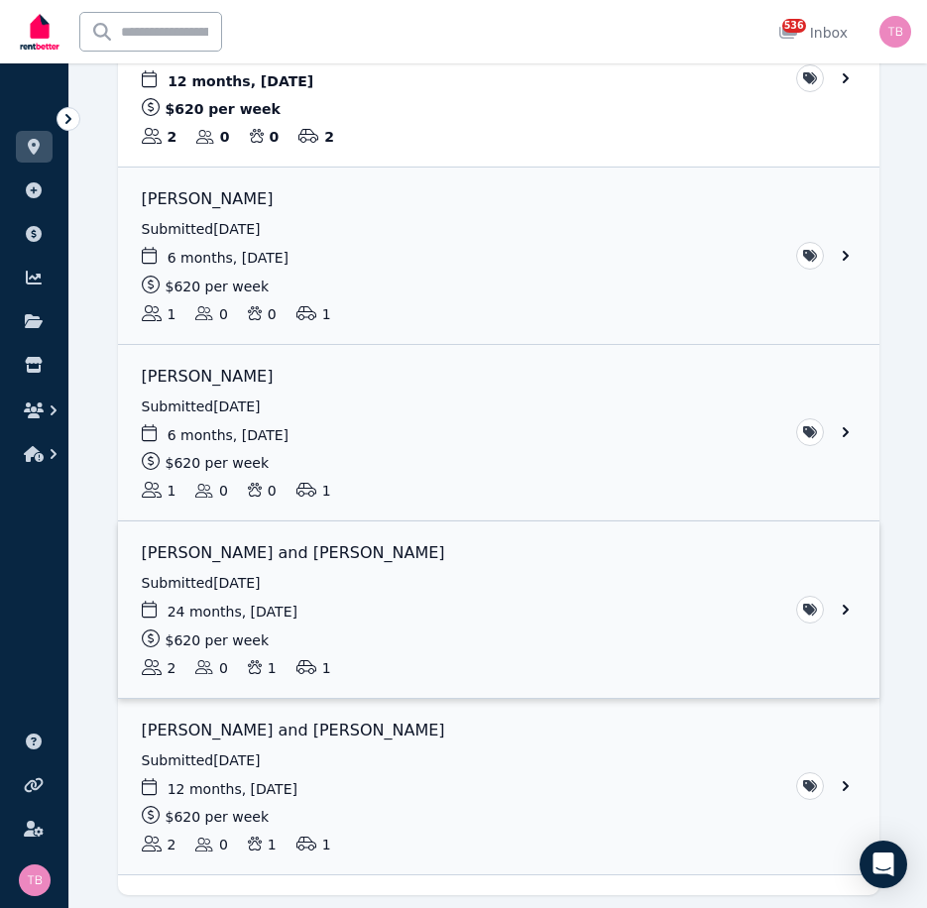
scroll to position [570, 0]
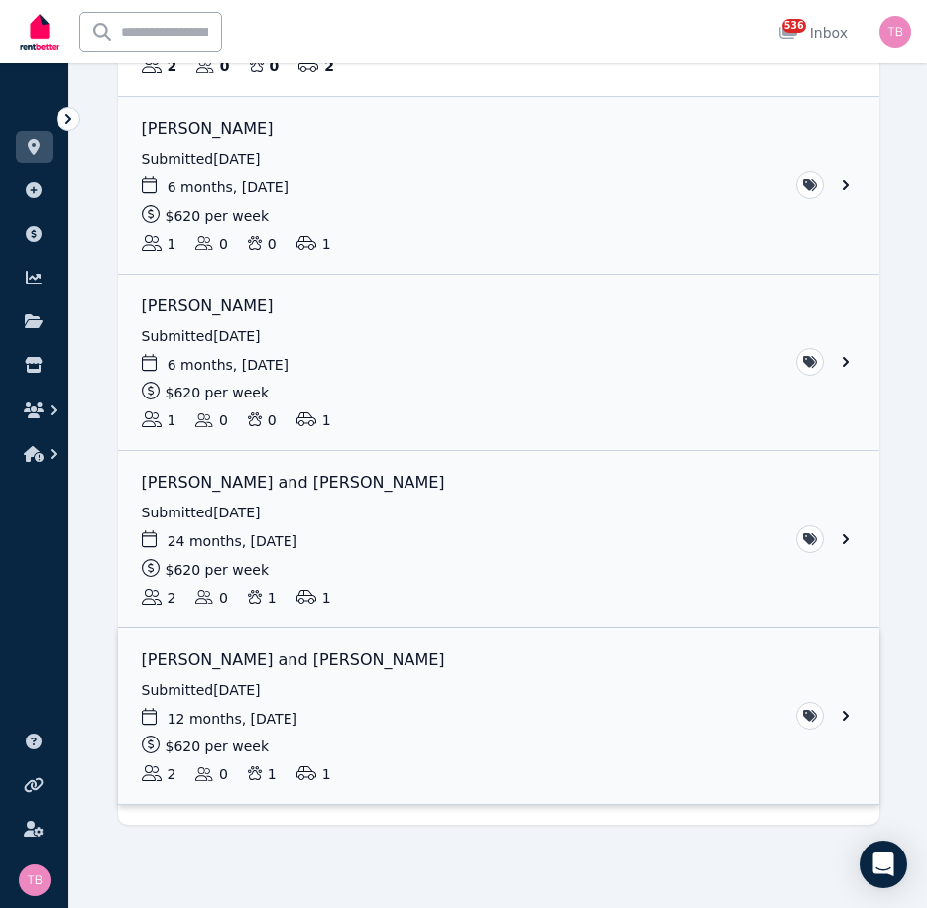
click at [844, 719] on link "View application: Lillie Taylor and Blake MacDonald" at bounding box center [498, 716] width 761 height 176
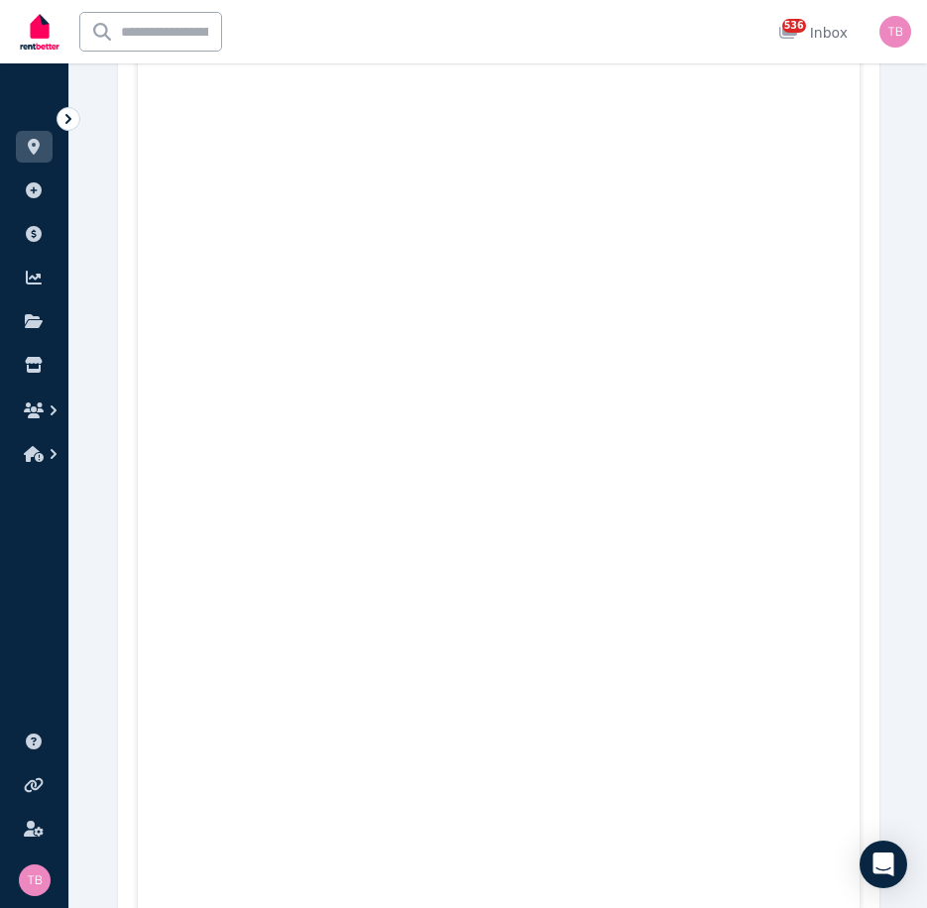
scroll to position [4163, 0]
click at [32, 406] on icon "button" at bounding box center [34, 410] width 20 height 16
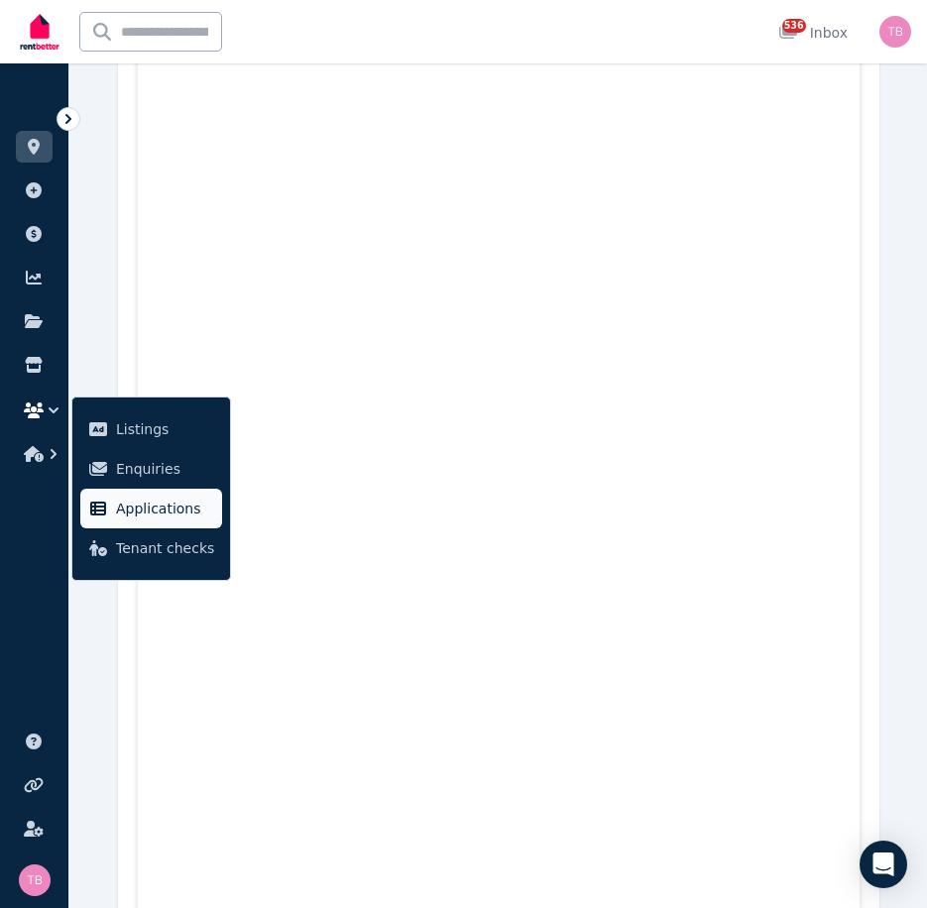
click at [133, 506] on span "Applications" at bounding box center [165, 509] width 98 height 24
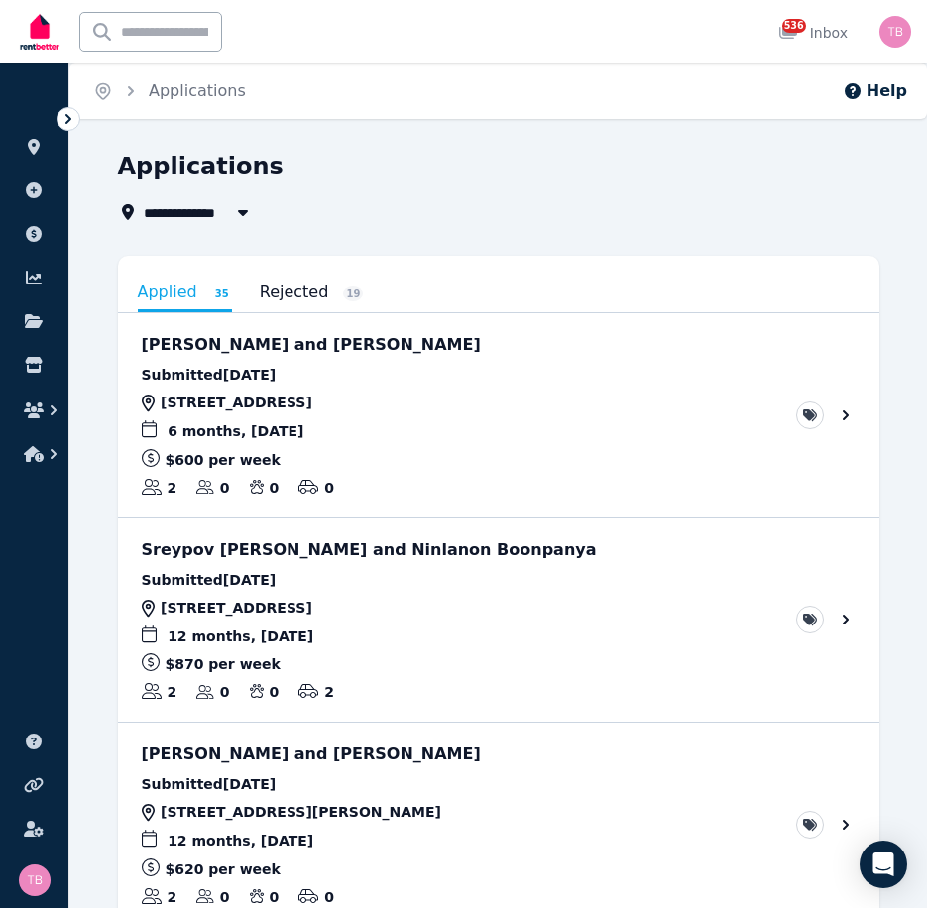
click at [179, 211] on span "All Properties" at bounding box center [208, 212] width 128 height 24
type input "**********"
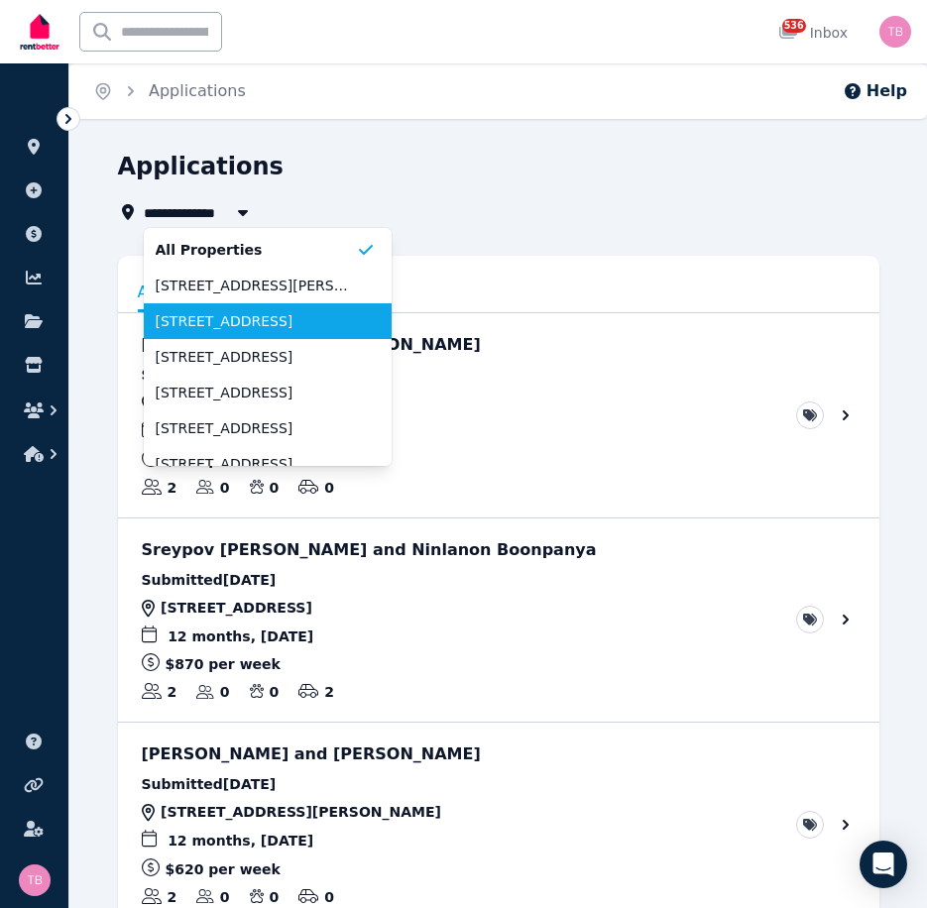
click at [234, 321] on span "[STREET_ADDRESS]" at bounding box center [256, 321] width 200 height 20
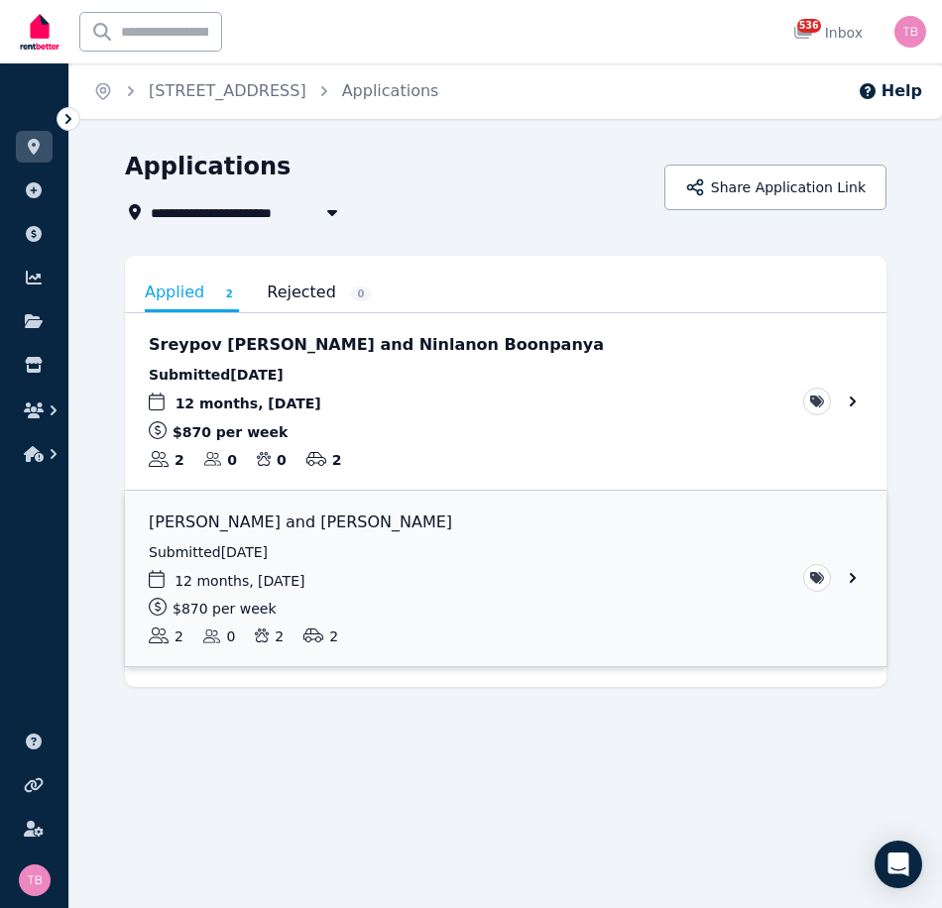
click at [853, 577] on link "View application: Obre Pemberton and Andrew Pemberton" at bounding box center [505, 579] width 761 height 176
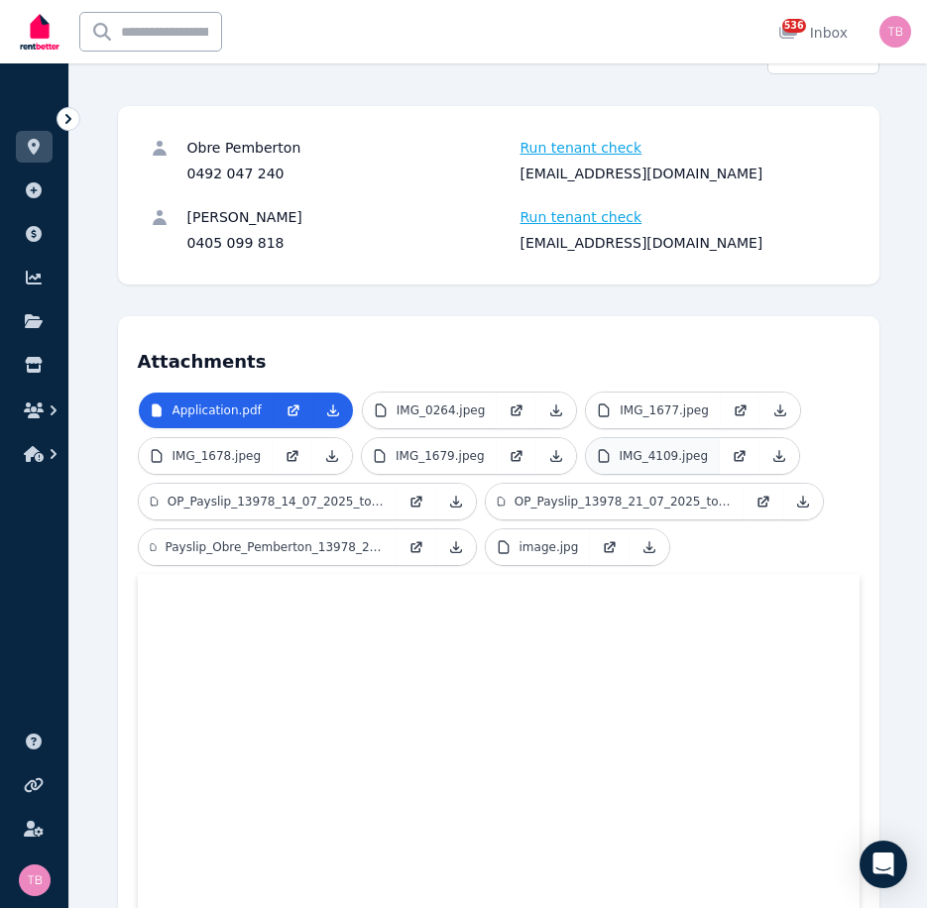
scroll to position [299, 0]
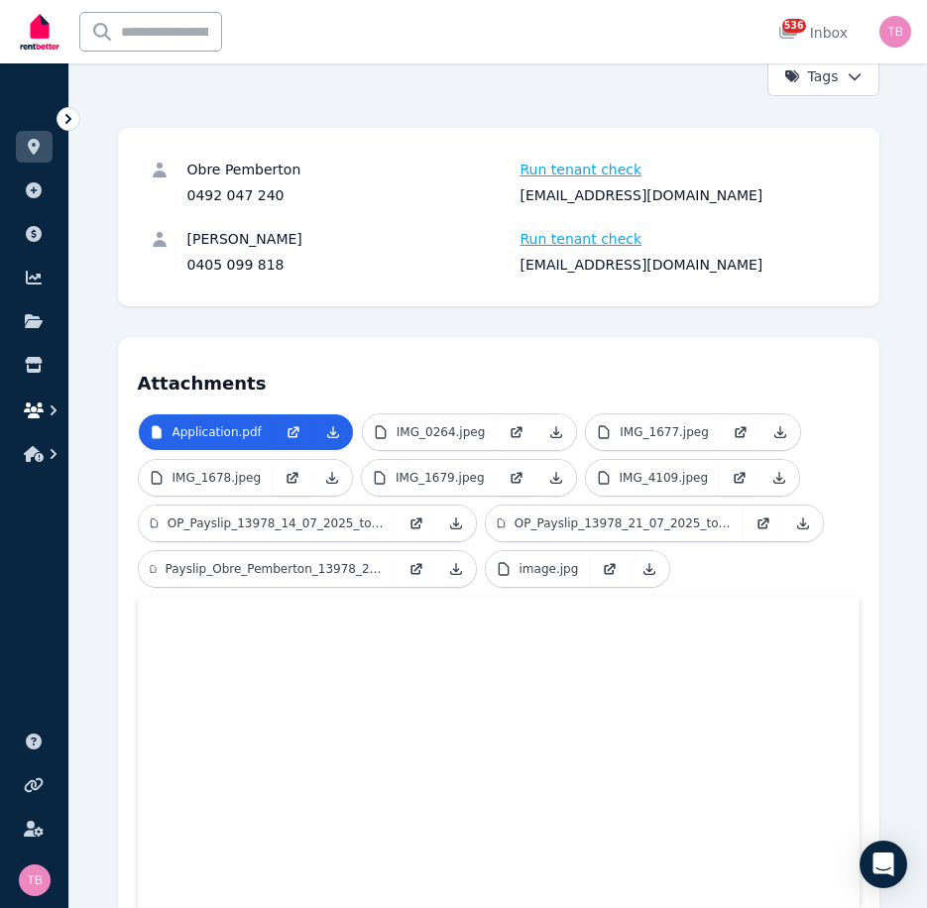
click at [29, 404] on icon "button" at bounding box center [34, 410] width 20 height 16
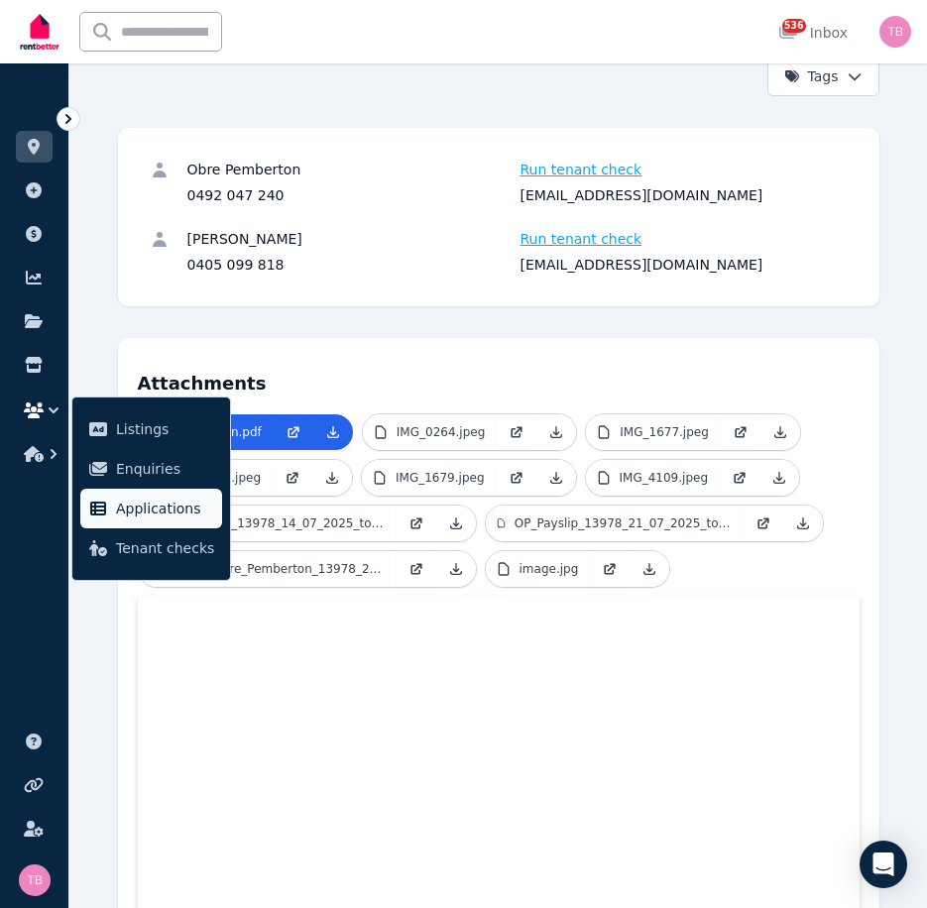
click at [120, 510] on span "Applications" at bounding box center [165, 509] width 98 height 24
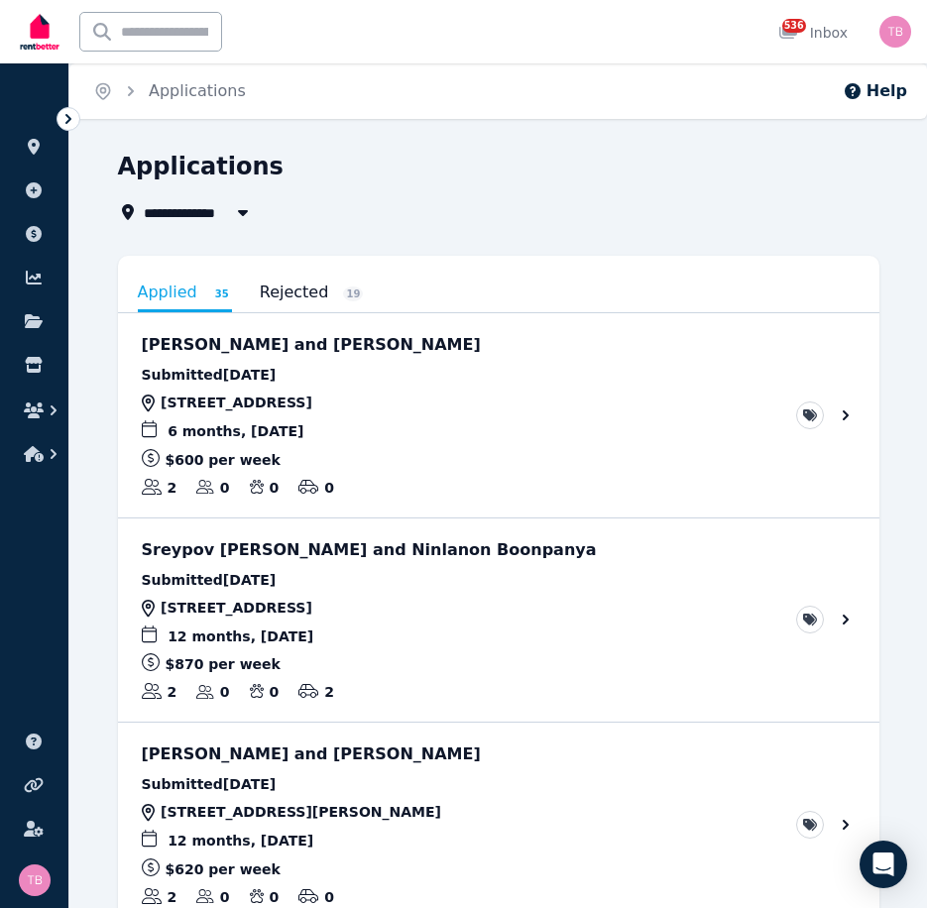
click at [193, 211] on span "All Properties" at bounding box center [208, 212] width 128 height 24
type input "**********"
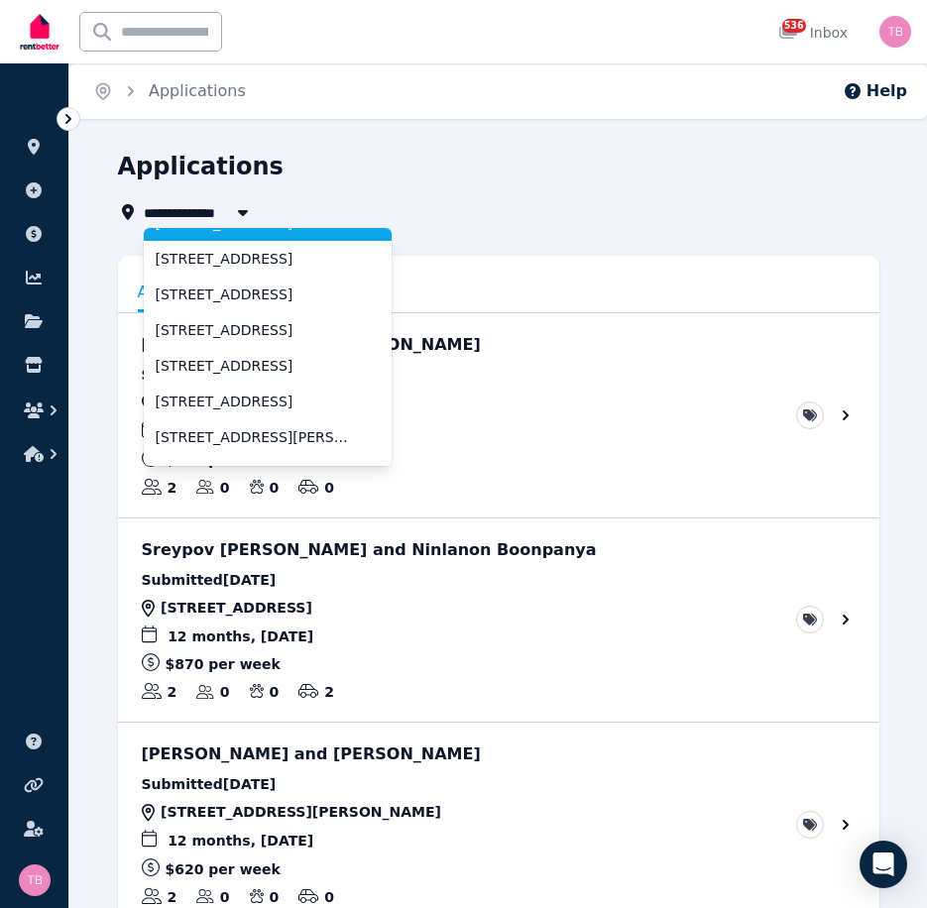
scroll to position [99, 0]
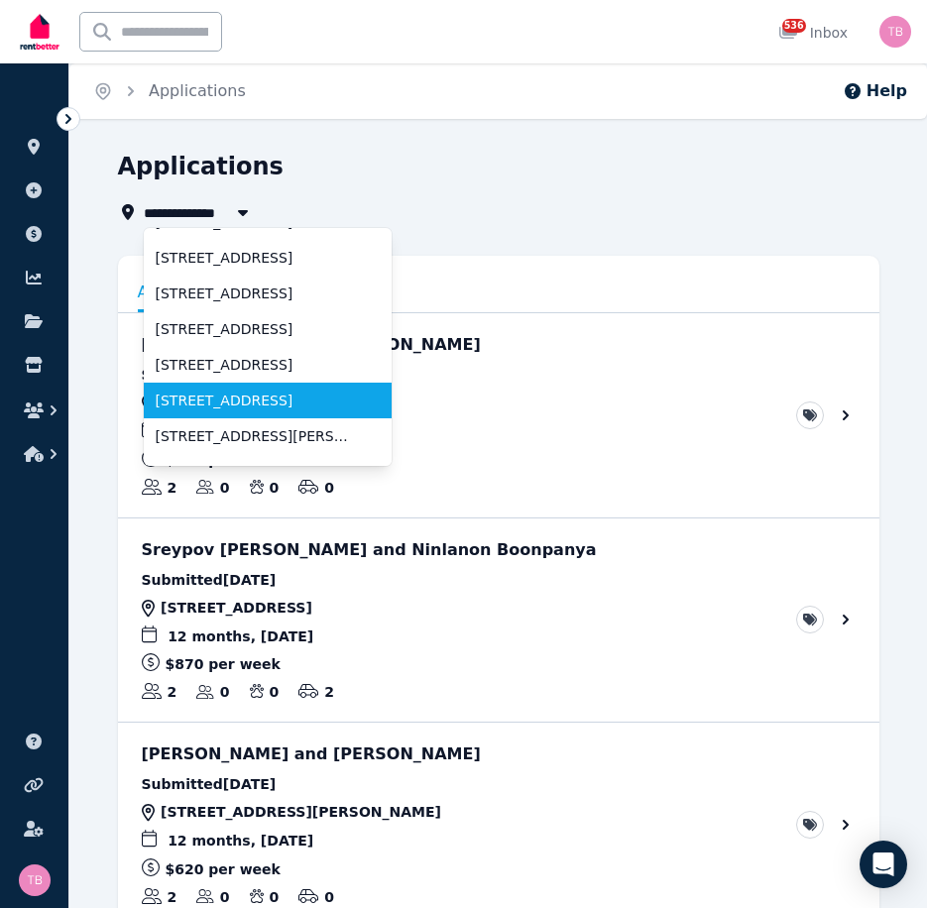
click at [225, 402] on span "[STREET_ADDRESS]" at bounding box center [256, 401] width 200 height 20
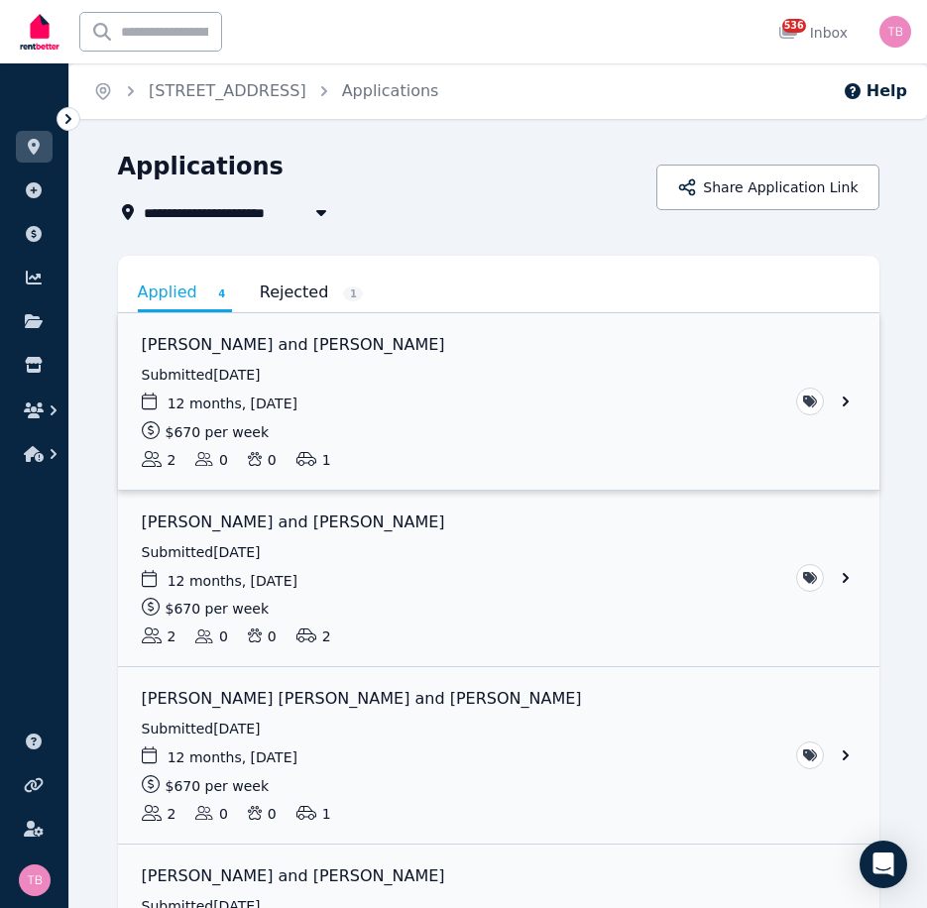
click at [844, 399] on link "View application: Susane Sanches and Sebastian Steer" at bounding box center [498, 401] width 761 height 176
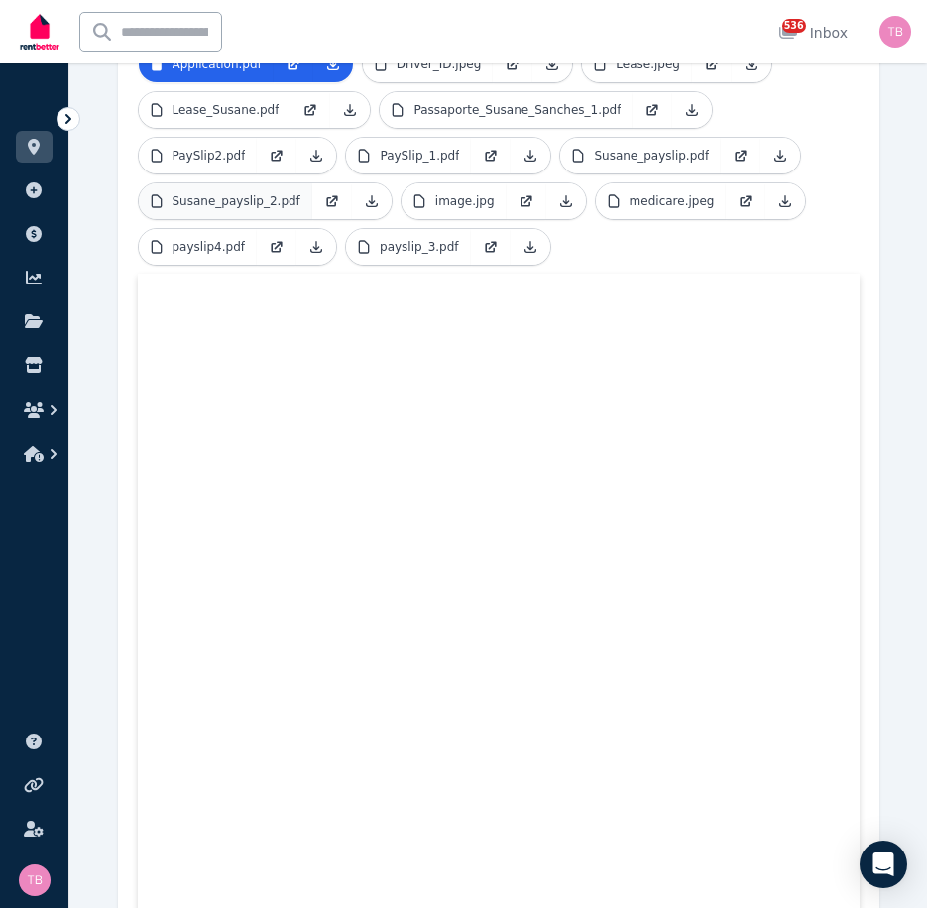
scroll to position [543, 0]
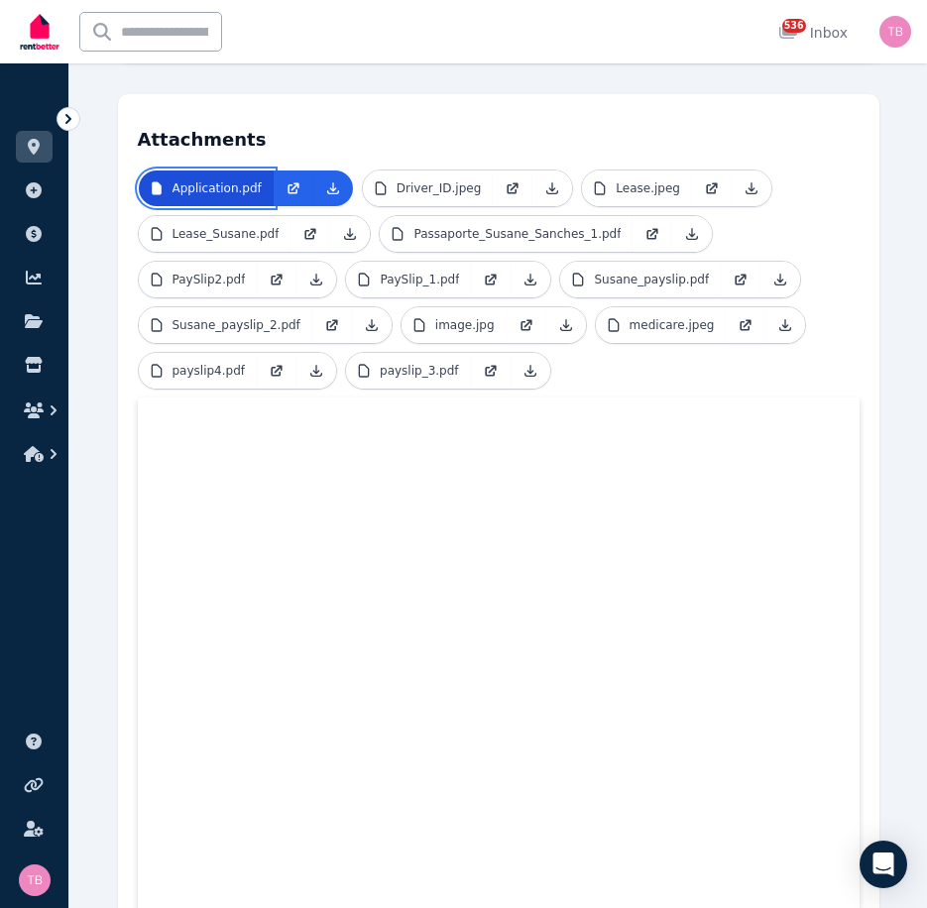
click at [185, 181] on p "Application.pdf" at bounding box center [216, 188] width 89 height 16
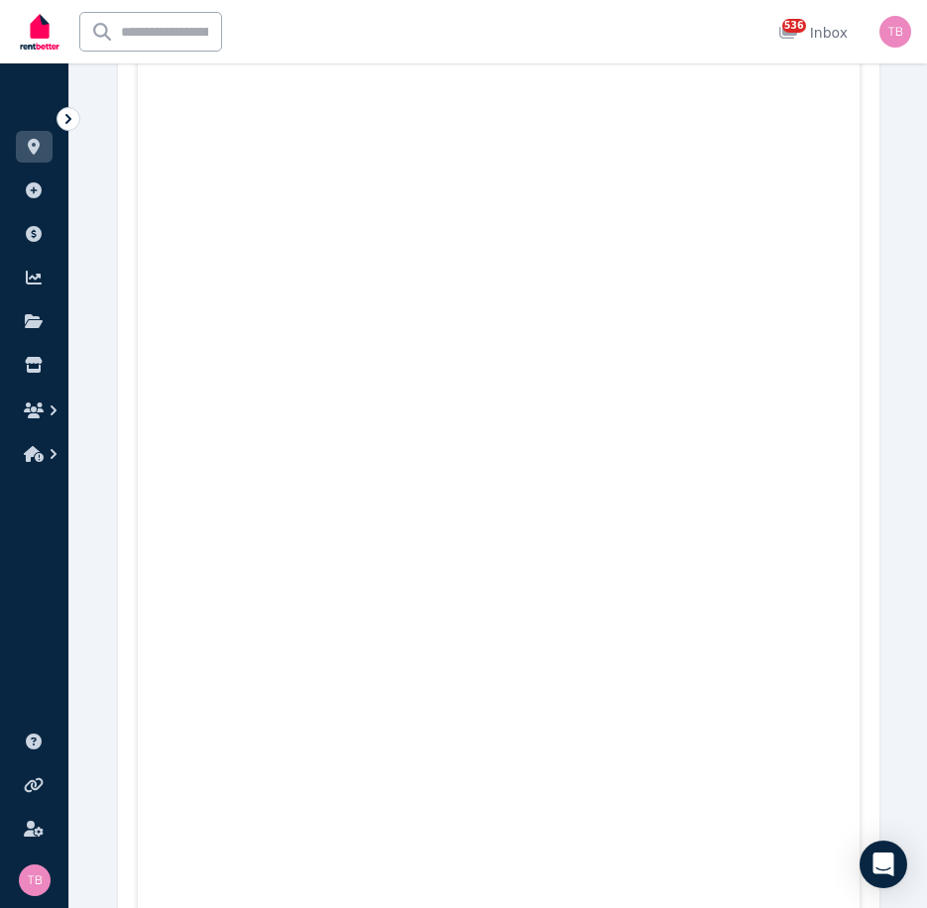
scroll to position [4904, 0]
click at [32, 409] on icon "button" at bounding box center [34, 410] width 20 height 16
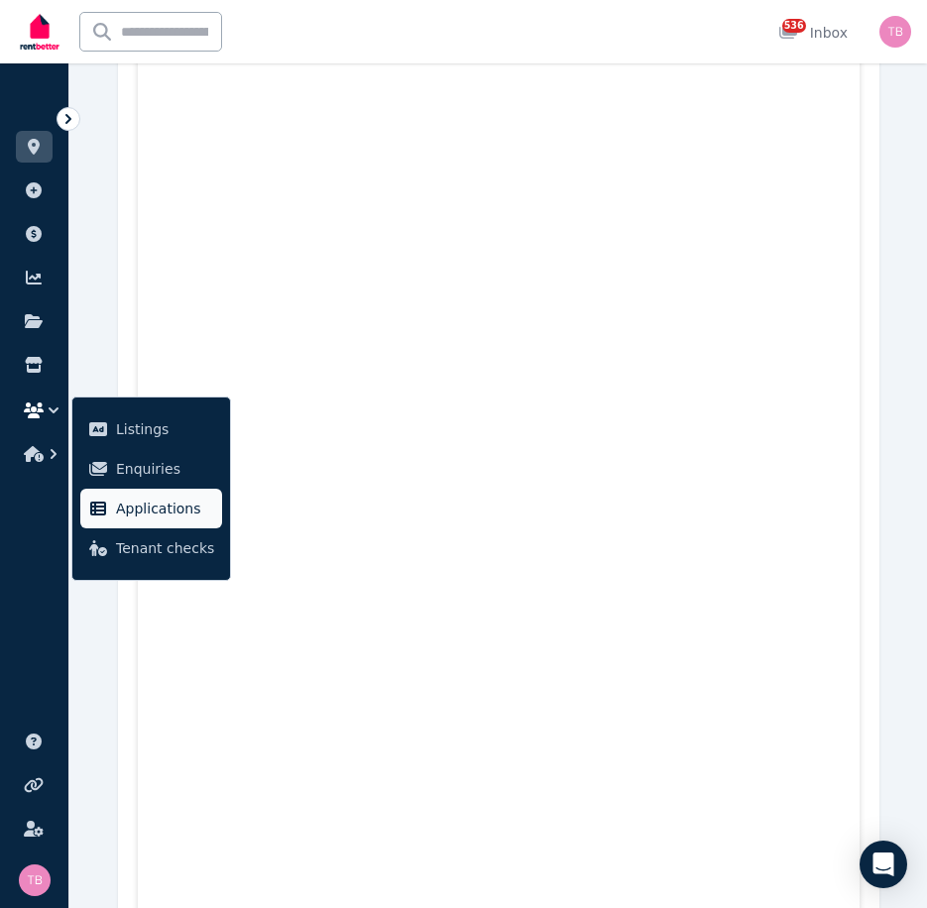
click at [163, 506] on span "Applications" at bounding box center [165, 509] width 98 height 24
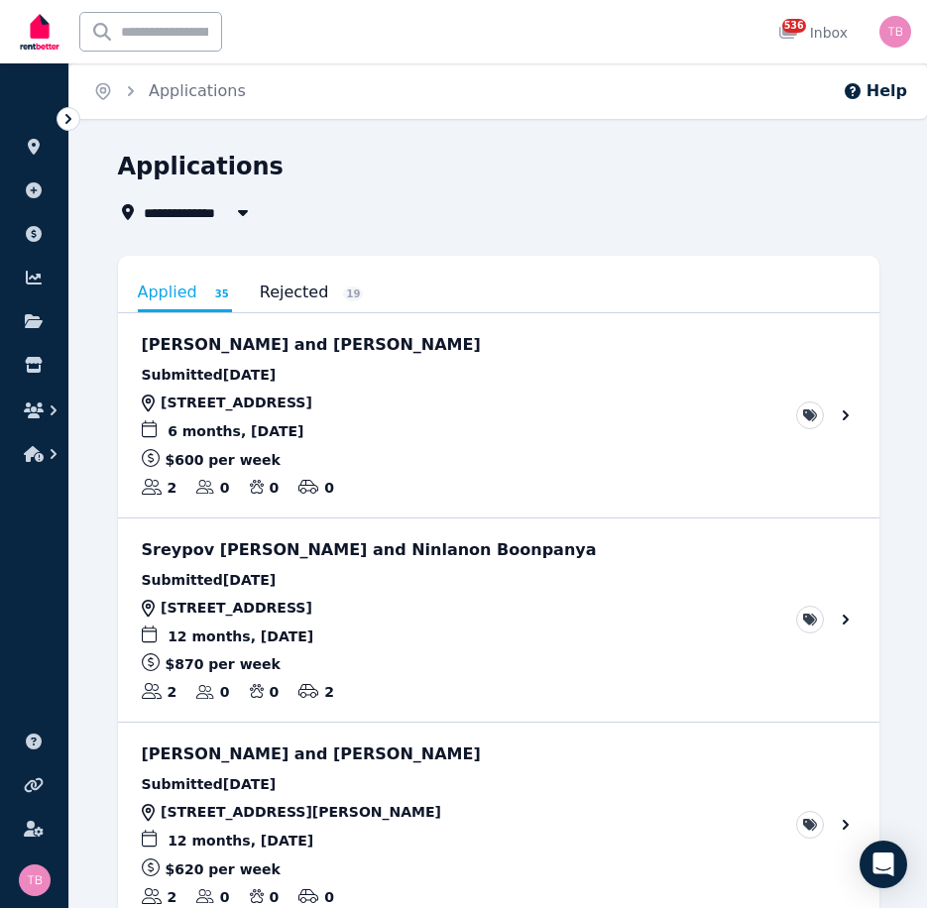
click at [173, 209] on span "All Properties" at bounding box center [208, 212] width 128 height 24
type input "**********"
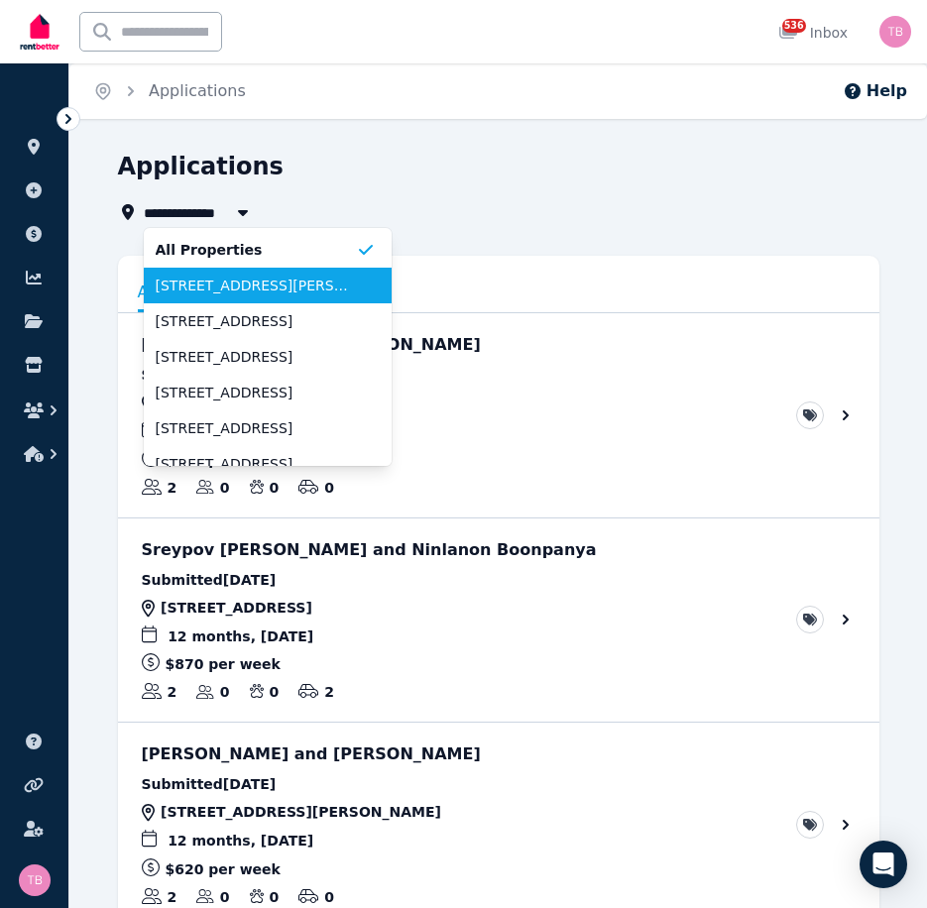
click at [176, 282] on span "[STREET_ADDRESS][PERSON_NAME]" at bounding box center [256, 286] width 200 height 20
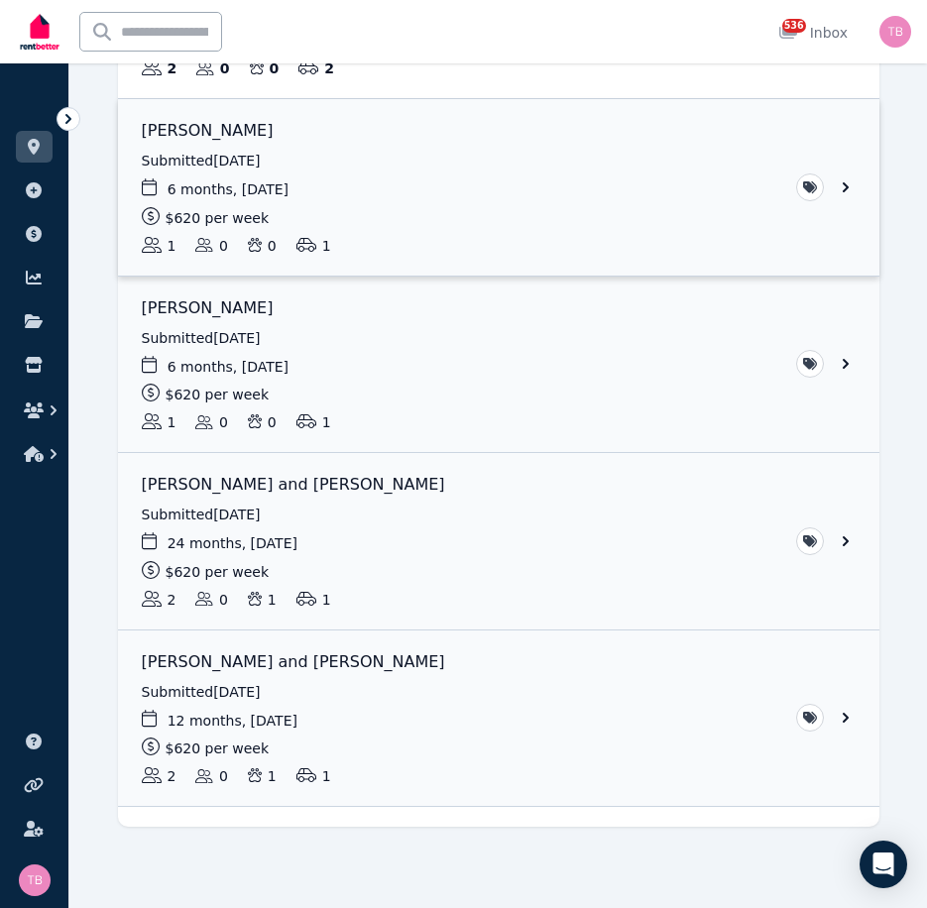
scroll to position [570, 0]
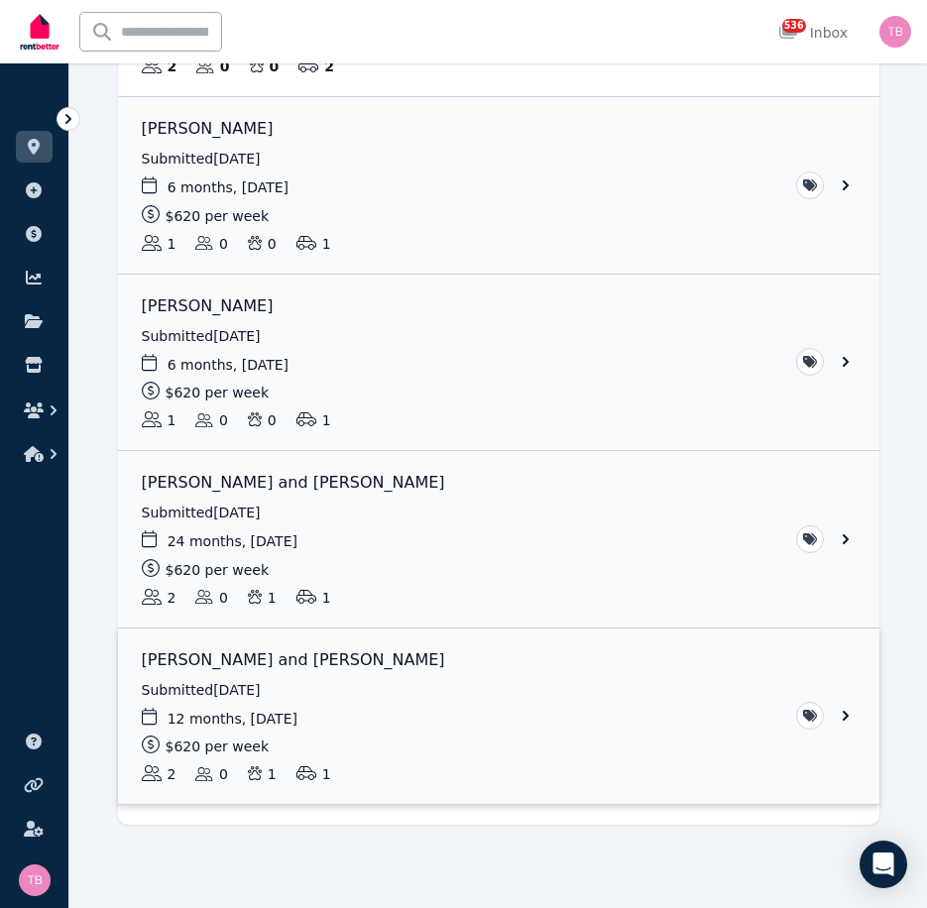
click at [845, 715] on link "View application: Lillie Taylor and Blake MacDonald" at bounding box center [498, 716] width 761 height 176
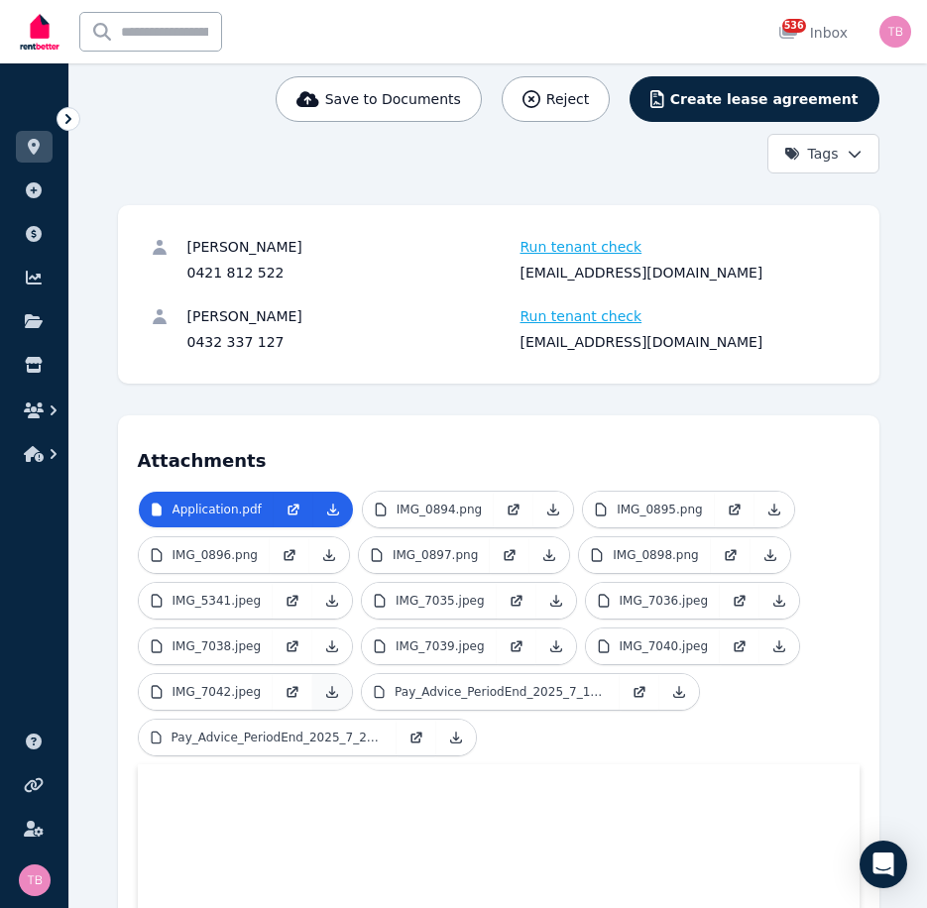
scroll to position [297, 0]
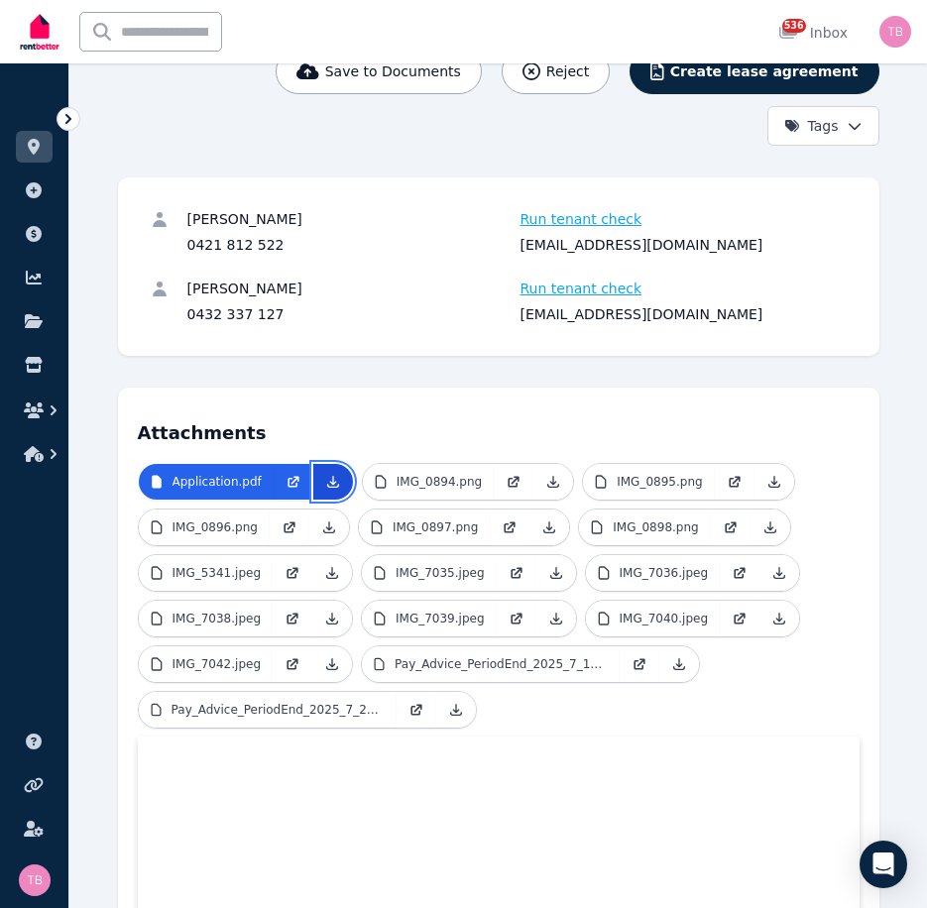
click at [327, 474] on icon at bounding box center [333, 482] width 16 height 16
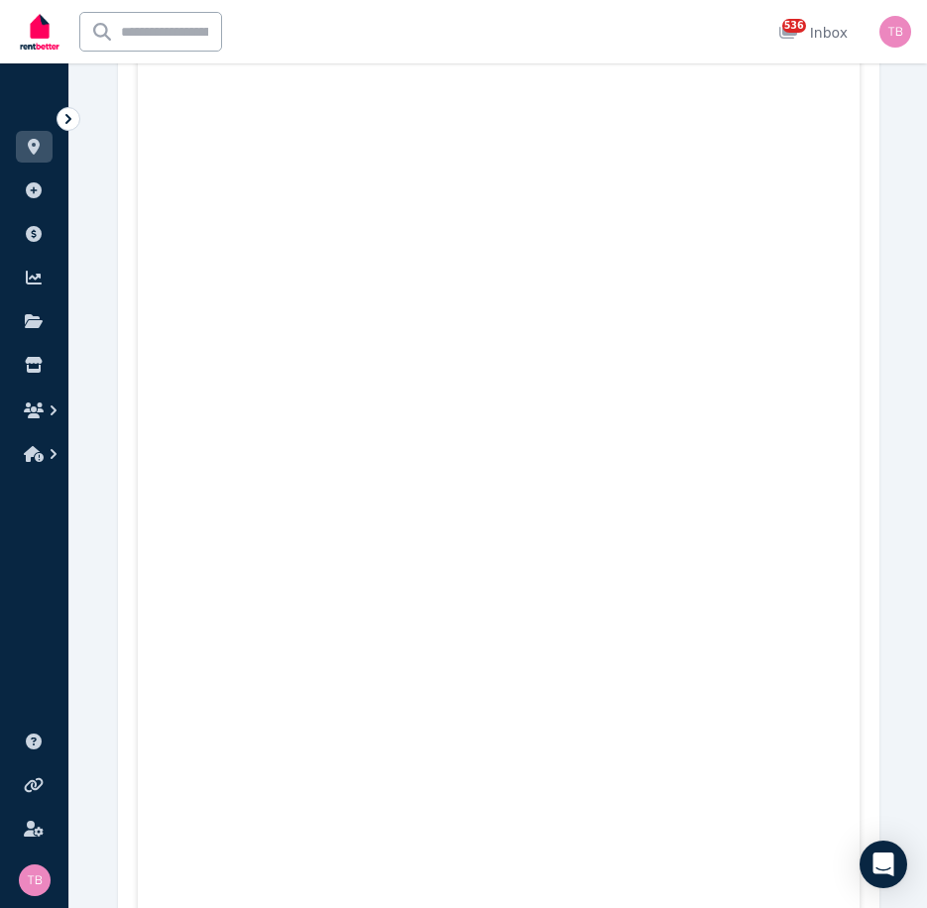
scroll to position [20318, 0]
click at [32, 409] on icon "button" at bounding box center [34, 410] width 20 height 16
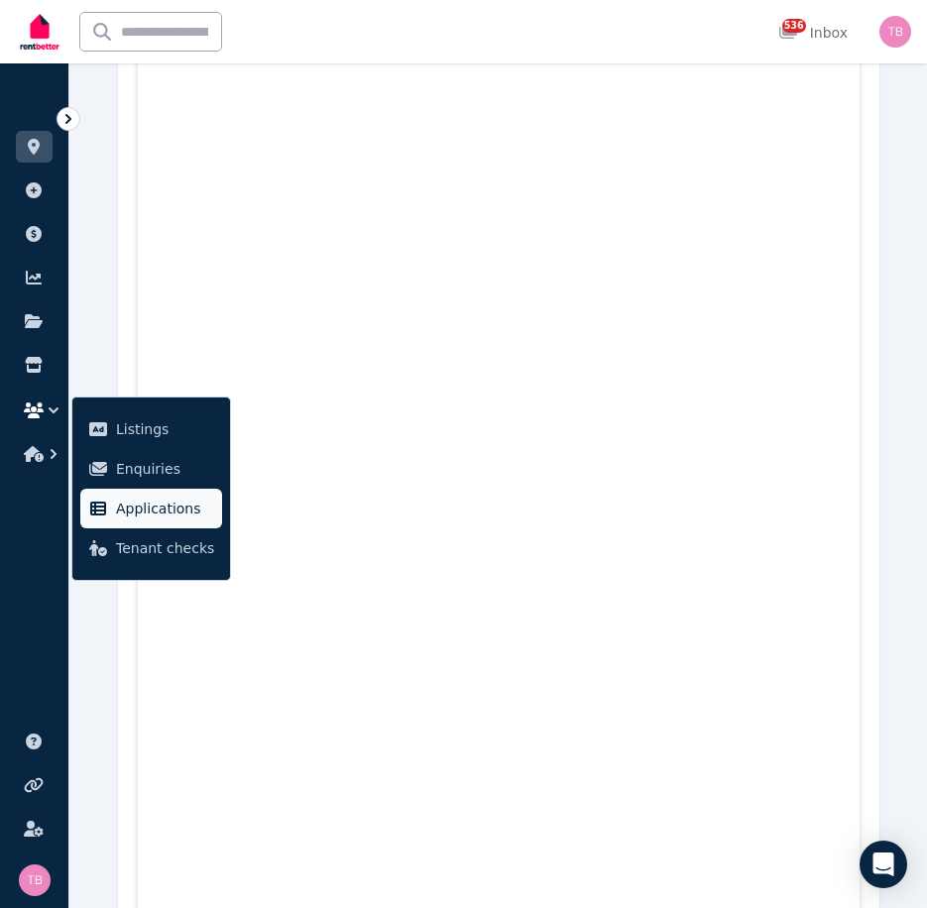
click at [144, 509] on span "Applications" at bounding box center [165, 509] width 98 height 24
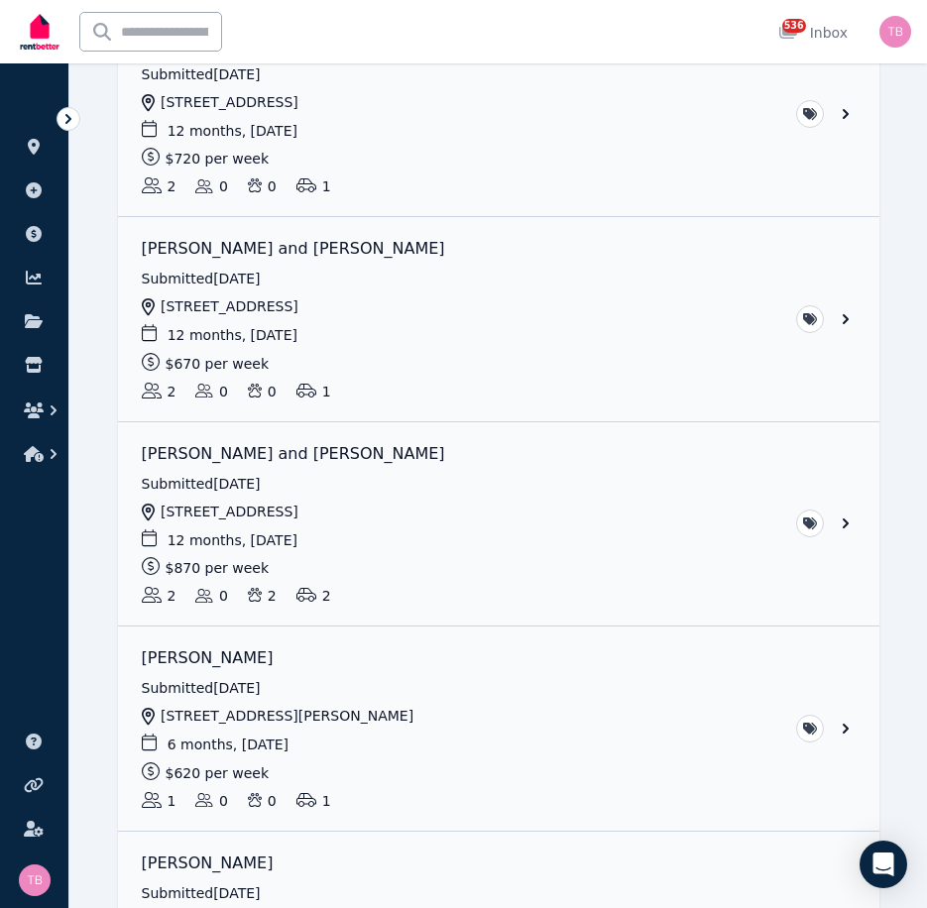
scroll to position [1685, 0]
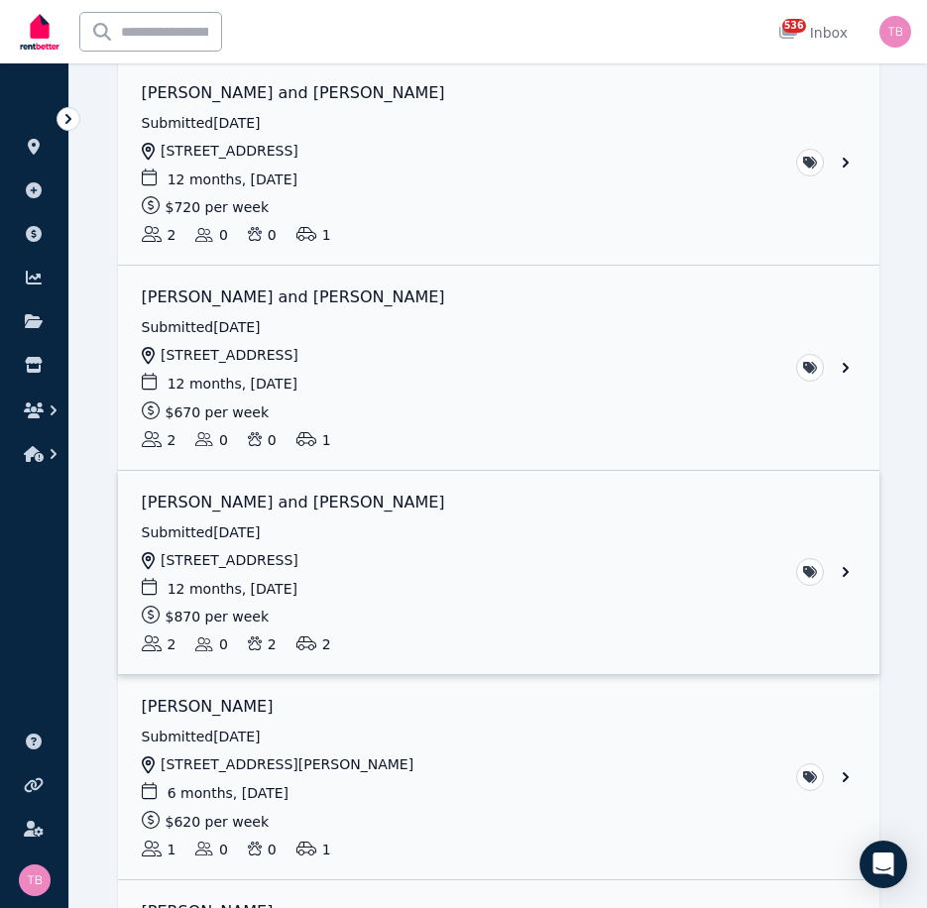
click at [273, 503] on link "View application: Obre Pemberton and Andrew Pemberton" at bounding box center [498, 573] width 761 height 204
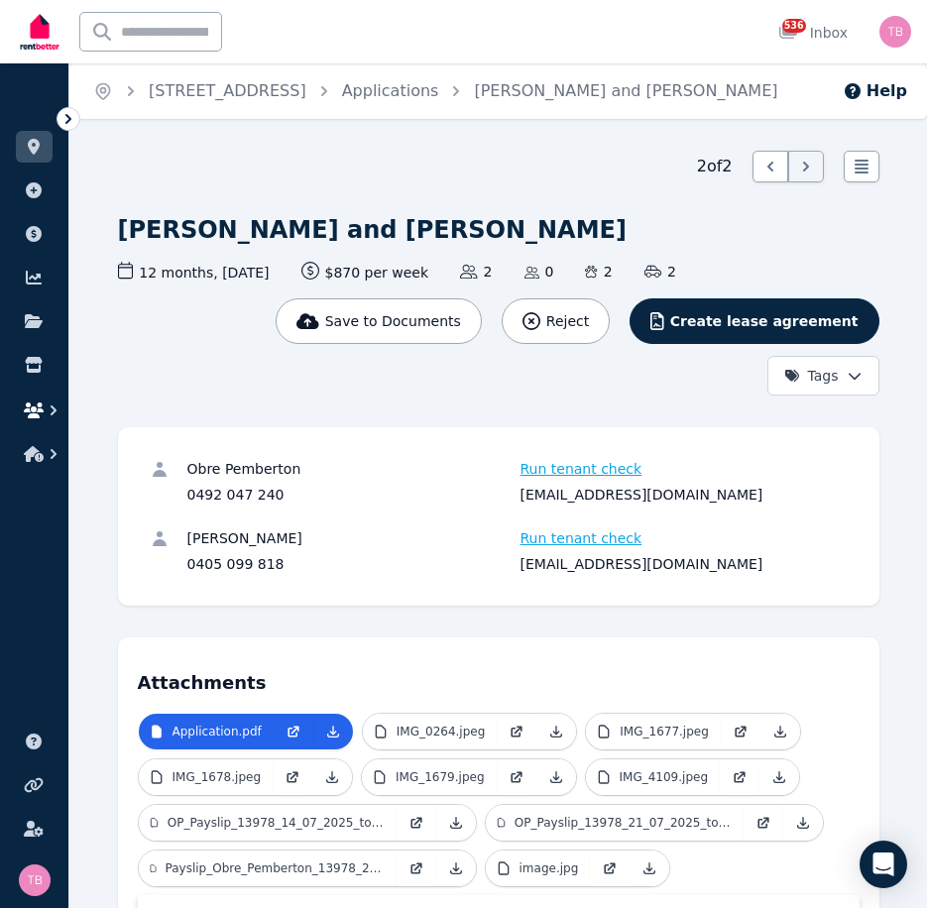
click at [44, 406] on icon "button" at bounding box center [54, 410] width 20 height 20
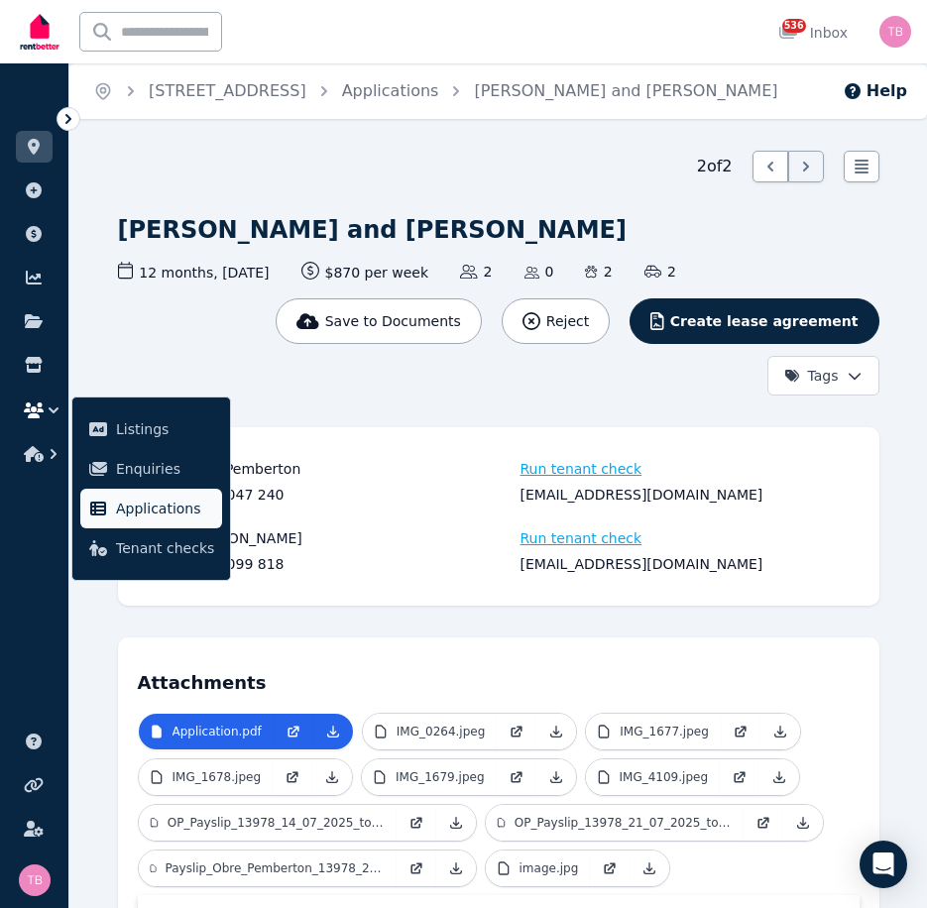
click at [172, 502] on span "Applications" at bounding box center [165, 509] width 98 height 24
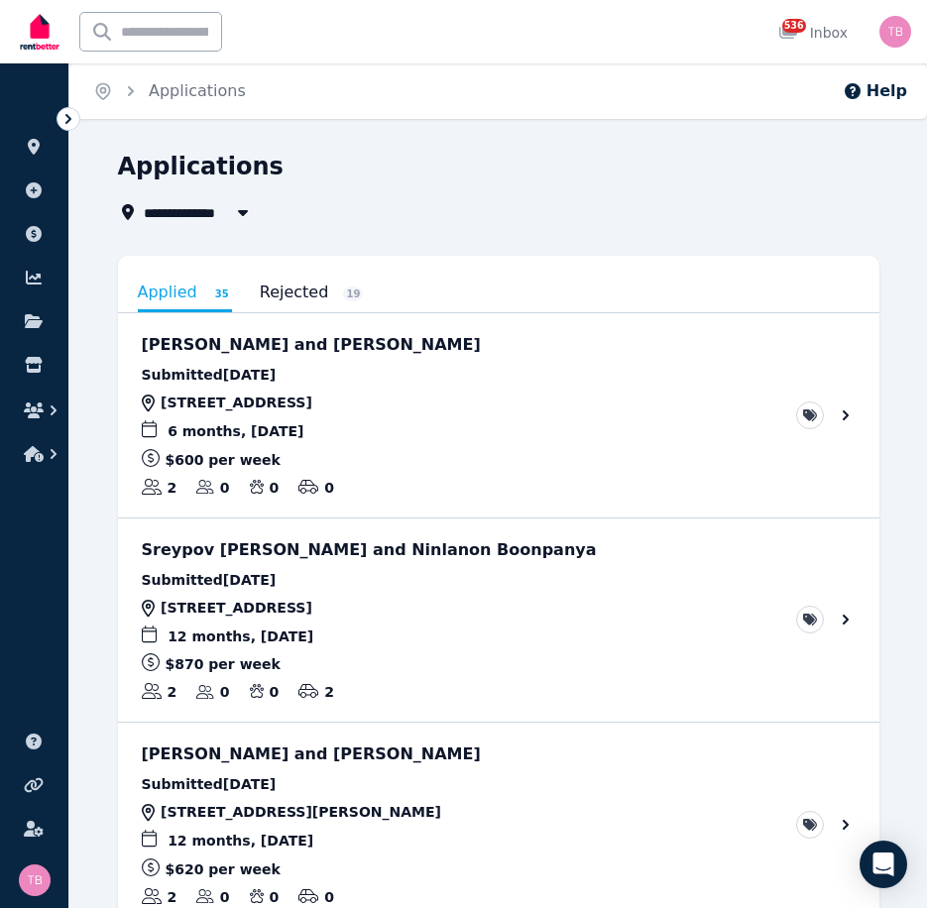
click at [190, 215] on span "All Properties" at bounding box center [208, 212] width 128 height 24
type input "**********"
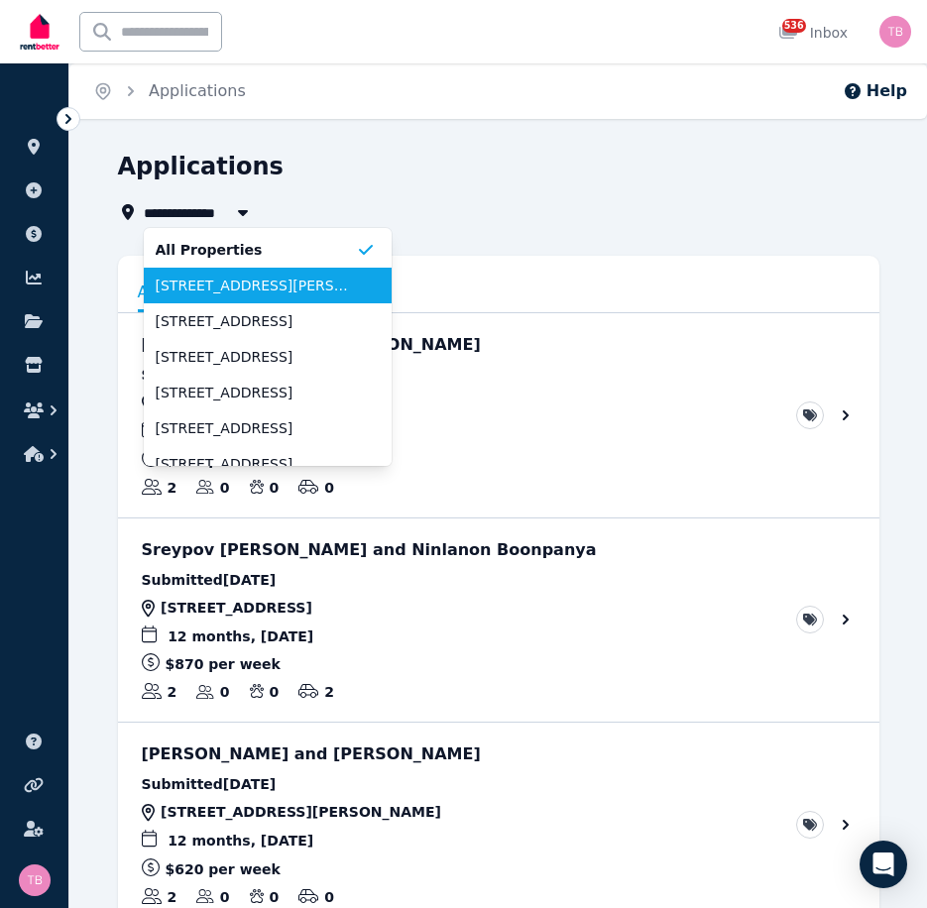
click at [184, 285] on span "[STREET_ADDRESS][PERSON_NAME]" at bounding box center [256, 286] width 200 height 20
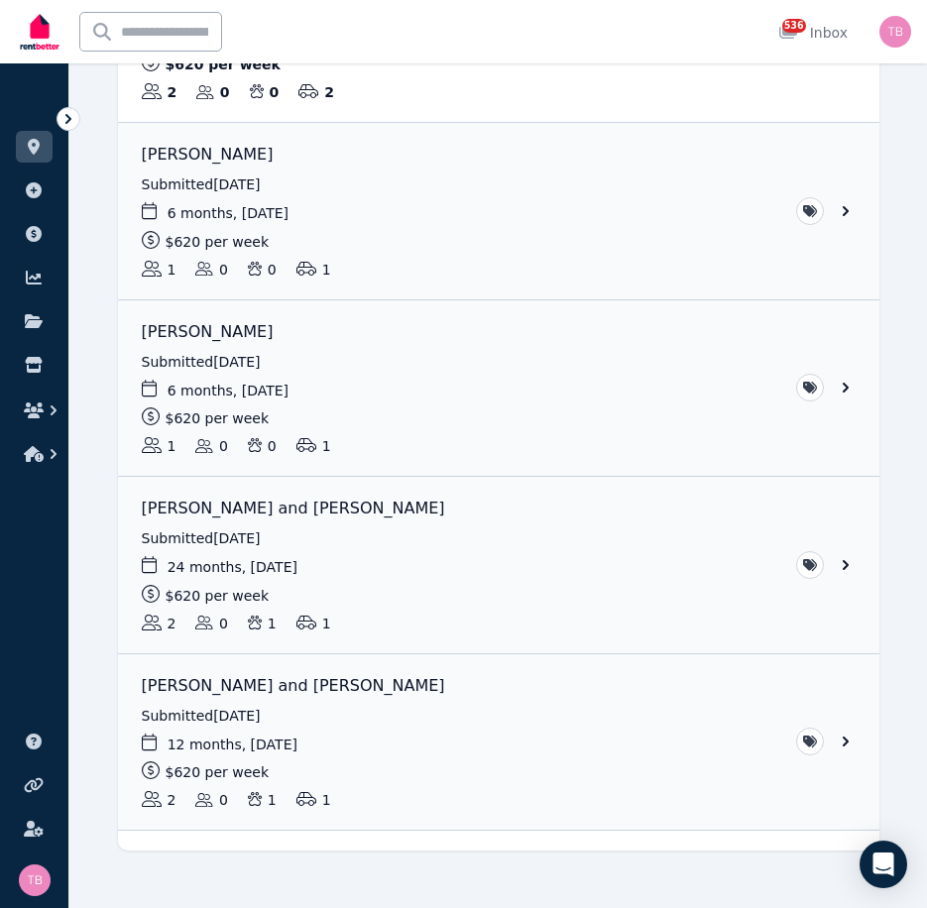
scroll to position [570, 0]
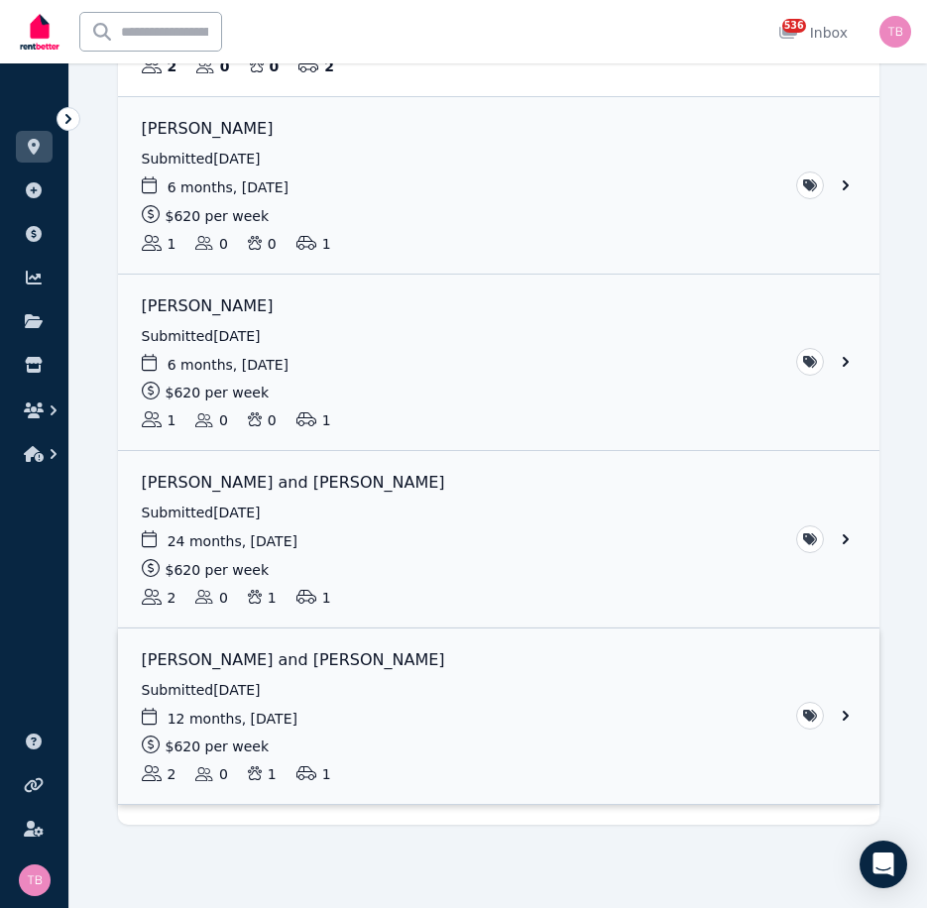
click at [847, 714] on link "View application: Lillie Taylor and Blake MacDonald" at bounding box center [498, 716] width 761 height 176
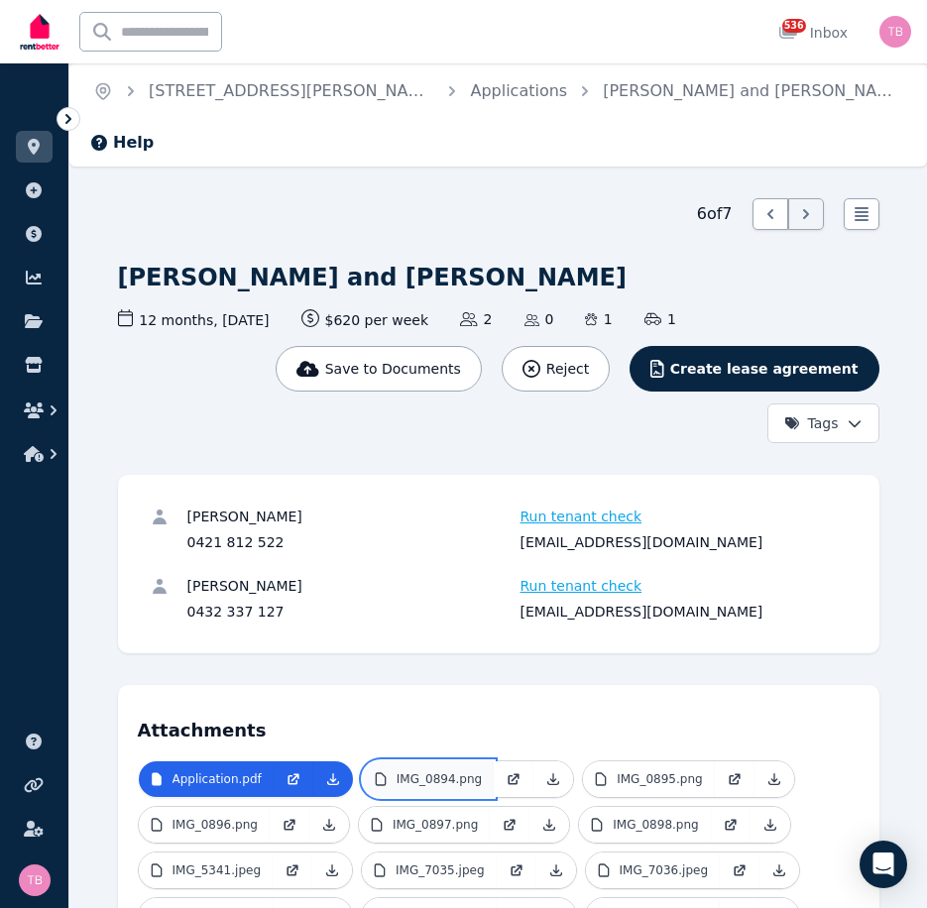
click at [419, 771] on p "IMG_0894.png" at bounding box center [438, 779] width 85 height 16
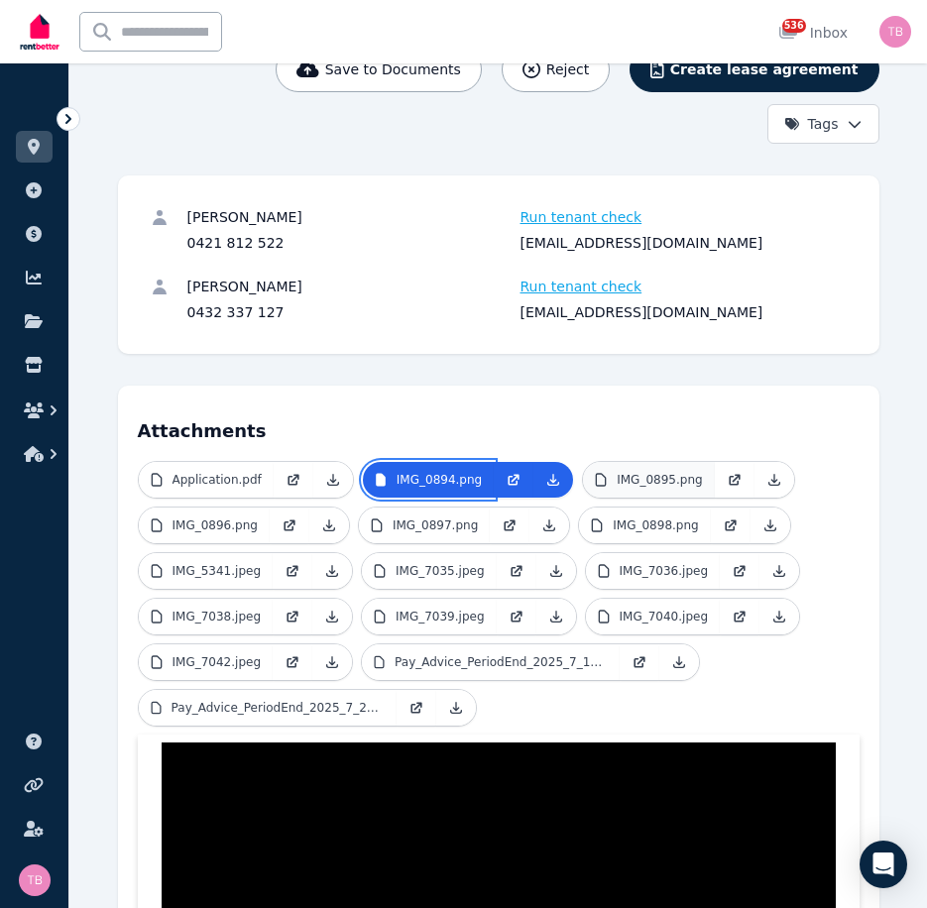
scroll to position [297, 0]
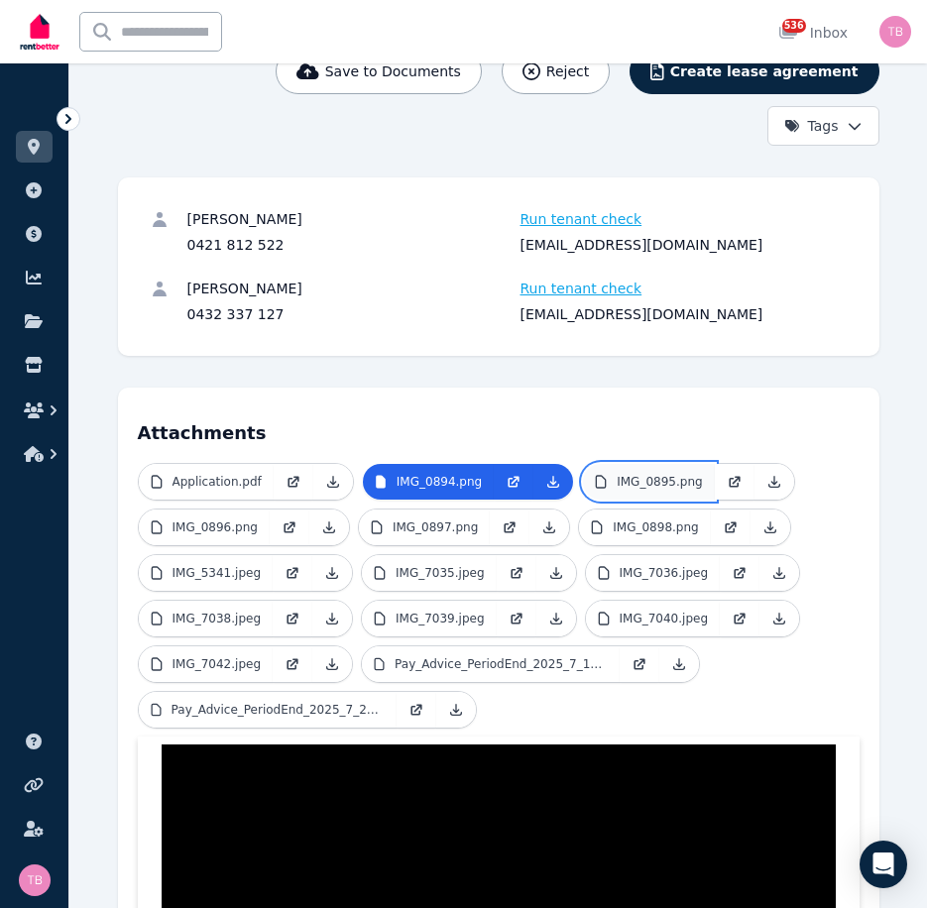
click at [642, 474] on p "IMG_0895.png" at bounding box center [658, 482] width 85 height 16
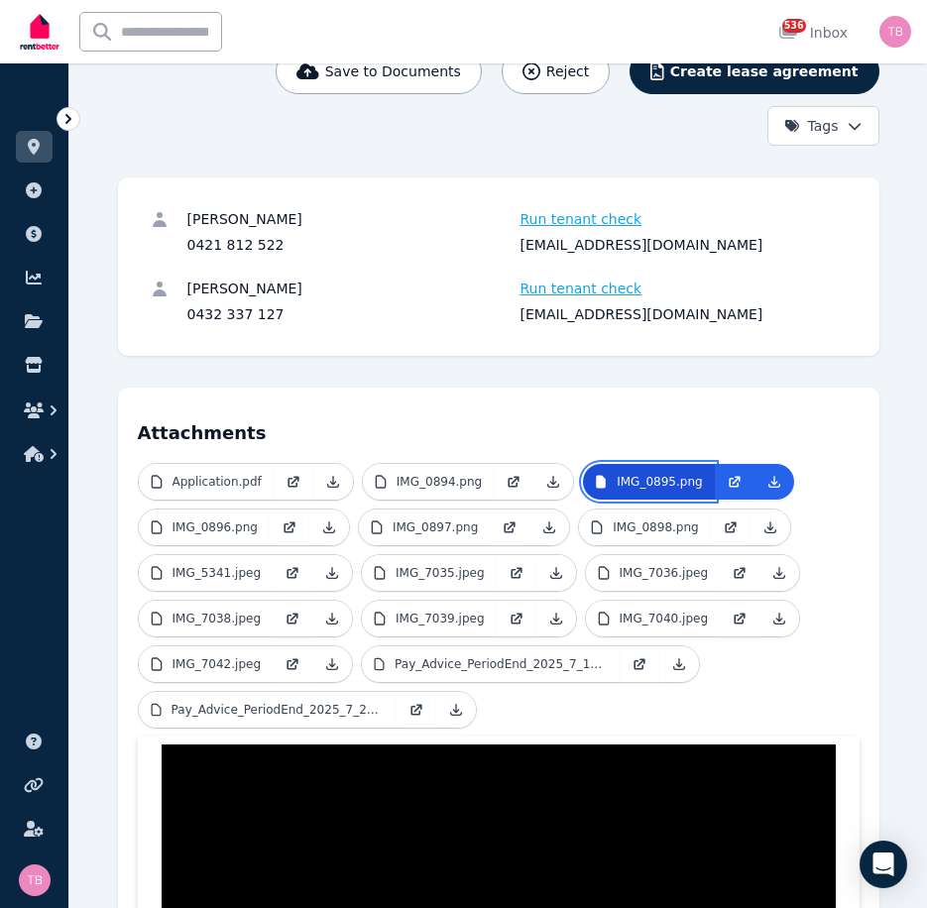
click at [636, 474] on p "IMG_0895.png" at bounding box center [658, 482] width 85 height 16
click at [194, 519] on p "IMG_0896.png" at bounding box center [214, 527] width 85 height 16
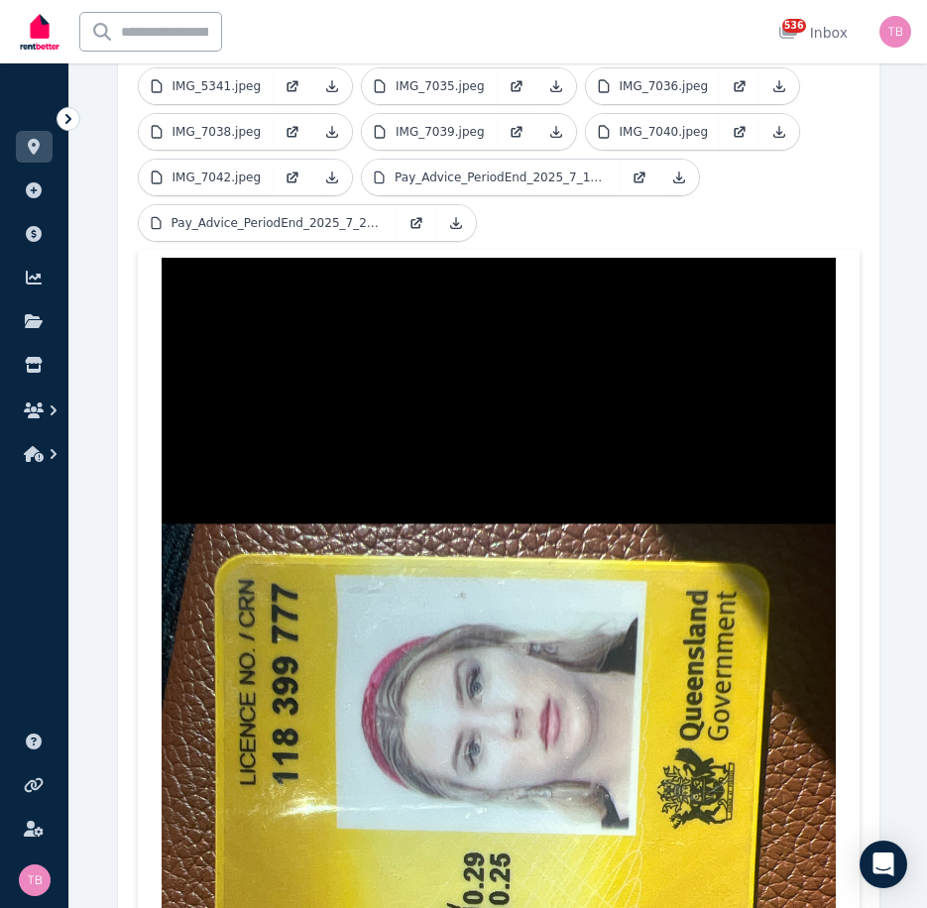
scroll to position [496, 0]
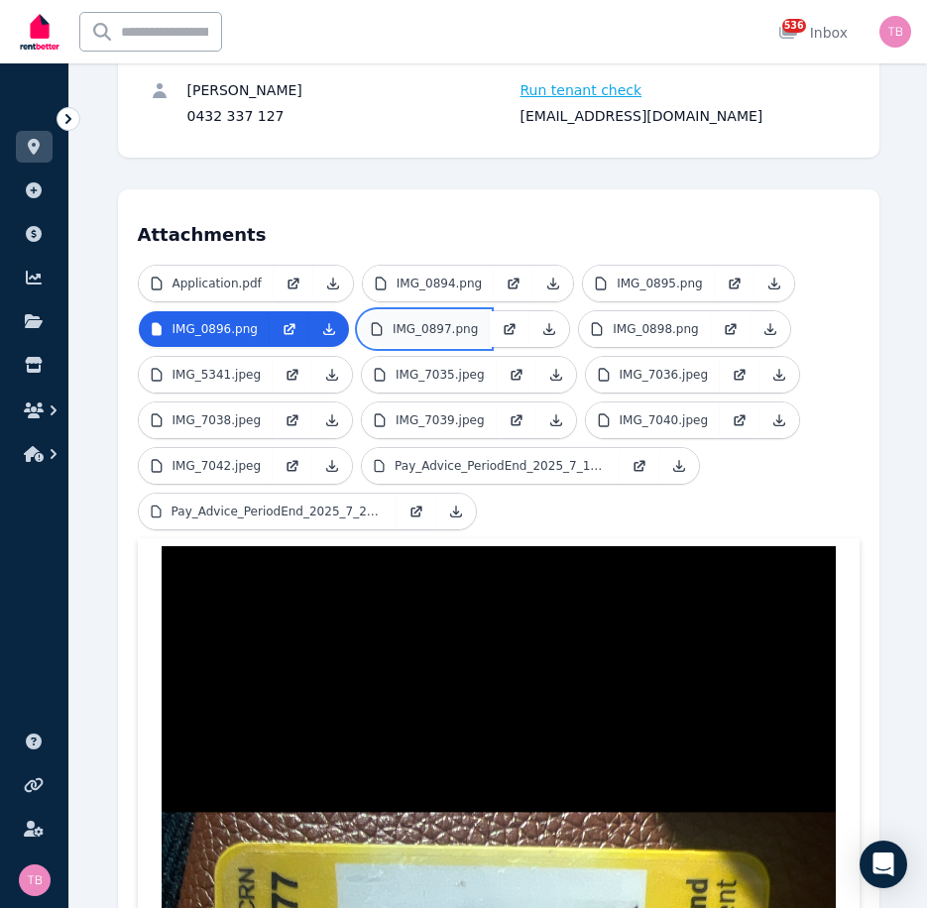
click at [405, 321] on p "IMG_0897.png" at bounding box center [434, 329] width 85 height 16
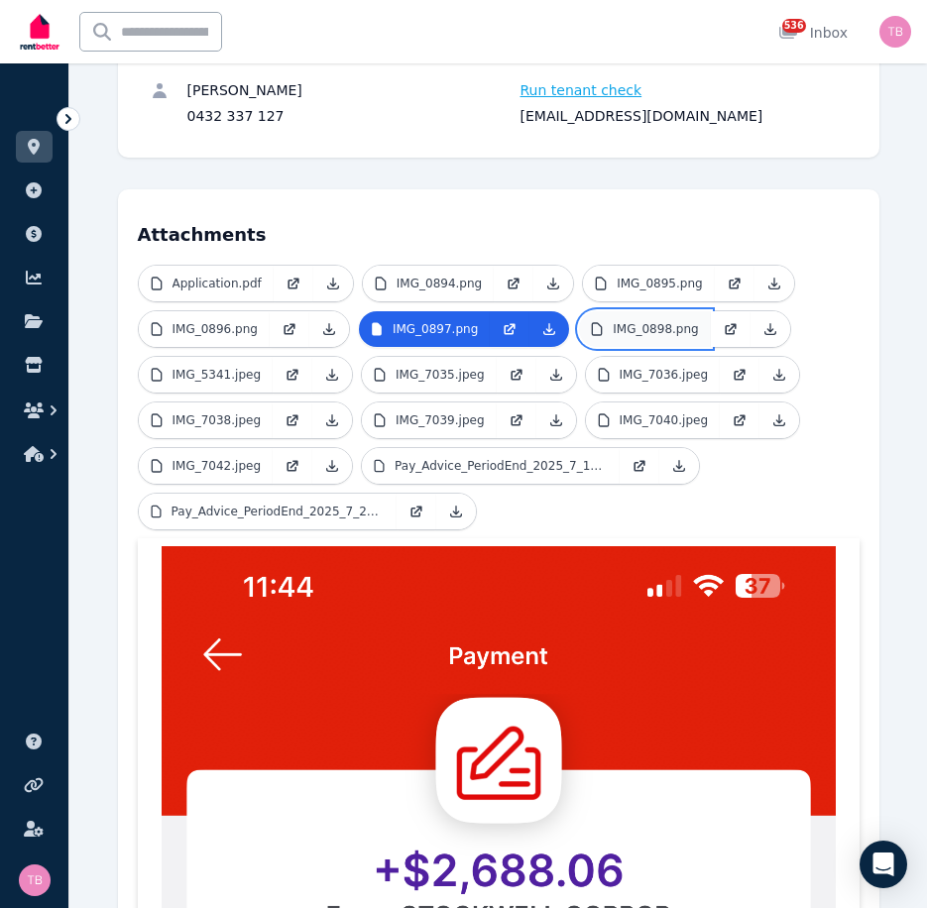
click at [646, 321] on p "IMG_0898.png" at bounding box center [655, 329] width 85 height 16
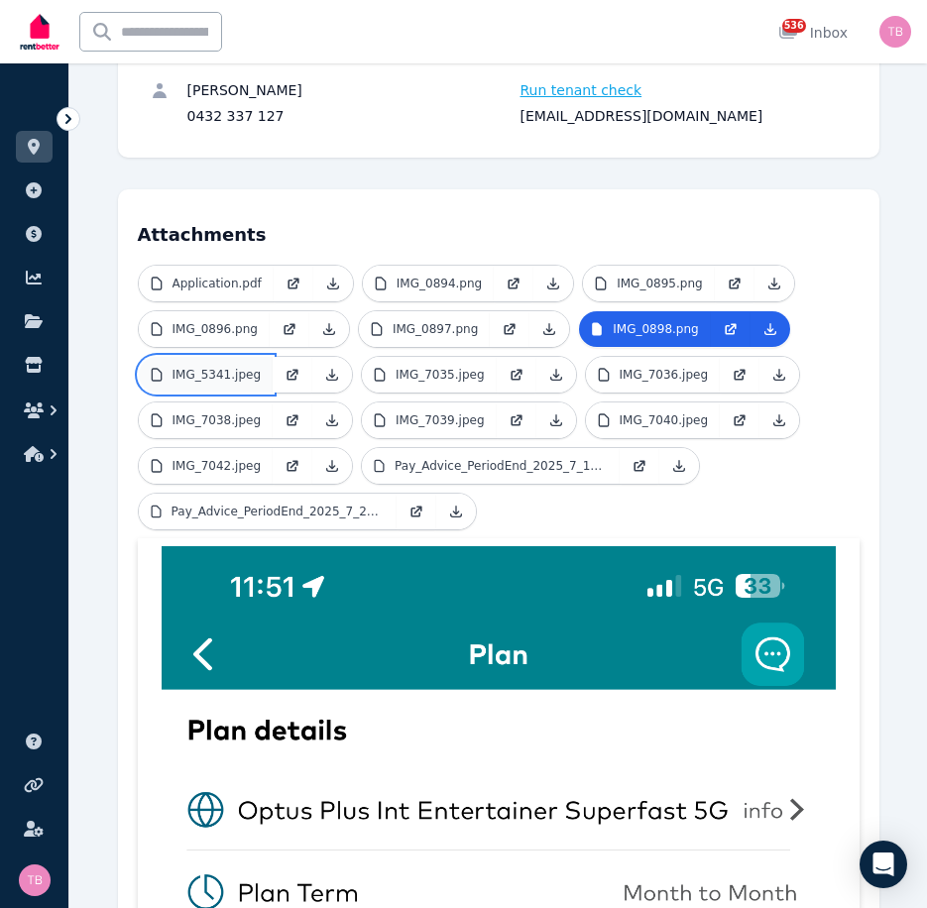
click at [203, 367] on p "IMG_5341.jpeg" at bounding box center [216, 375] width 89 height 16
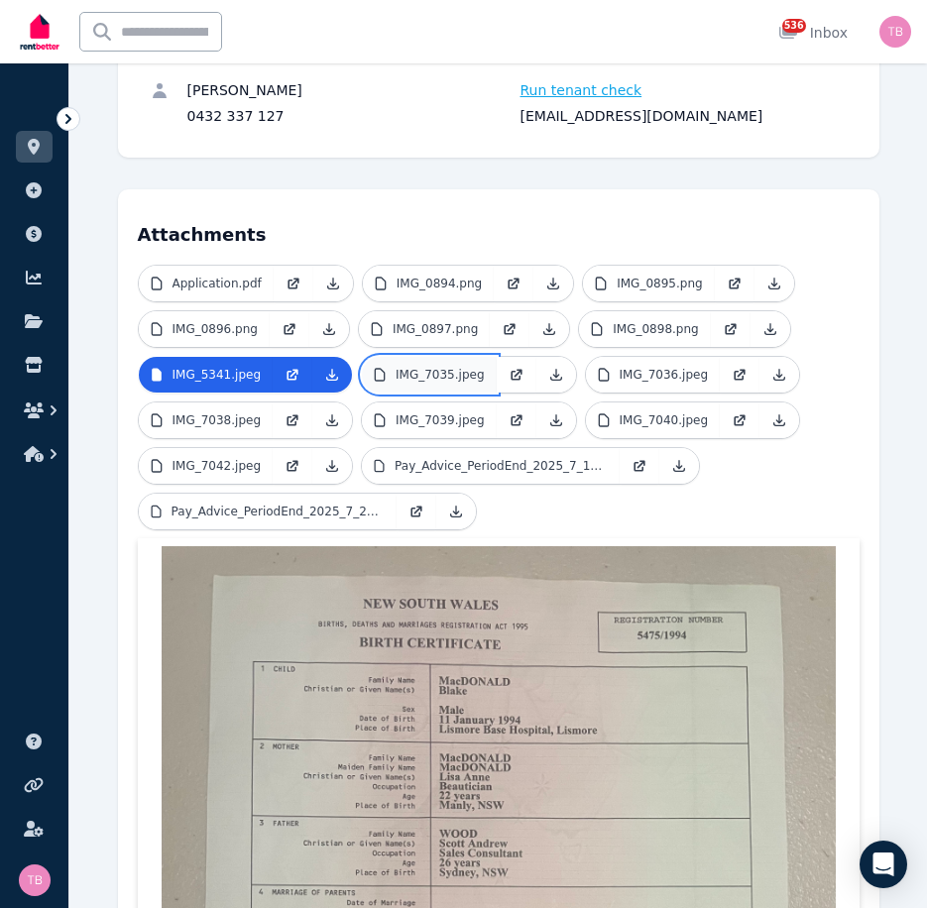
click at [414, 367] on p "IMG_7035.jpeg" at bounding box center [439, 375] width 89 height 16
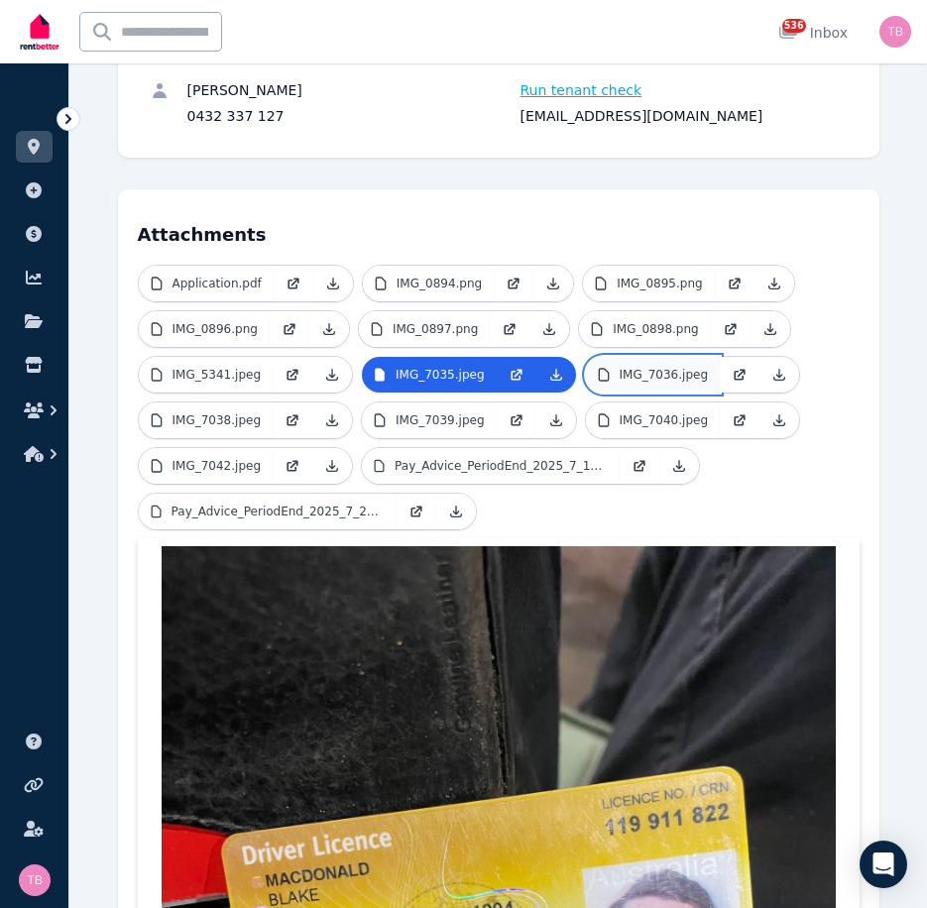
click at [664, 367] on p "IMG_7036.jpeg" at bounding box center [663, 375] width 89 height 16
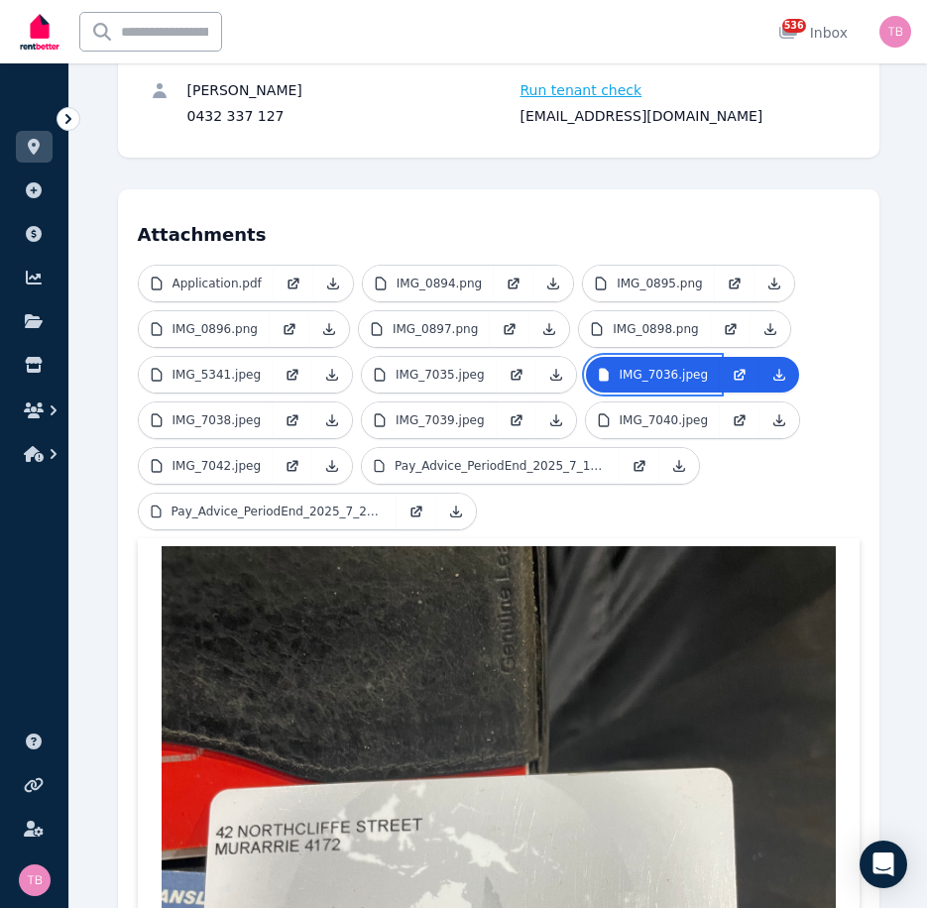
scroll to position [595, 0]
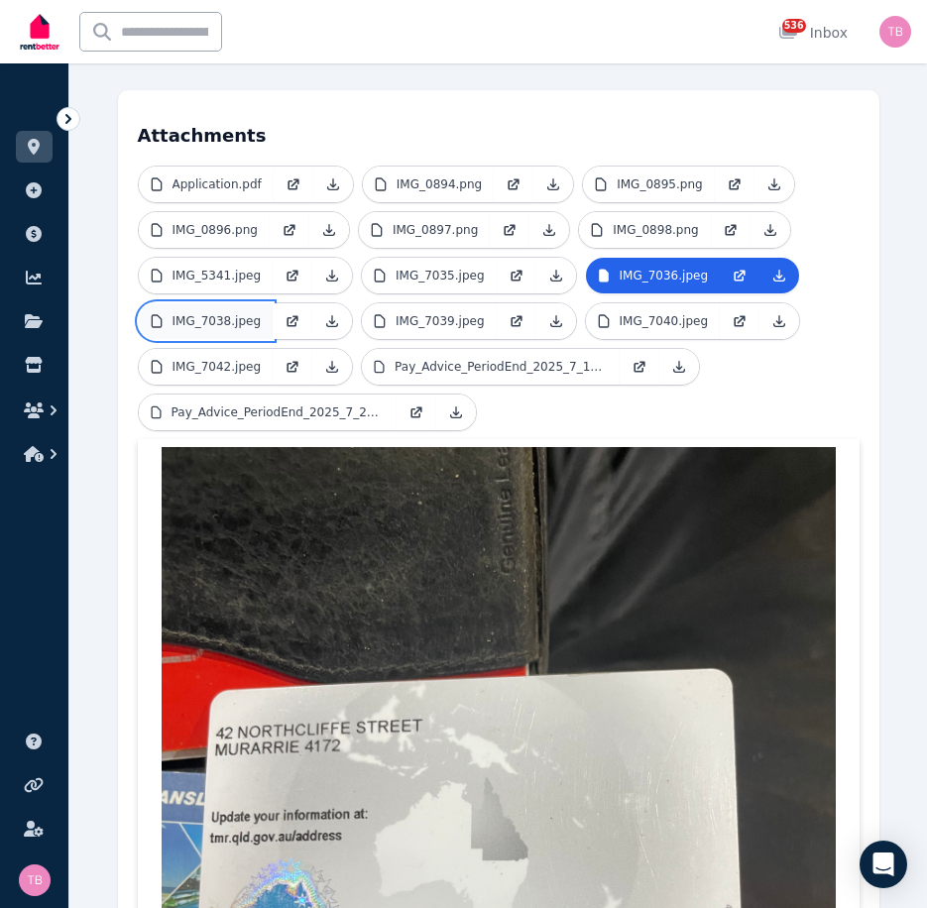
click at [206, 313] on p "IMG_7038.jpeg" at bounding box center [216, 321] width 89 height 16
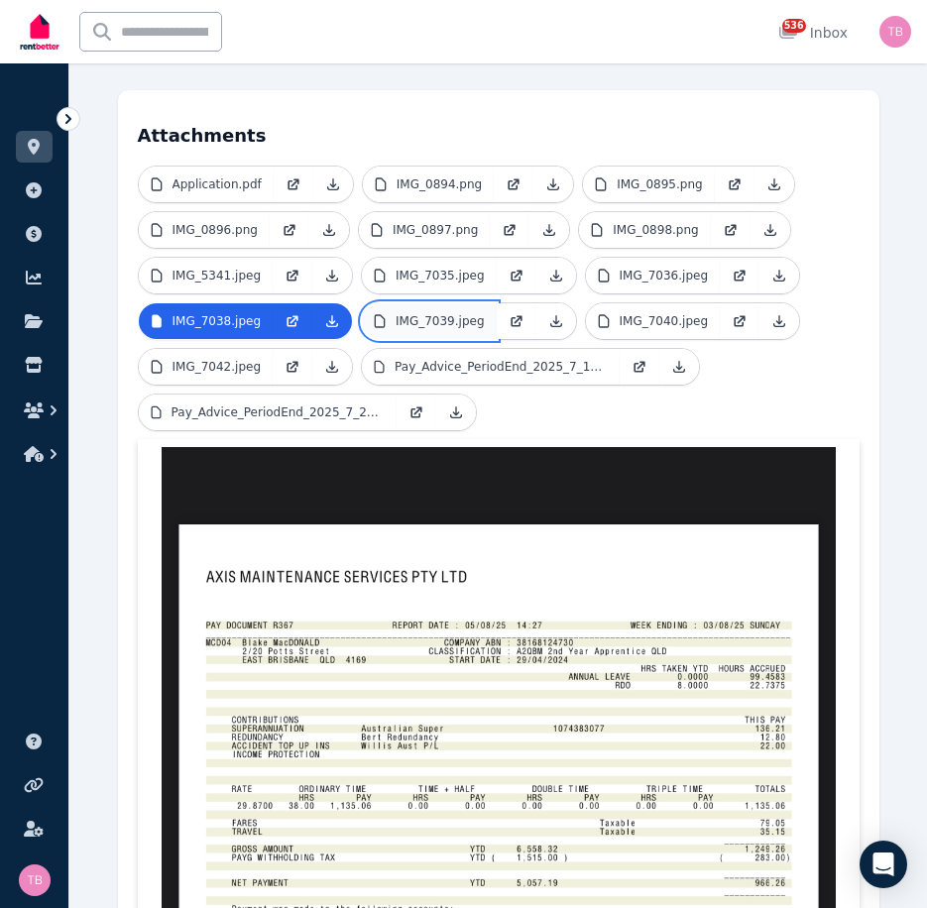
click at [436, 313] on p "IMG_7039.jpeg" at bounding box center [439, 321] width 89 height 16
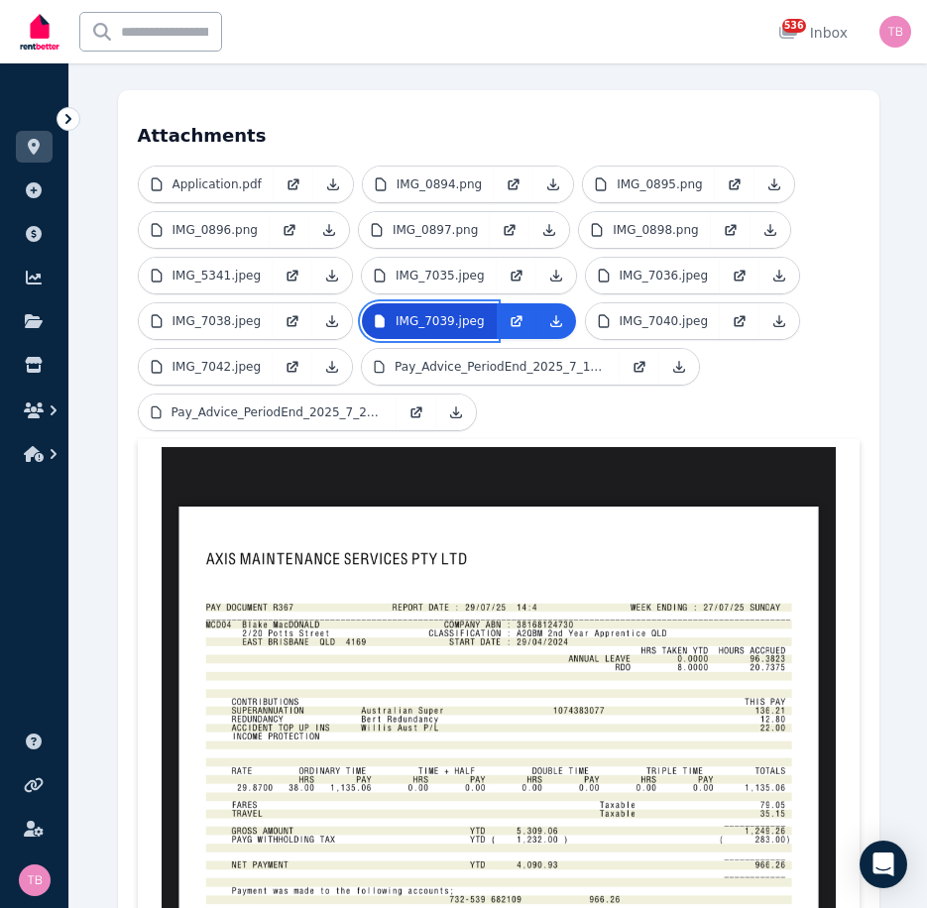
click at [436, 313] on p "IMG_7039.jpeg" at bounding box center [439, 321] width 89 height 16
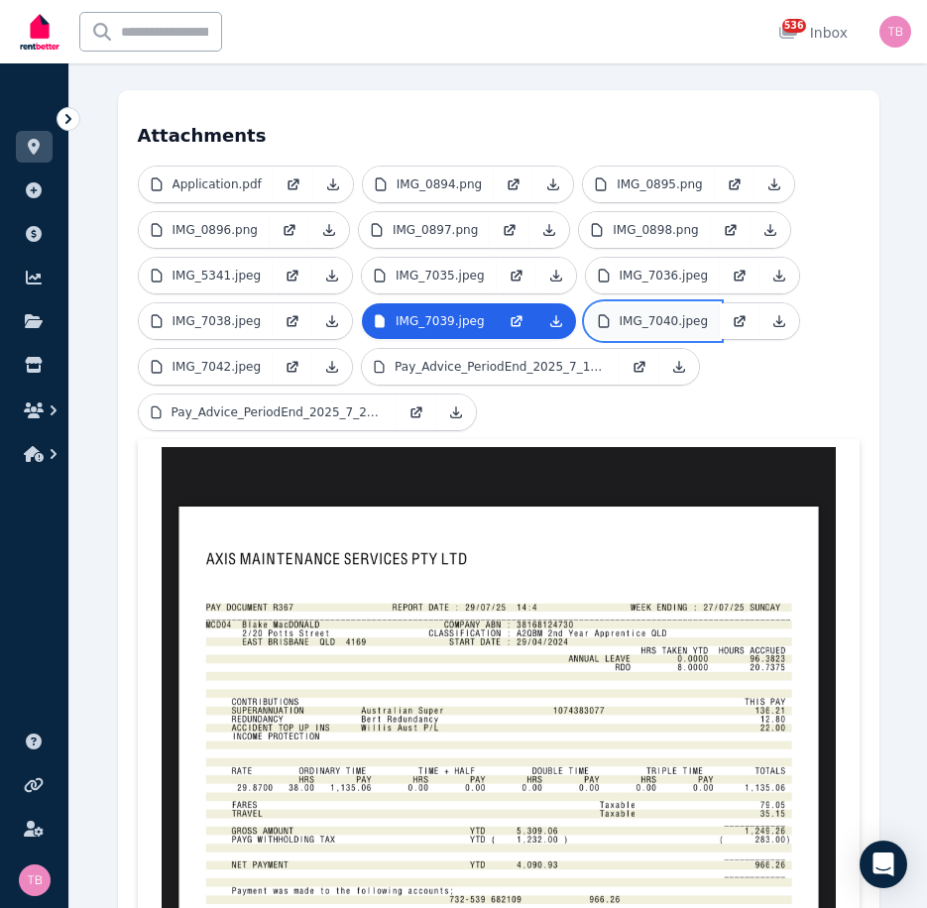
click at [636, 313] on p "IMG_7040.jpeg" at bounding box center [663, 321] width 89 height 16
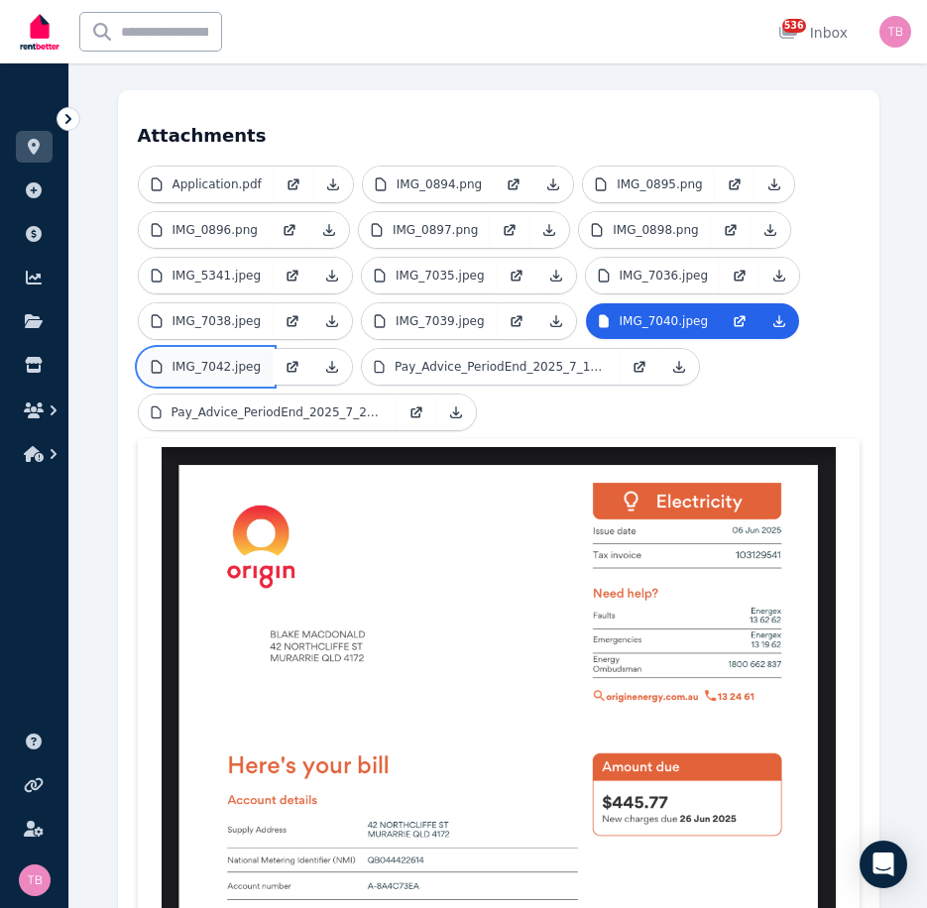
click at [205, 359] on p "IMG_7042.jpeg" at bounding box center [216, 367] width 89 height 16
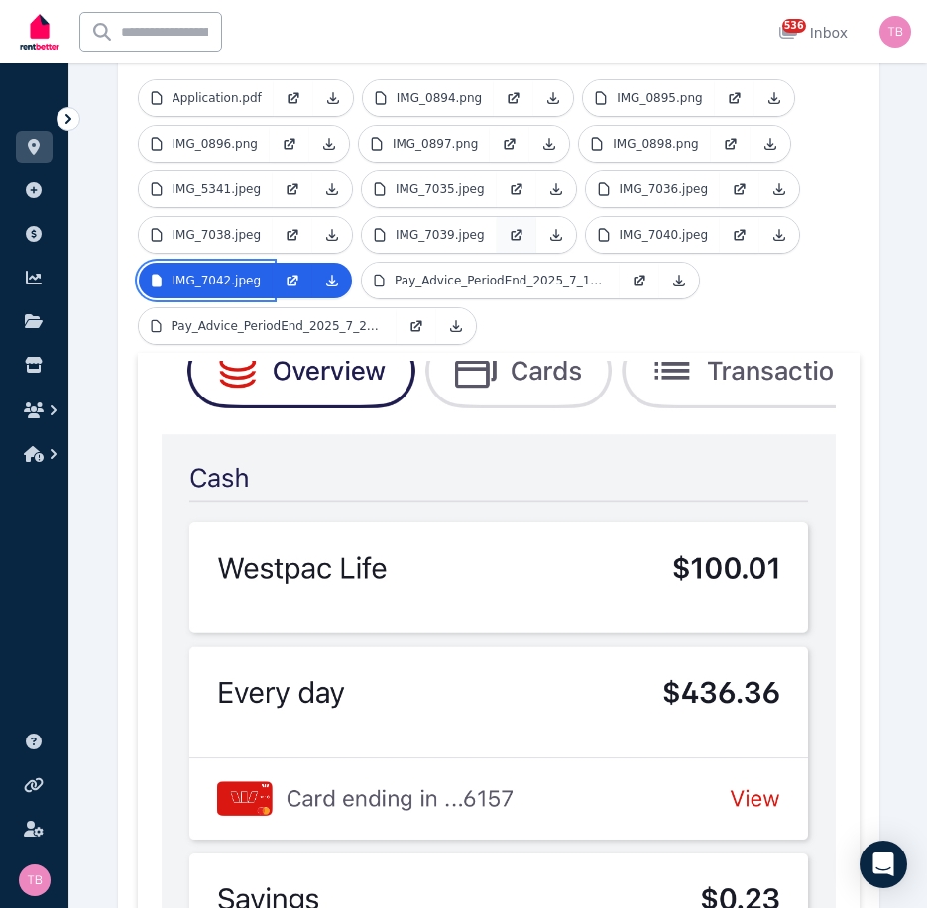
scroll to position [346, 0]
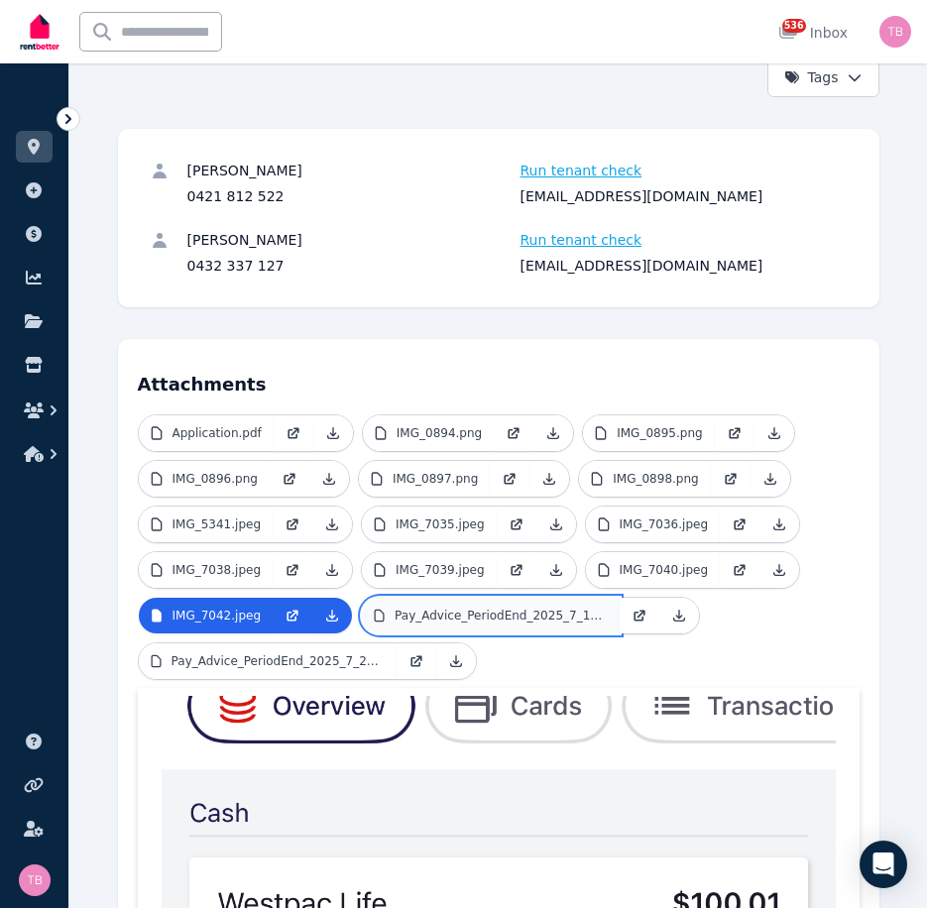
click at [427, 608] on p "Pay_Advice_PeriodEnd_2025_7_11.pdf" at bounding box center [500, 616] width 213 height 16
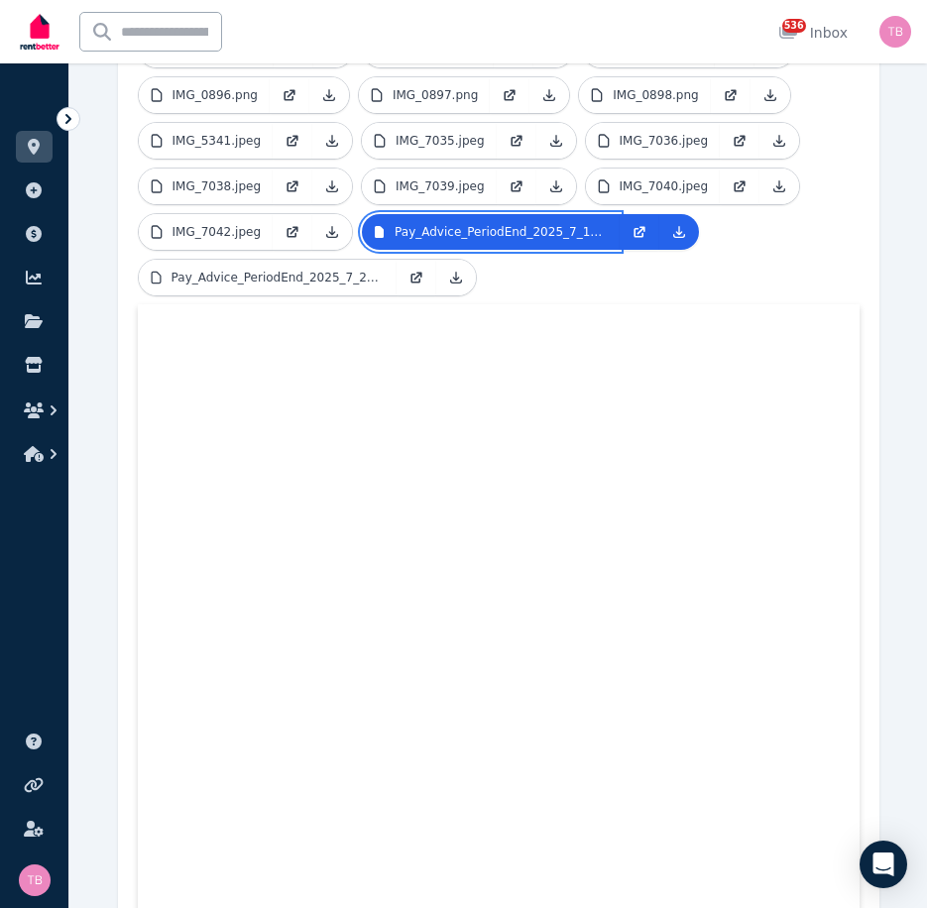
scroll to position [688, 0]
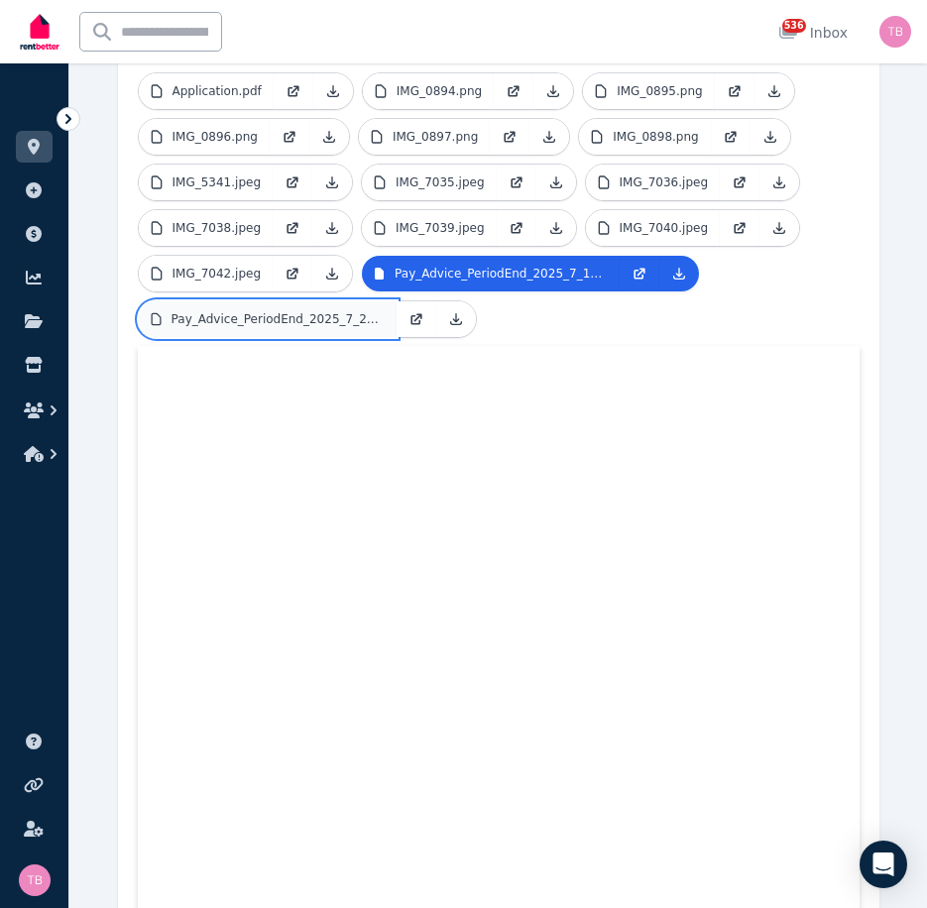
click at [186, 311] on p "Pay_Advice_PeriodEnd_2025_7_25.pdf" at bounding box center [277, 319] width 213 height 16
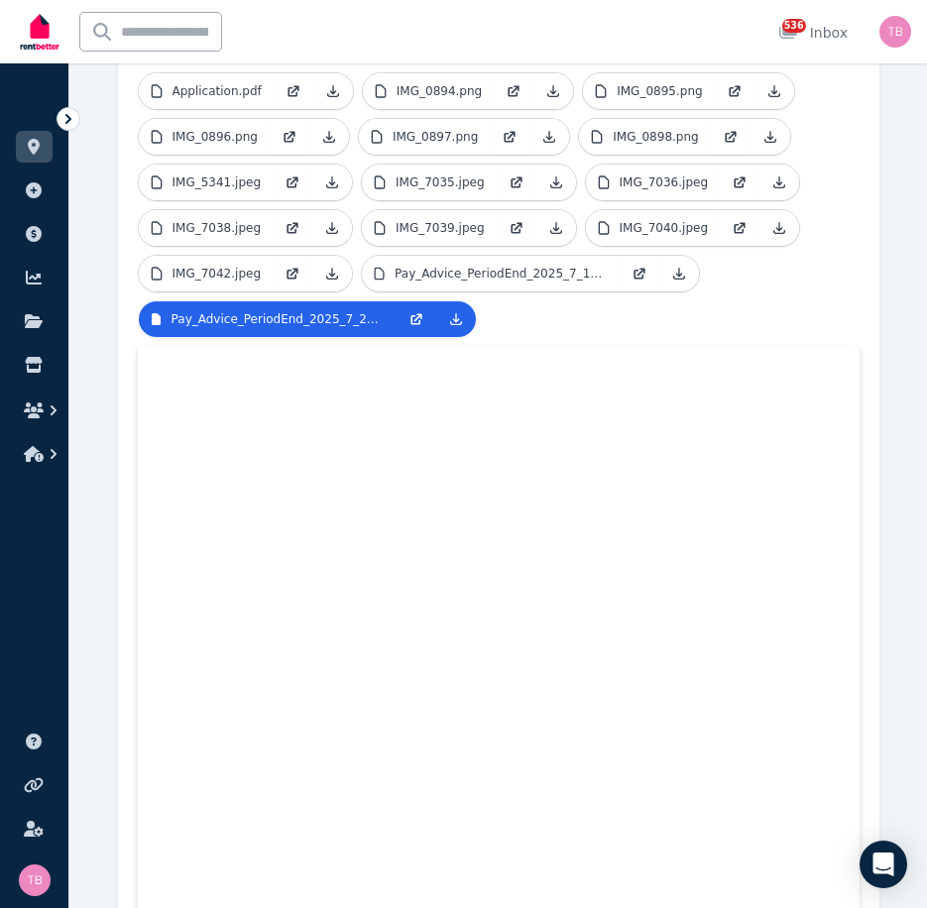
scroll to position [0, 0]
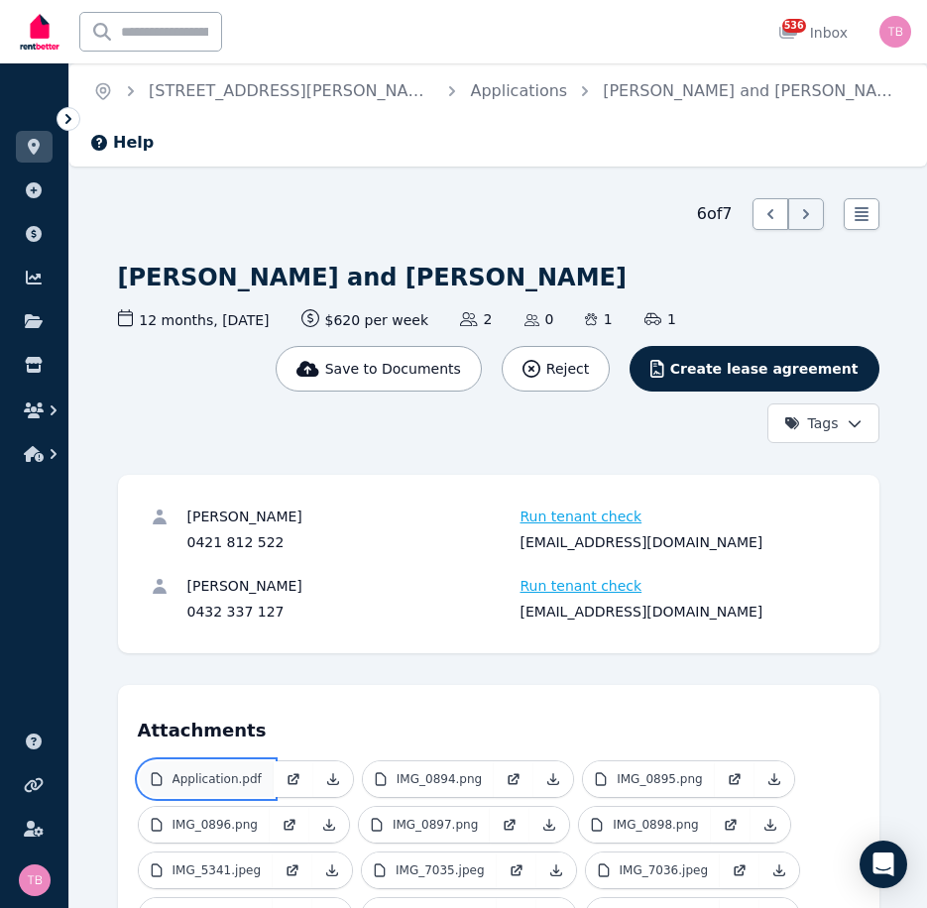
click at [226, 771] on p "Application.pdf" at bounding box center [216, 779] width 89 height 16
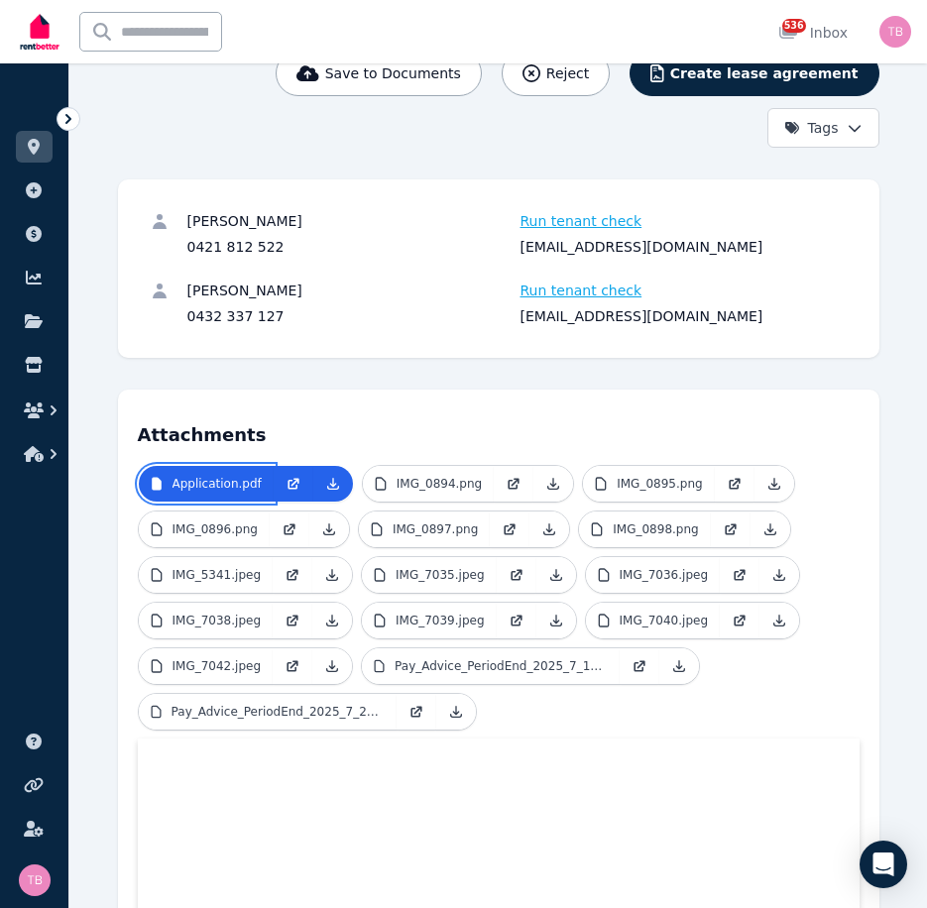
scroll to position [297, 0]
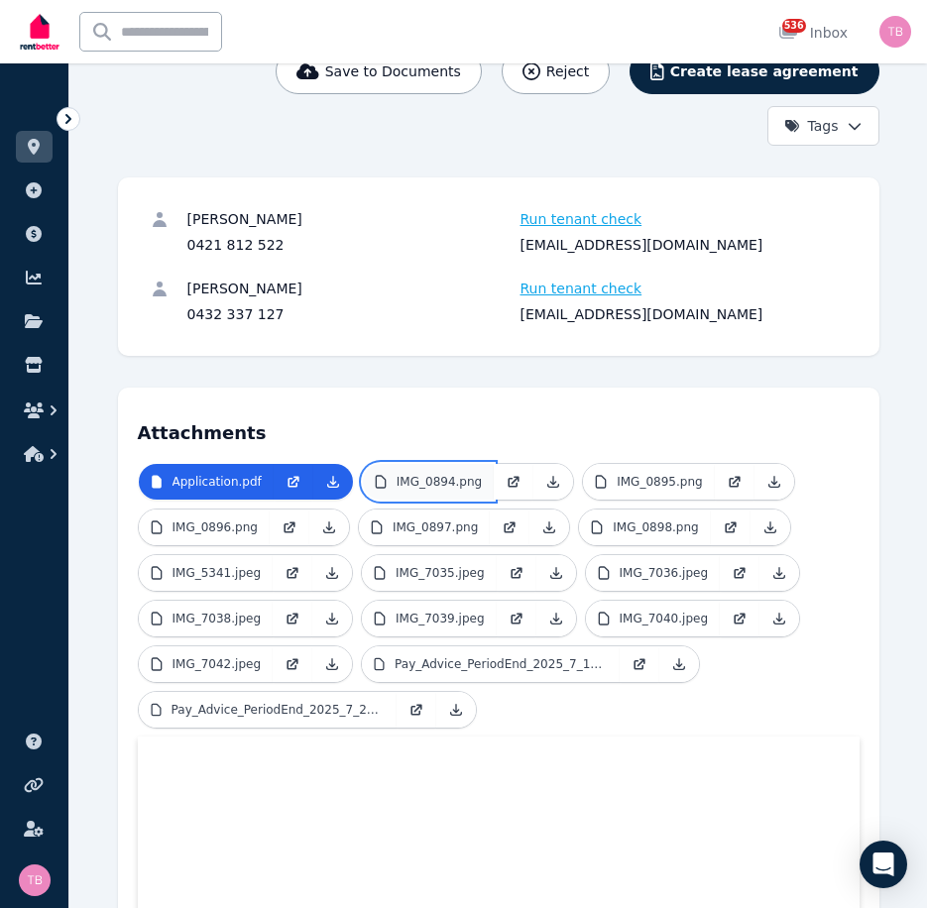
click at [408, 474] on p "IMG_0894.png" at bounding box center [438, 482] width 85 height 16
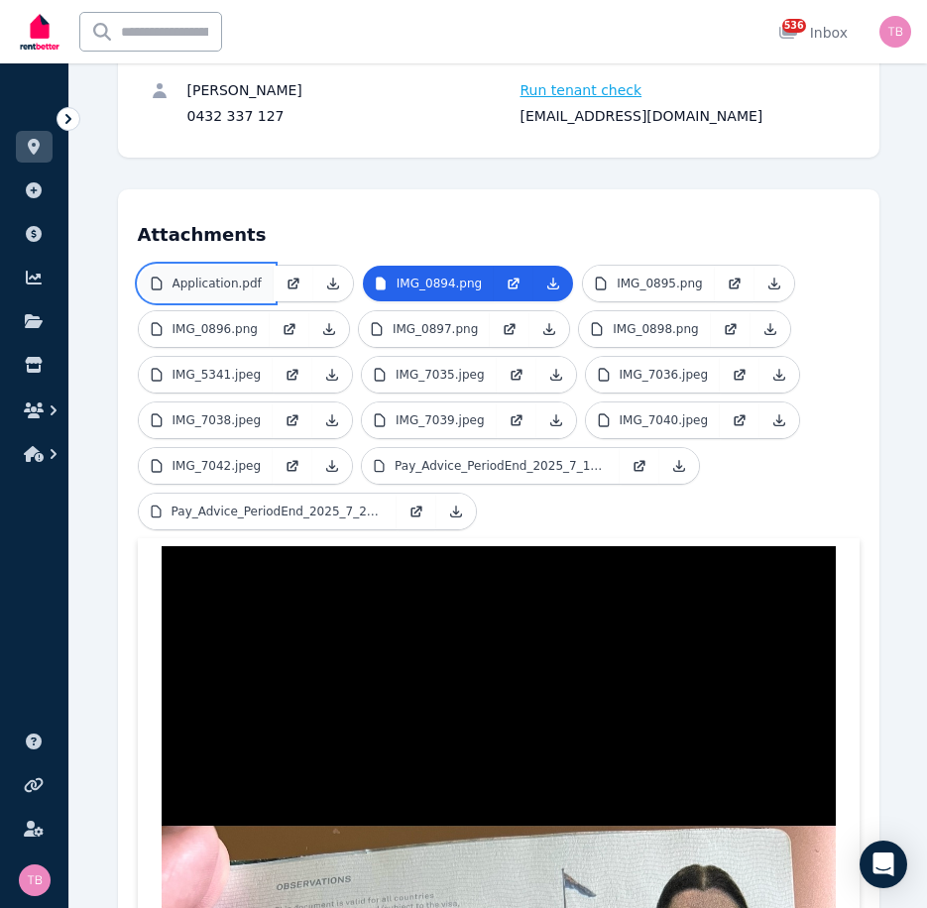
click at [201, 276] on p "Application.pdf" at bounding box center [216, 284] width 89 height 16
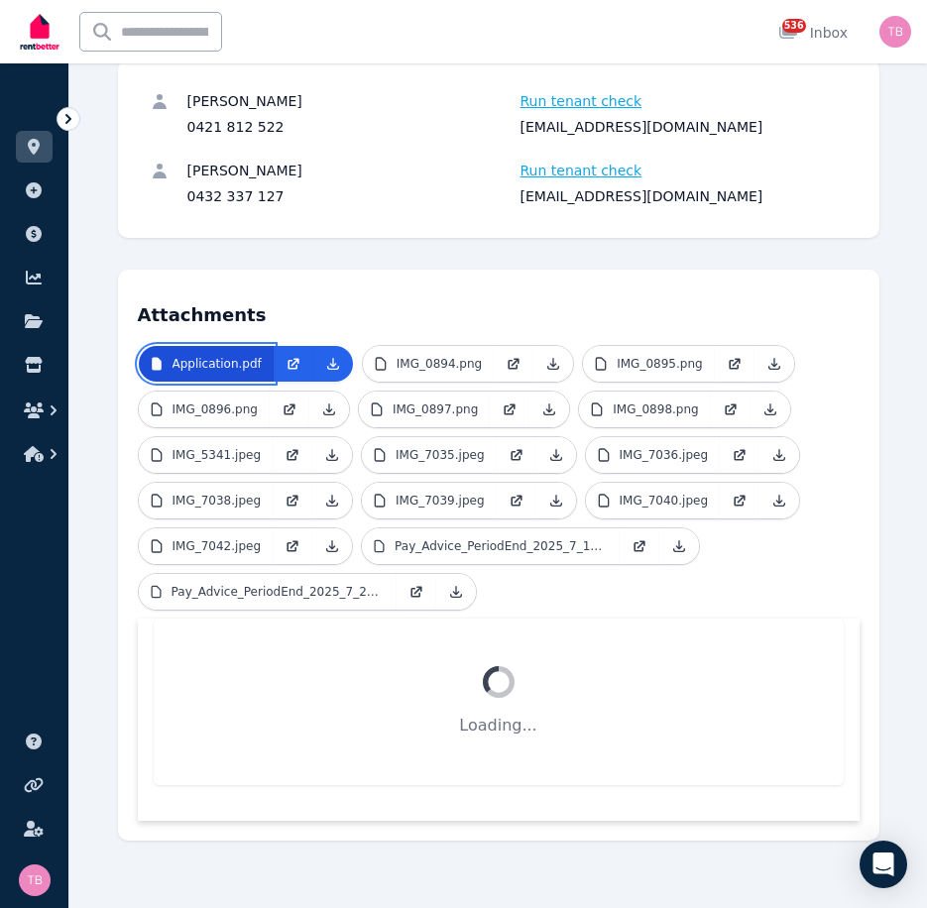
scroll to position [368, 0]
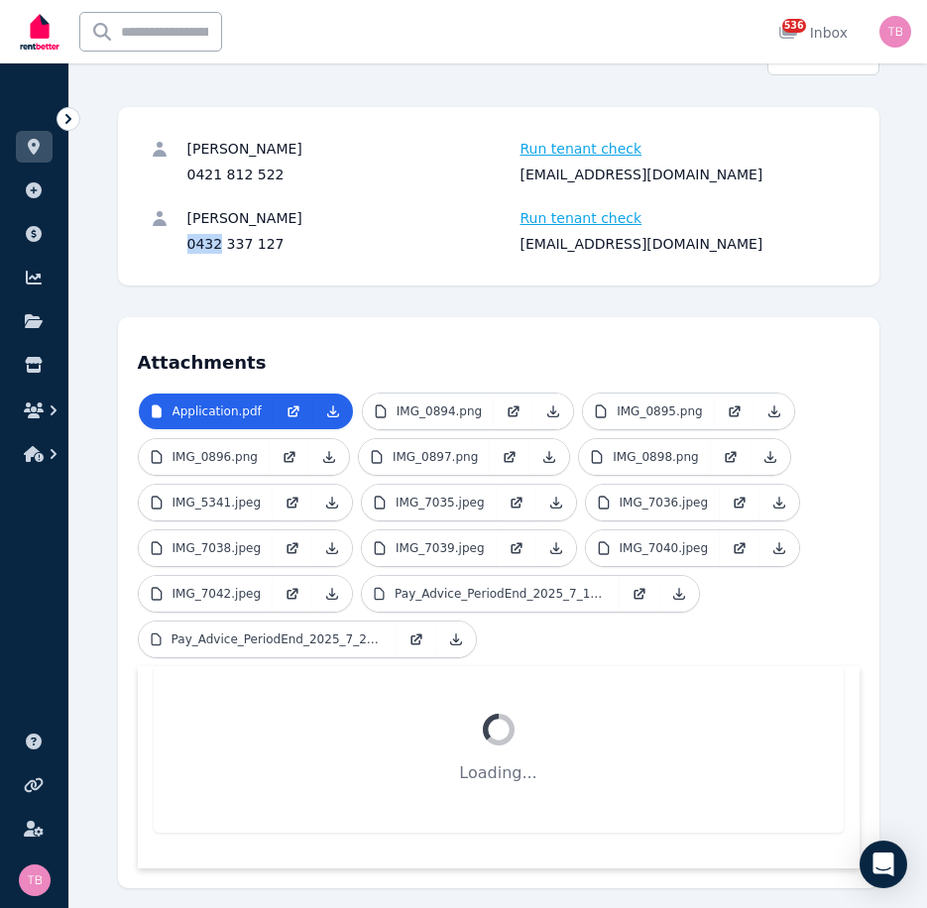
click at [201, 233] on div "[PERSON_NAME] Run tenant check 0421 812 522 [EMAIL_ADDRESS][DOMAIN_NAME] [PERSO…" at bounding box center [498, 196] width 761 height 178
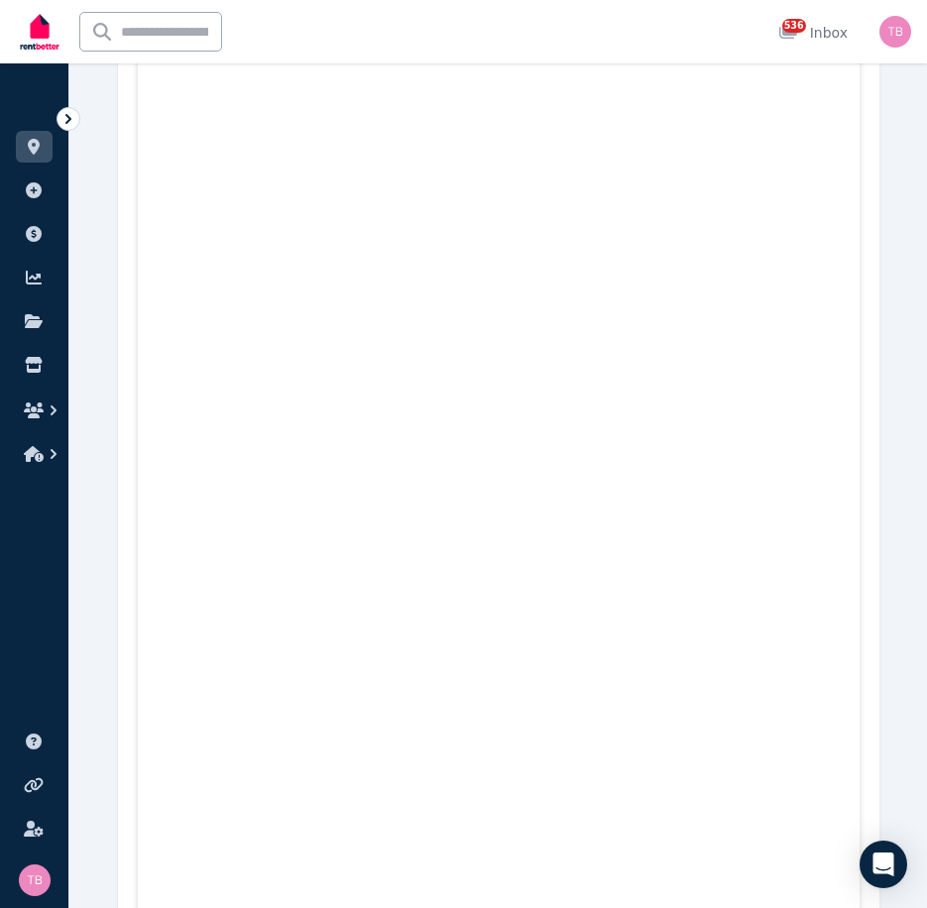
scroll to position [14288, 0]
drag, startPoint x: 924, startPoint y: 520, endPoint x: 931, endPoint y: 512, distance: 10.5
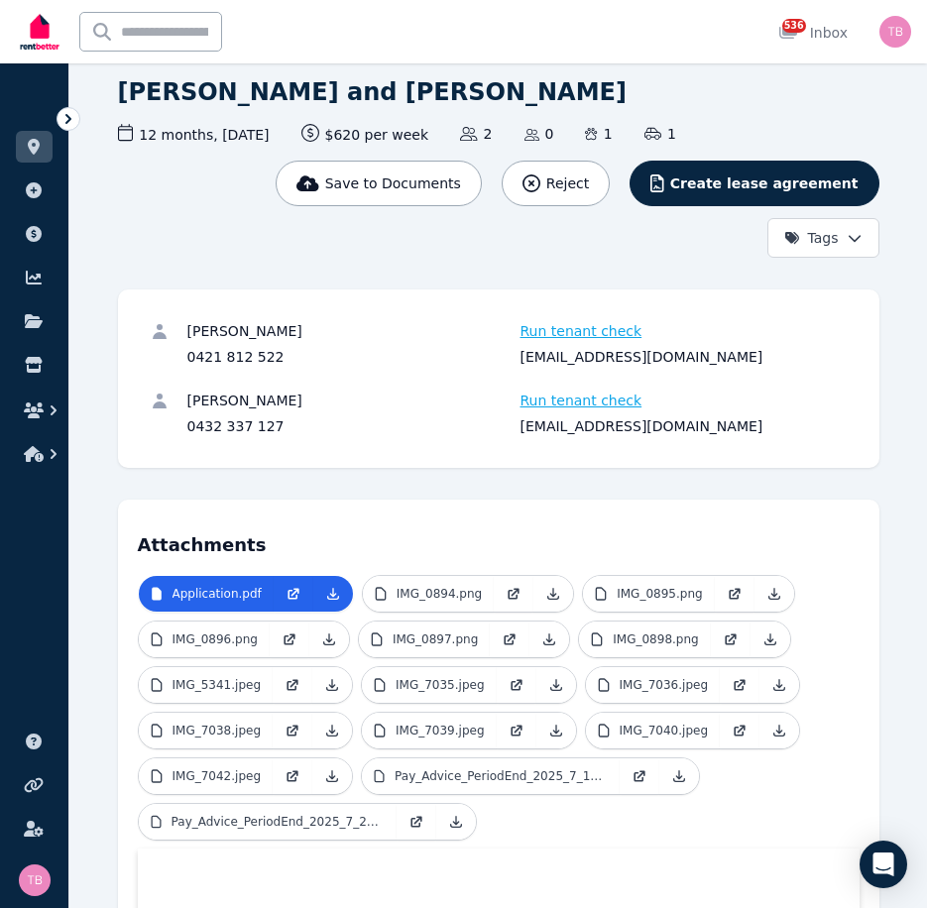
scroll to position [0, 0]
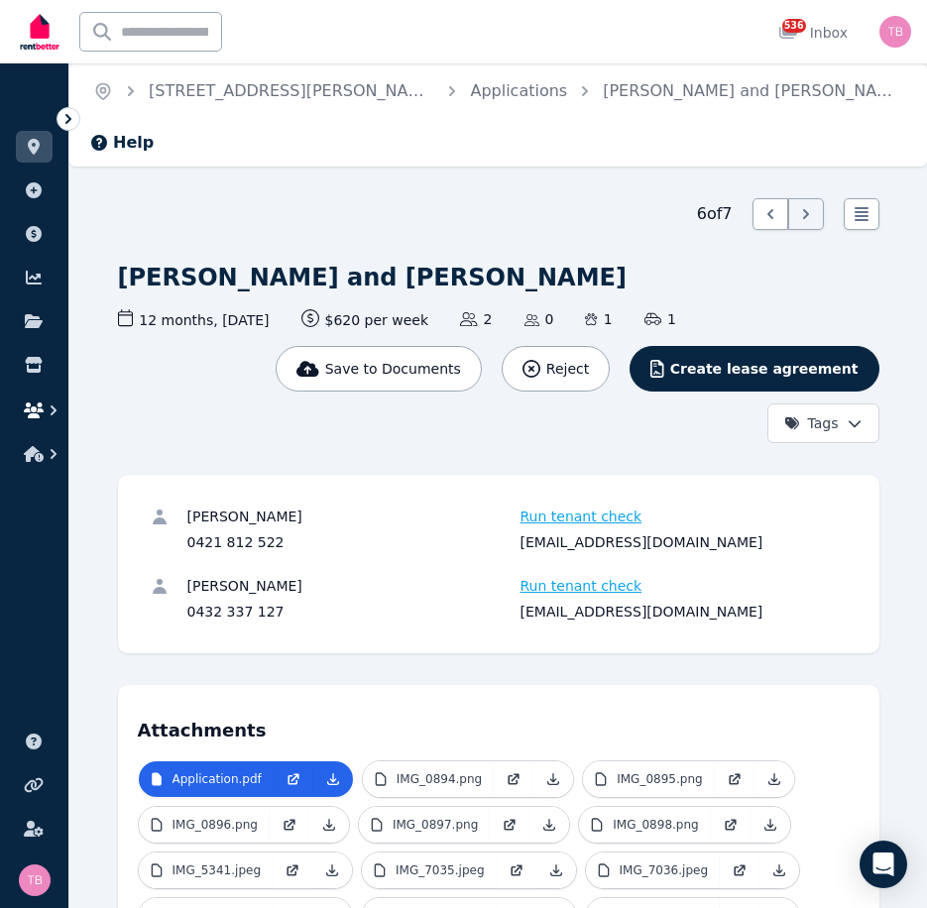
click at [38, 407] on icon "button" at bounding box center [34, 410] width 20 height 16
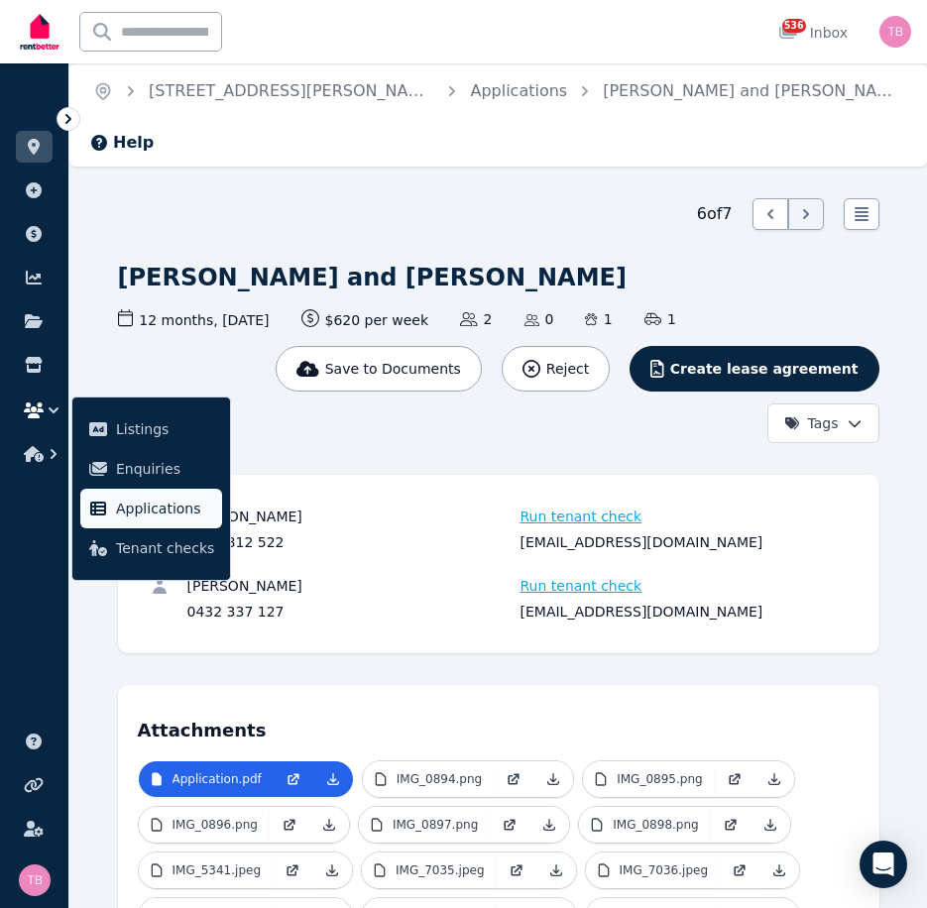
click at [136, 501] on span "Applications" at bounding box center [165, 509] width 98 height 24
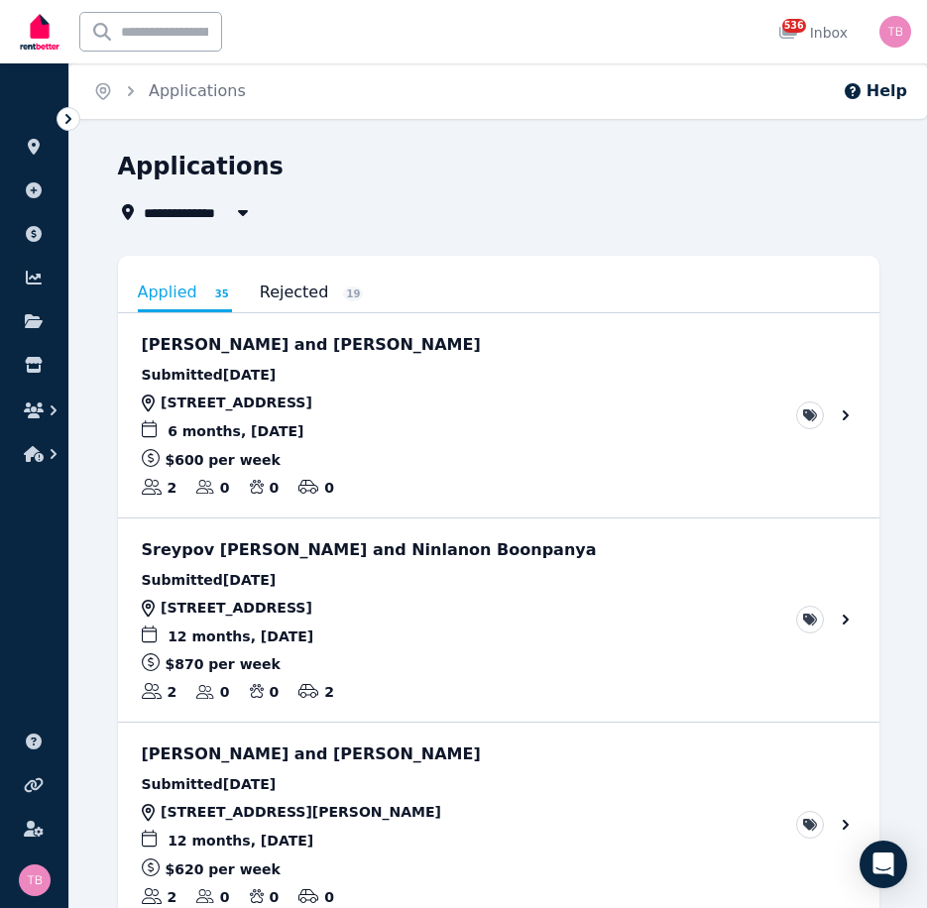
click at [191, 213] on span "All Properties" at bounding box center [208, 212] width 128 height 24
type input "**********"
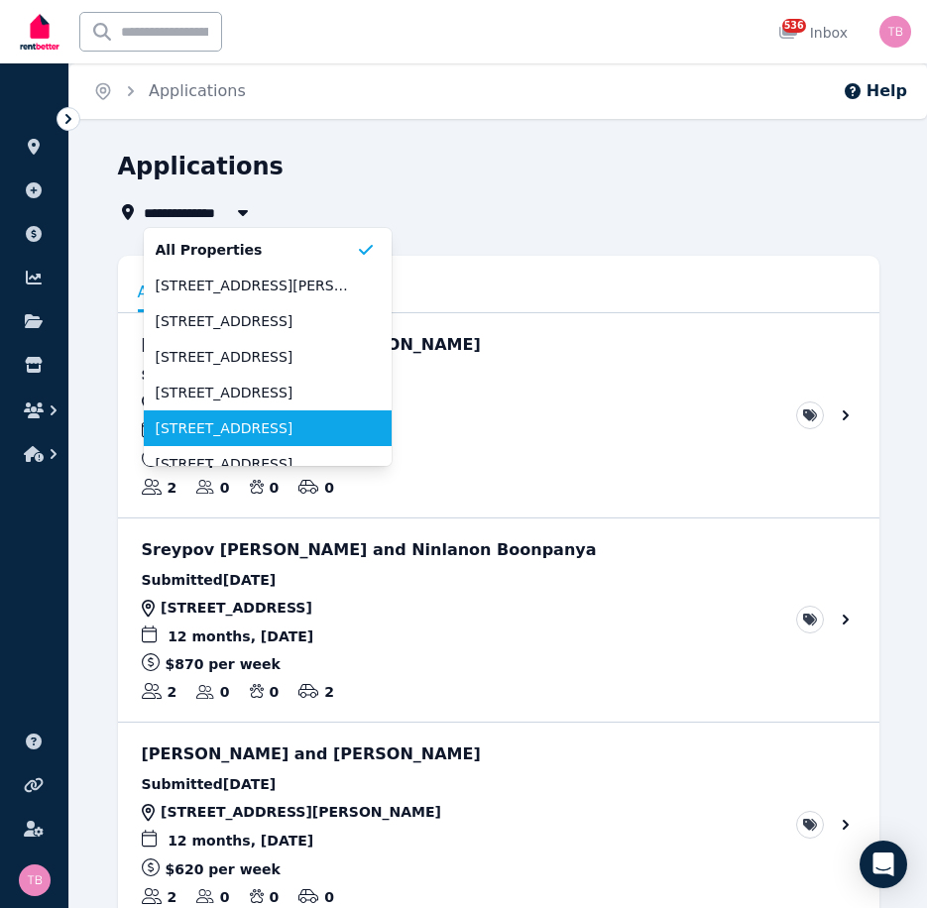
click at [294, 430] on span "[STREET_ADDRESS]" at bounding box center [256, 428] width 200 height 20
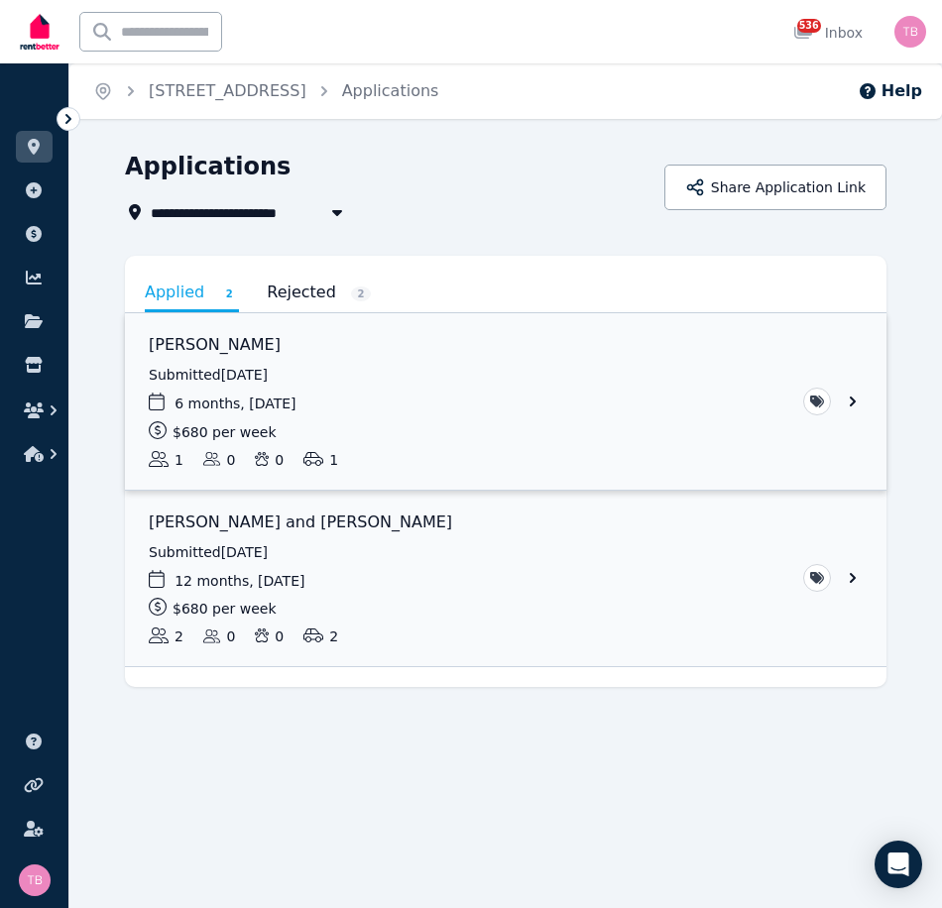
click at [851, 399] on link "View application: Yueming Peng" at bounding box center [505, 401] width 761 height 176
